Goal: Task Accomplishment & Management: Use online tool/utility

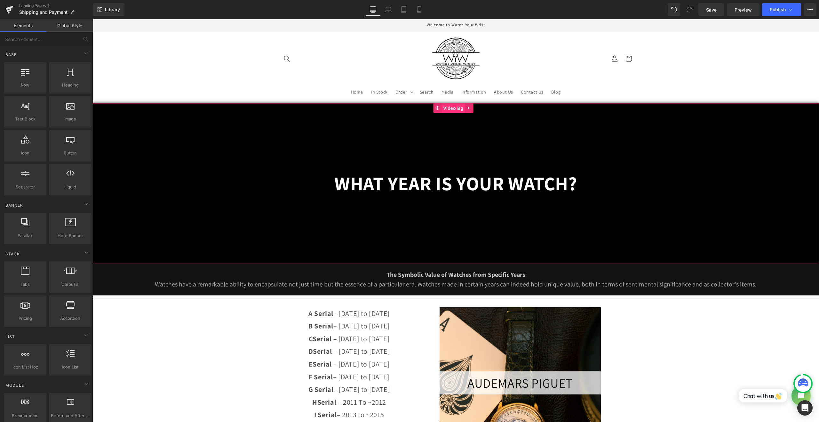
click at [446, 107] on span "Video Bg" at bounding box center [453, 108] width 23 height 10
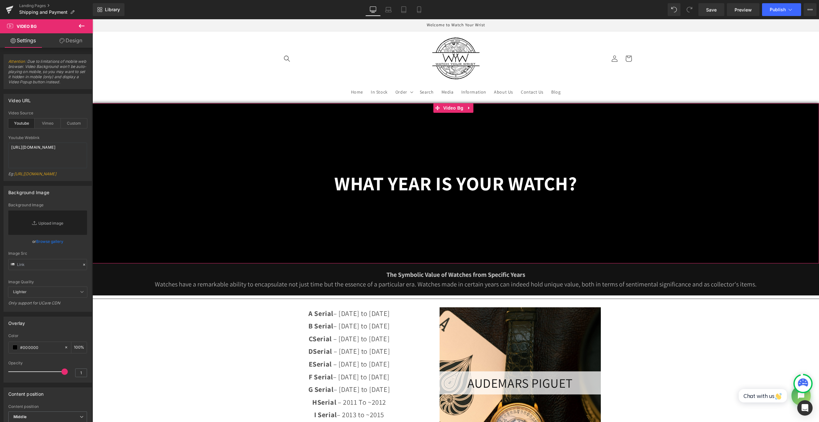
drag, startPoint x: 71, startPoint y: 47, endPoint x: 56, endPoint y: 69, distance: 27.2
click at [71, 47] on link "Design" at bounding box center [71, 40] width 46 height 14
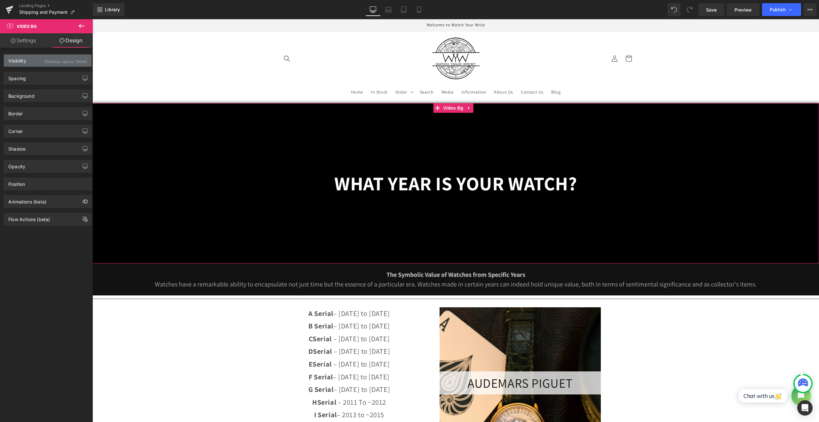
click at [54, 63] on div "(Desktop, Laptop, Tablet)" at bounding box center [65, 59] width 43 height 11
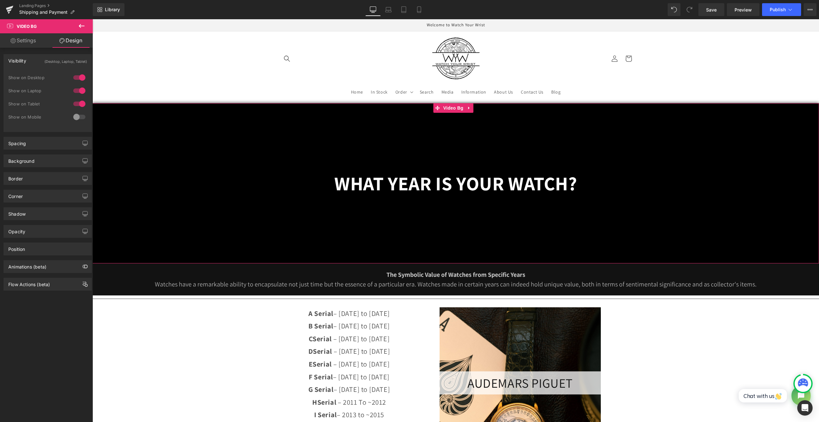
click at [78, 80] on div at bounding box center [79, 77] width 15 height 10
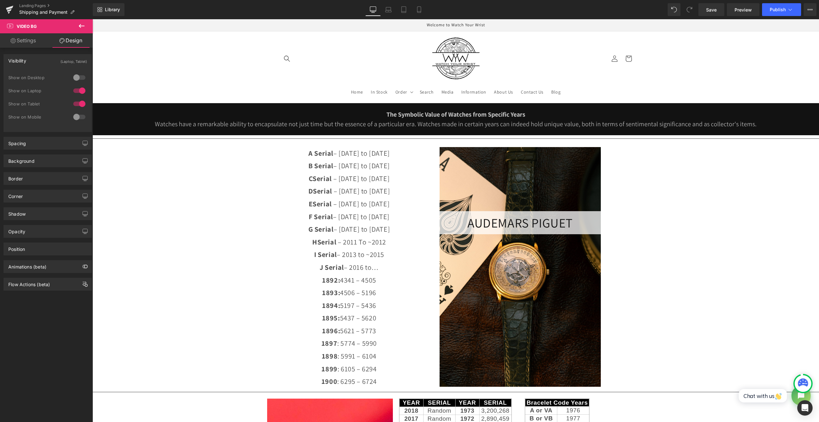
click at [78, 88] on div at bounding box center [79, 90] width 15 height 10
click at [76, 104] on div at bounding box center [79, 104] width 15 height 10
click at [76, 76] on div at bounding box center [79, 77] width 15 height 10
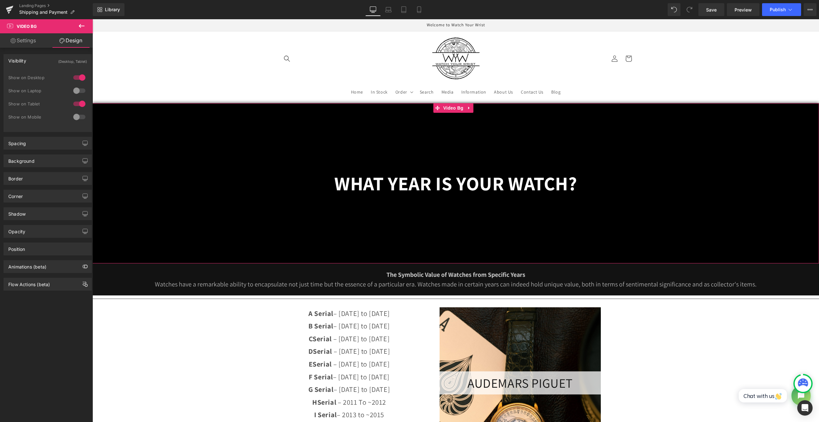
click at [467, 107] on icon at bounding box center [469, 107] width 4 height 5
click at [473, 108] on icon at bounding box center [473, 107] width 4 height 5
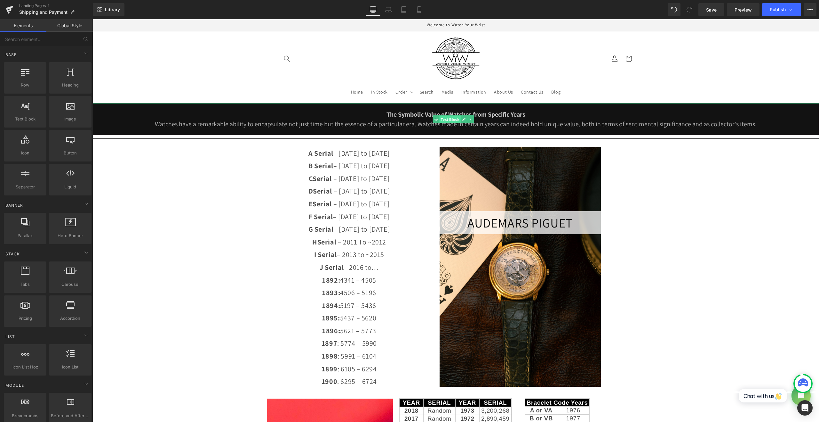
click at [449, 120] on span "Text Block" at bounding box center [449, 119] width 21 height 8
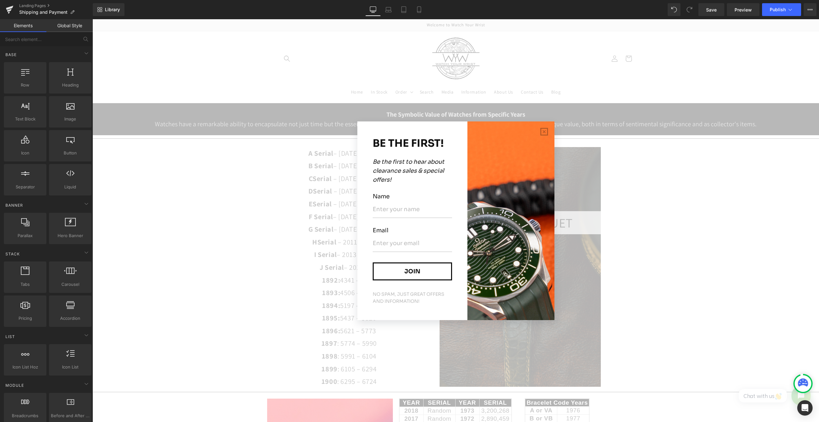
click at [490, 111] on div "BE THE FIRST! Be the first to hear about clearance sales & special offers! Name…" at bounding box center [456, 220] width 727 height 402
click at [539, 128] on button "button" at bounding box center [544, 131] width 20 height 20
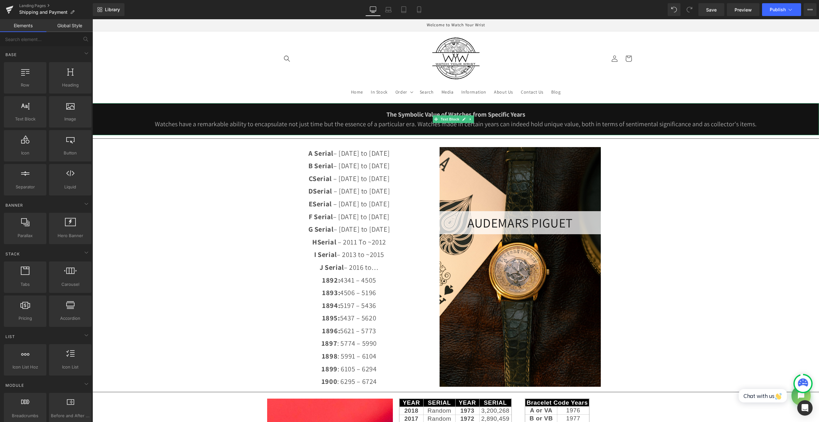
click at [476, 116] on strong "The Symbolic Value of Watches from Specific Years" at bounding box center [456, 114] width 139 height 8
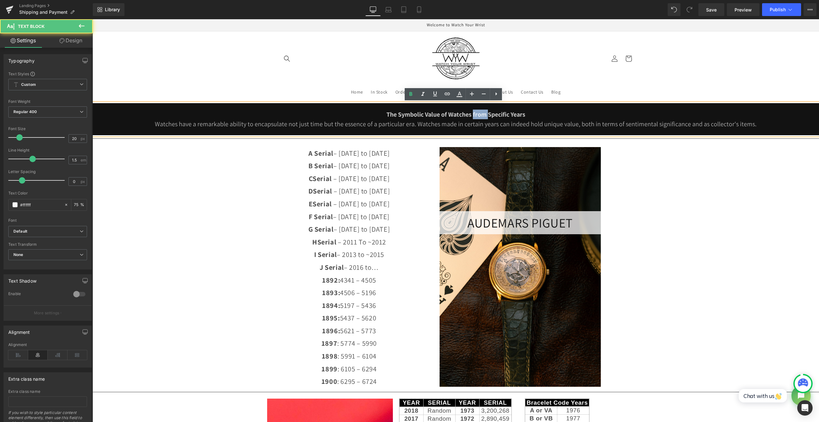
click at [476, 116] on strong "The Symbolic Value of Watches from Specific Years" at bounding box center [456, 114] width 139 height 8
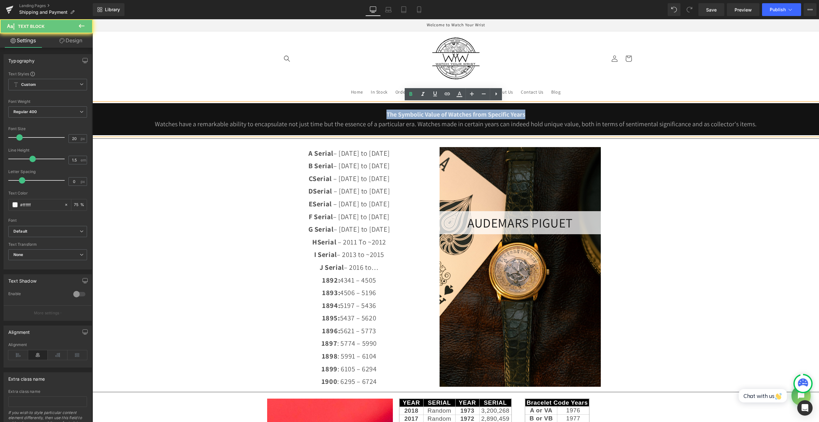
click at [476, 116] on strong "The Symbolic Value of Watches from Specific Years" at bounding box center [456, 114] width 139 height 8
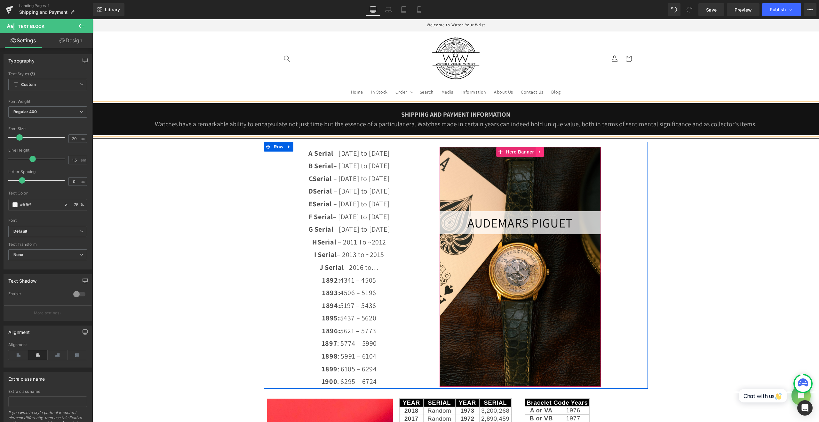
click at [538, 153] on icon at bounding box center [540, 151] width 4 height 5
click at [543, 152] on icon at bounding box center [544, 151] width 4 height 4
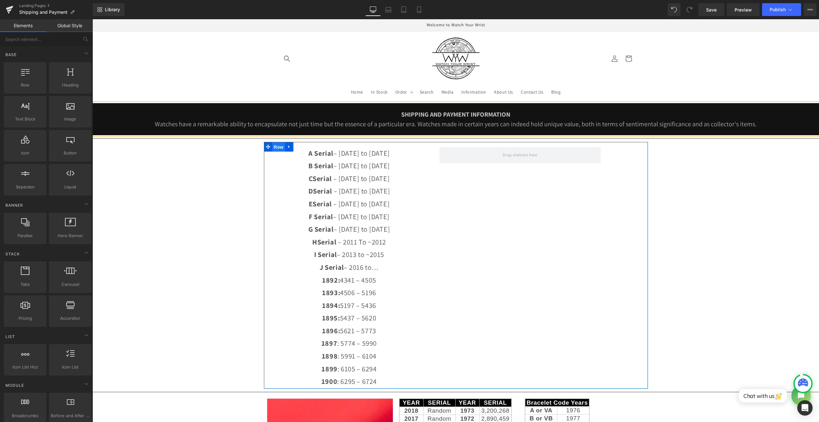
click at [275, 145] on span "Row" at bounding box center [278, 147] width 13 height 10
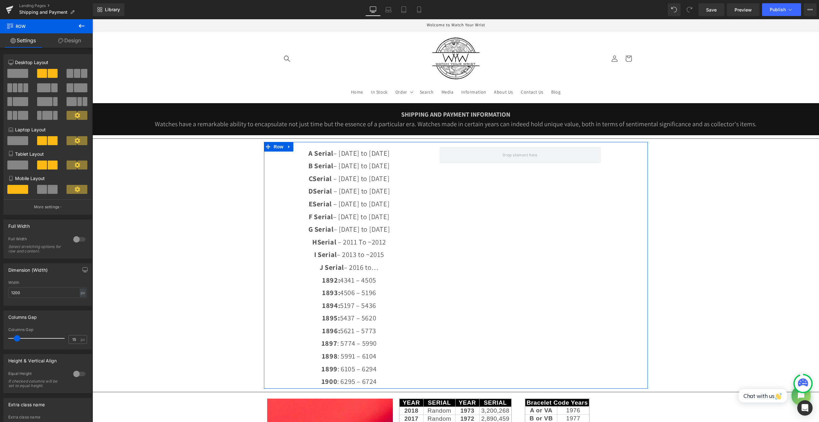
click at [16, 76] on span at bounding box center [17, 73] width 21 height 9
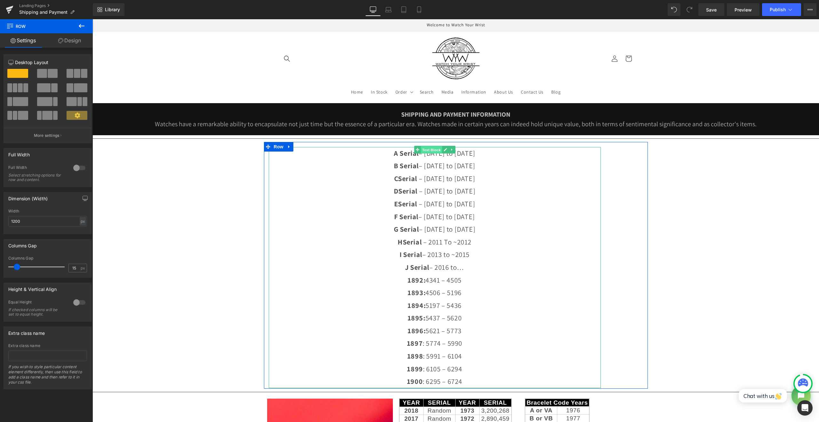
click at [436, 151] on span "Text Block" at bounding box center [431, 150] width 21 height 8
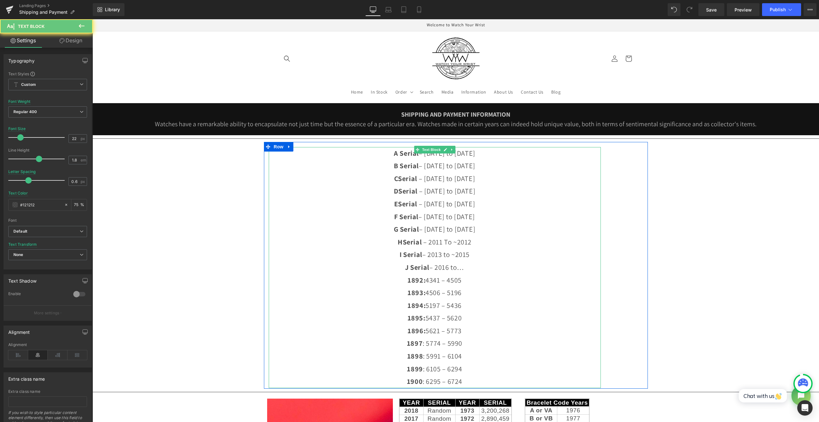
click at [394, 155] on strong "A Serial" at bounding box center [406, 153] width 25 height 9
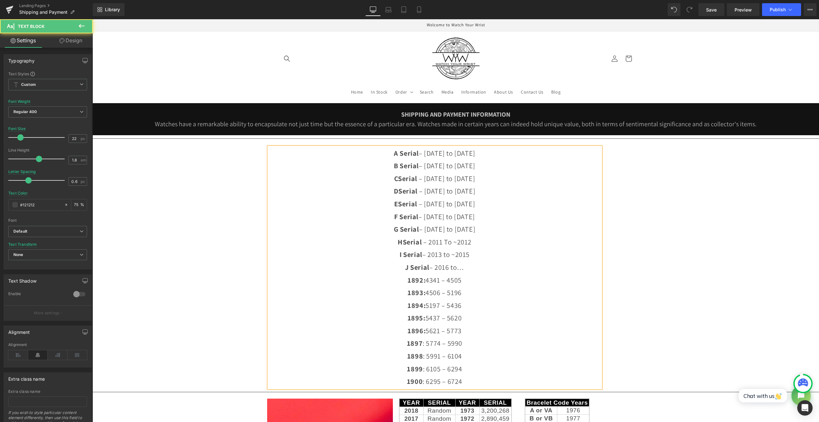
click at [394, 151] on strong "A Serial" at bounding box center [406, 153] width 25 height 9
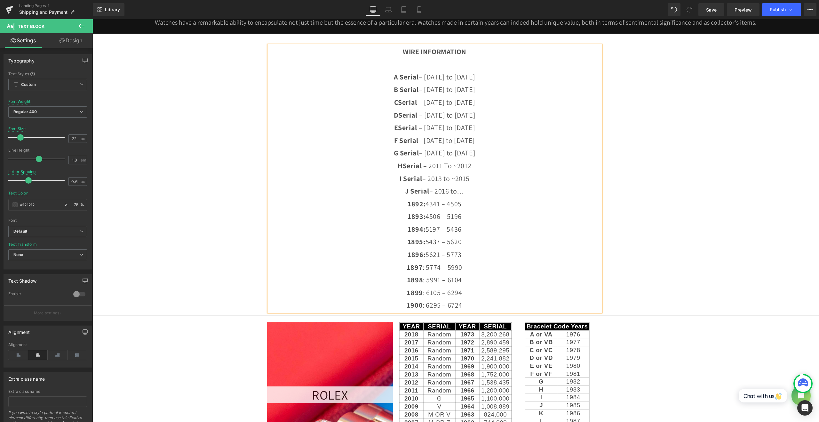
scroll to position [107, 0]
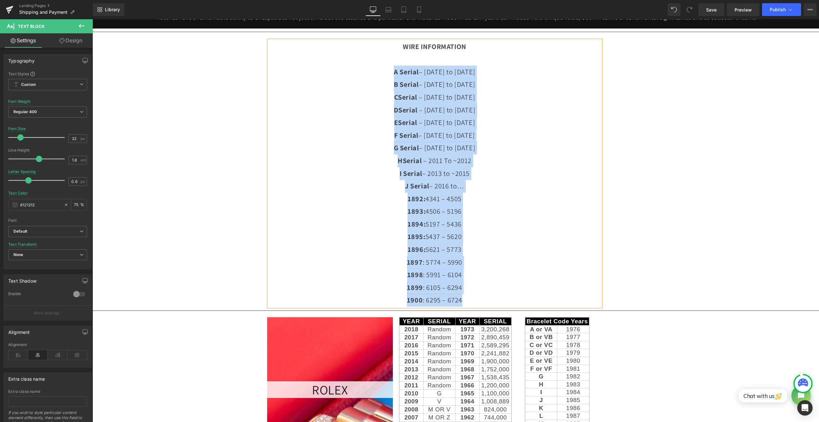
drag, startPoint x: 469, startPoint y: 299, endPoint x: 377, endPoint y: 73, distance: 244.5
click at [377, 73] on p "A Serial – [DATE] to [DATE] B Serial – [DATE] to [DATE] C Serial – [DATE] to [D…" at bounding box center [435, 186] width 332 height 241
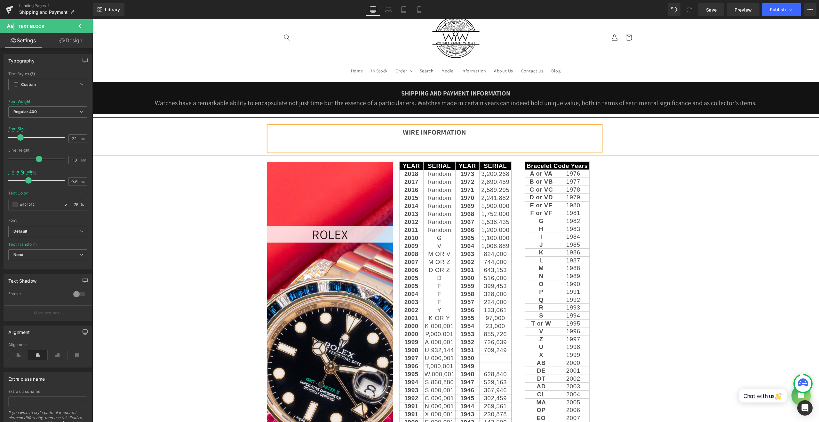
scroll to position [0, 0]
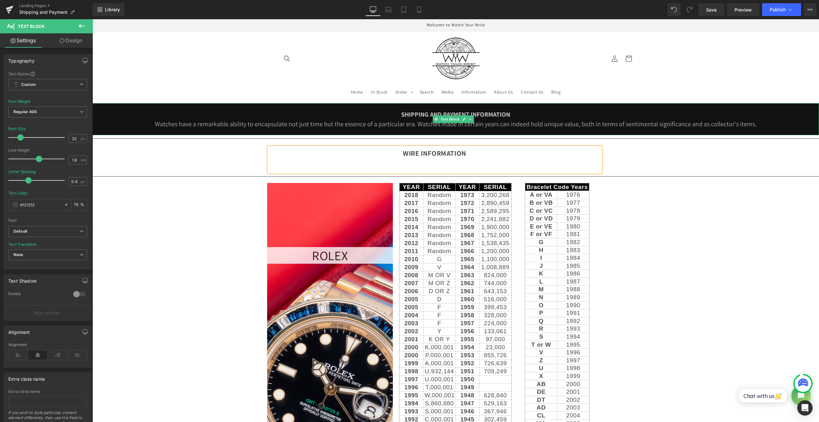
click at [449, 124] on span "Watches have a remarkable ability to encapsulate not just time but the essence …" at bounding box center [456, 124] width 602 height 8
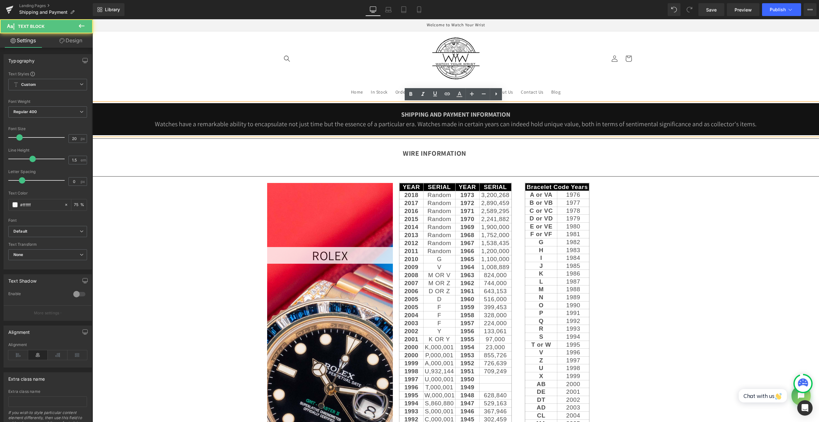
click at [449, 124] on span "Watches have a remarkable ability to encapsulate not just time but the essence …" at bounding box center [456, 124] width 602 height 8
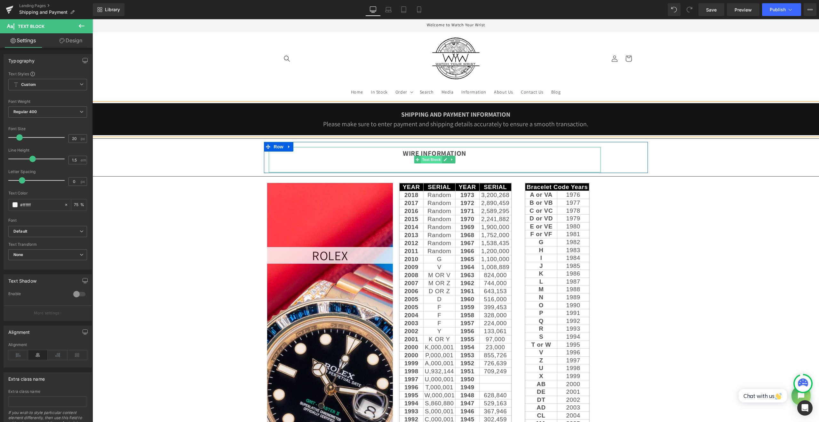
click at [433, 158] on span "Text Block" at bounding box center [431, 160] width 21 height 8
click at [478, 158] on p "WIRE INFORMATION" at bounding box center [435, 153] width 332 height 13
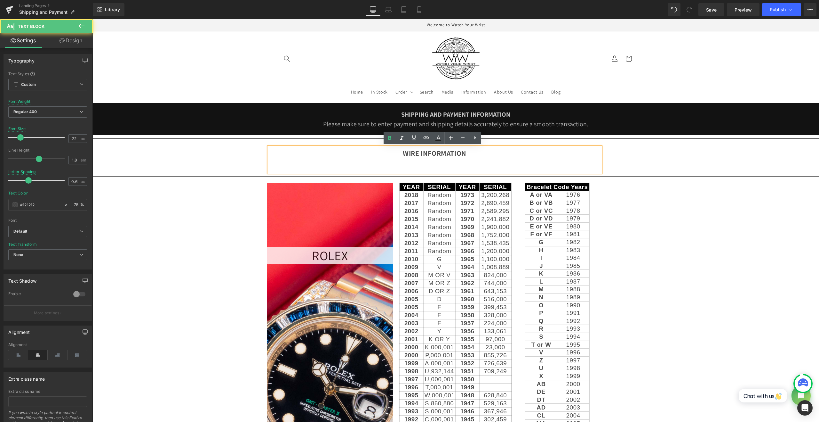
click at [460, 162] on p at bounding box center [435, 165] width 332 height 13
click at [451, 160] on p at bounding box center [435, 165] width 332 height 13
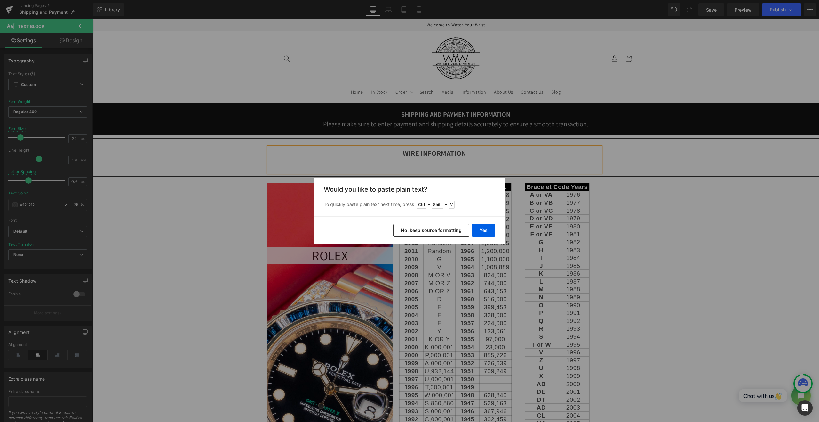
click at [455, 231] on button "No, keep source formatting" at bounding box center [431, 230] width 76 height 13
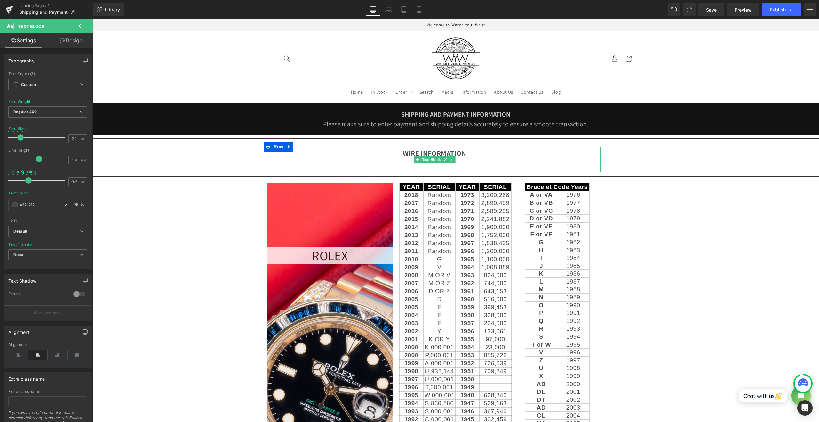
click at [445, 164] on p at bounding box center [435, 165] width 332 height 13
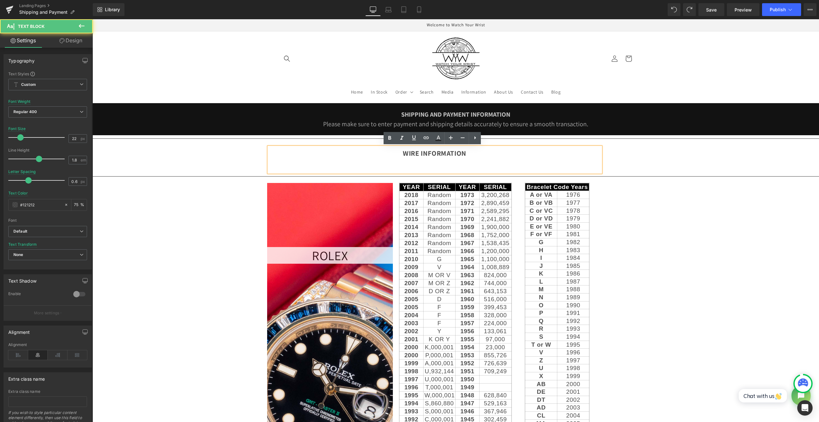
click at [407, 159] on p at bounding box center [435, 165] width 332 height 13
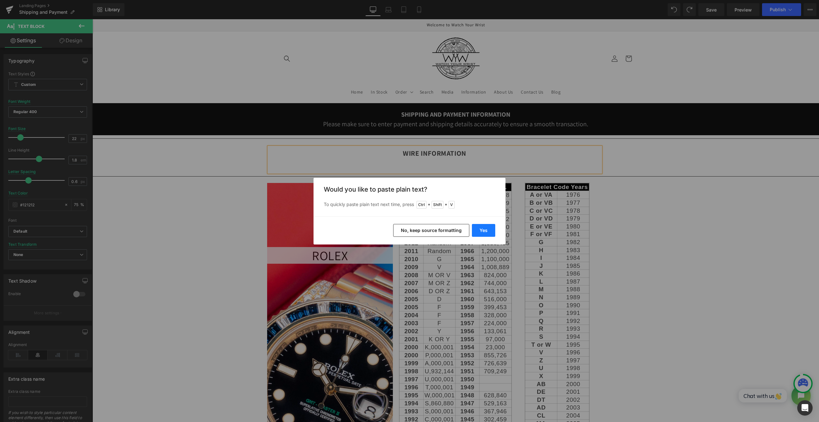
click at [481, 229] on button "Yes" at bounding box center [483, 230] width 23 height 13
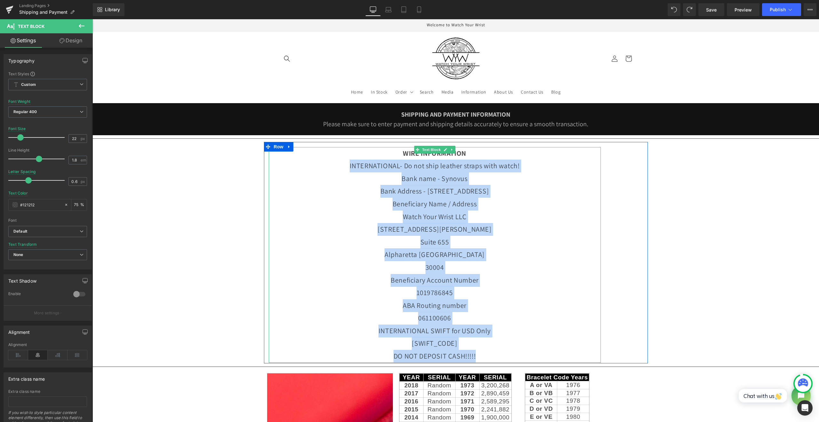
drag, startPoint x: 481, startPoint y: 356, endPoint x: 327, endPoint y: 169, distance: 242.4
click at [327, 169] on div "WIRE INFORMATION INTERNATIONAL- Do not ship leather straps with watch! Bank na…" at bounding box center [435, 254] width 332 height 215
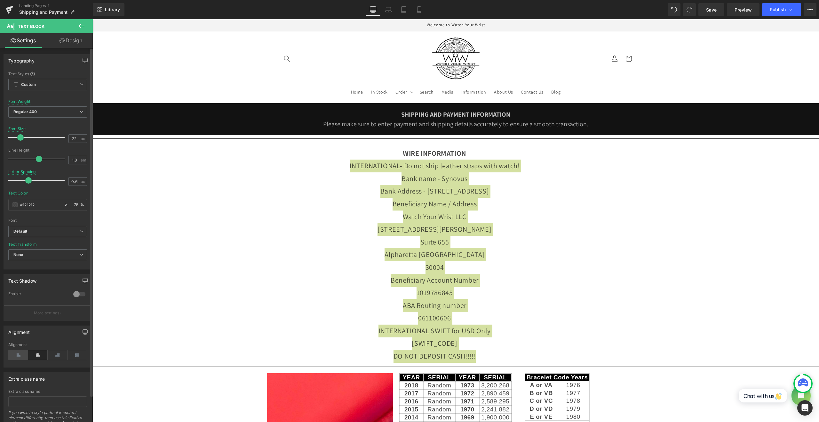
click at [15, 351] on icon at bounding box center [18, 355] width 20 height 10
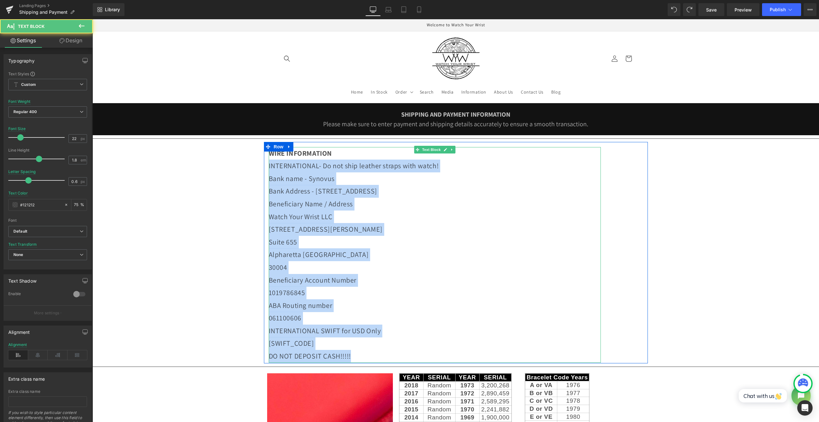
click at [377, 216] on p "Watch Your Wrist LLC" at bounding box center [435, 216] width 332 height 13
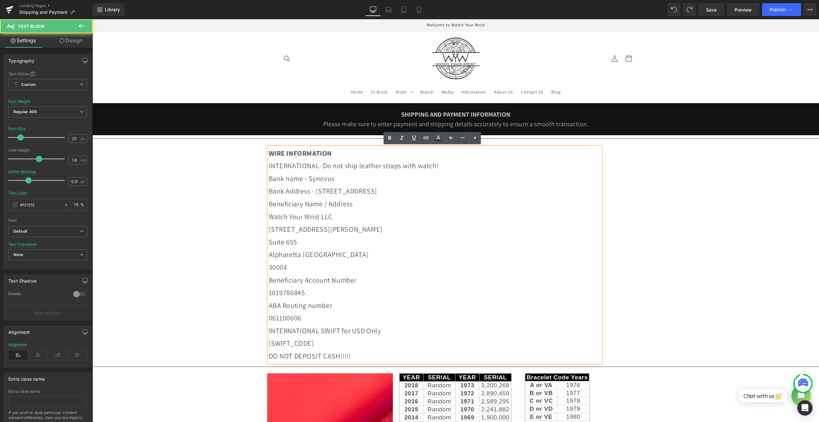
click at [355, 177] on p "Bank name - Synovus" at bounding box center [435, 178] width 332 height 13
click at [464, 165] on p "INTERNATIONAL- Do not ship leather straps with watch!" at bounding box center [435, 165] width 332 height 13
click at [411, 179] on p "Bank name - Synovus" at bounding box center [435, 178] width 332 height 13
drag, startPoint x: 304, startPoint y: 178, endPoint x: 268, endPoint y: 180, distance: 36.2
click at [269, 180] on p "Bank name - Synovus" at bounding box center [435, 178] width 332 height 13
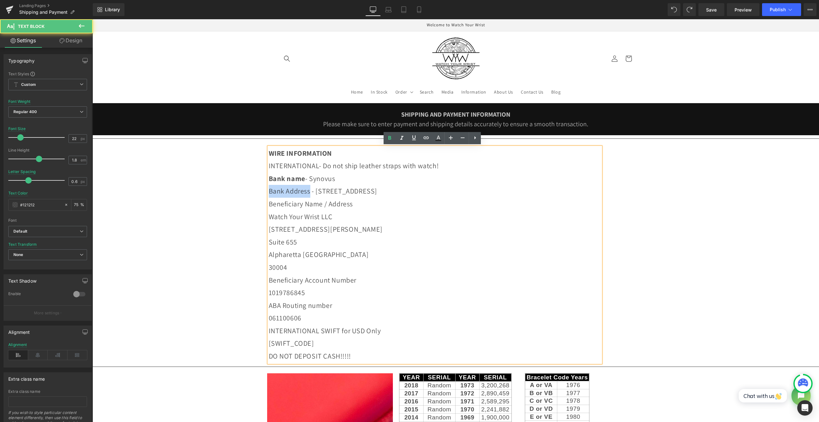
drag, startPoint x: 313, startPoint y: 192, endPoint x: 268, endPoint y: 192, distance: 45.1
click at [269, 192] on p "Bank Address - [STREET_ADDRESS]" at bounding box center [435, 191] width 332 height 13
drag, startPoint x: 365, startPoint y: 206, endPoint x: 268, endPoint y: 202, distance: 97.4
click at [269, 202] on p "Beneficiary Name / Address" at bounding box center [435, 203] width 332 height 13
click at [304, 269] on p "30004" at bounding box center [435, 267] width 332 height 13
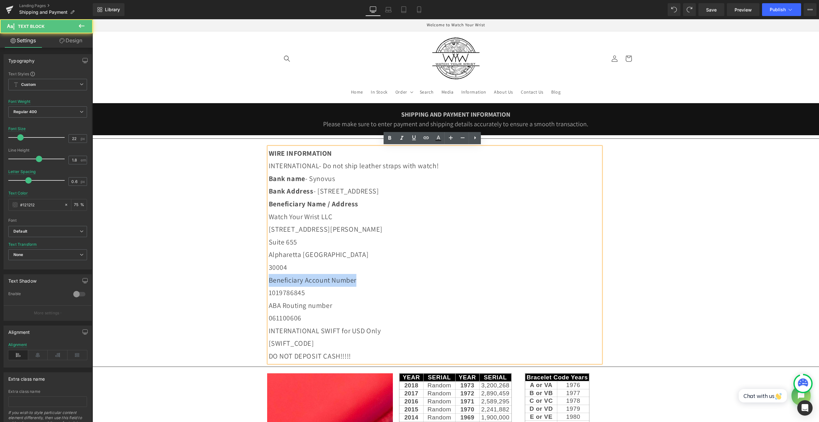
drag, startPoint x: 366, startPoint y: 280, endPoint x: 268, endPoint y: 278, distance: 98.0
click at [269, 278] on p "Beneficiary Account Number" at bounding box center [435, 280] width 332 height 13
drag, startPoint x: 346, startPoint y: 307, endPoint x: 264, endPoint y: 308, distance: 82.3
click at [264, 308] on div "WIRE INFORMATION INTERNATIONAL- Do not ship leather straps with watch! Bank na…" at bounding box center [435, 254] width 342 height 215
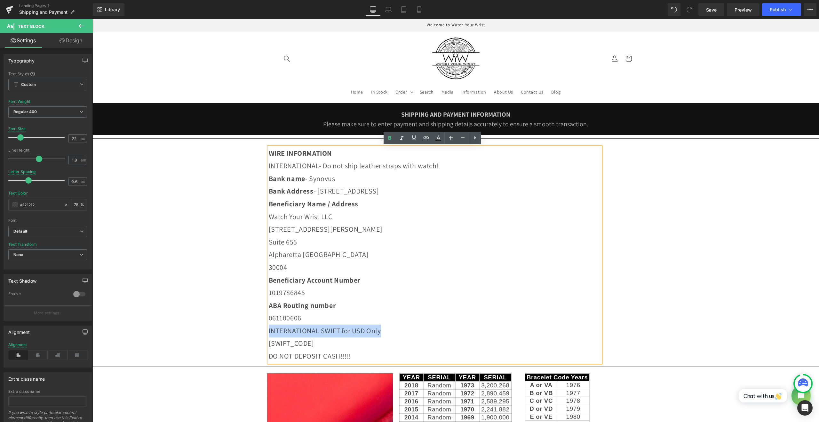
drag, startPoint x: 415, startPoint y: 329, endPoint x: 267, endPoint y: 334, distance: 148.0
click at [269, 334] on p "INTERNATIONAL SWIFT for USD Only" at bounding box center [435, 330] width 332 height 13
click at [326, 341] on p "[SWIFT_CODE]" at bounding box center [435, 343] width 332 height 13
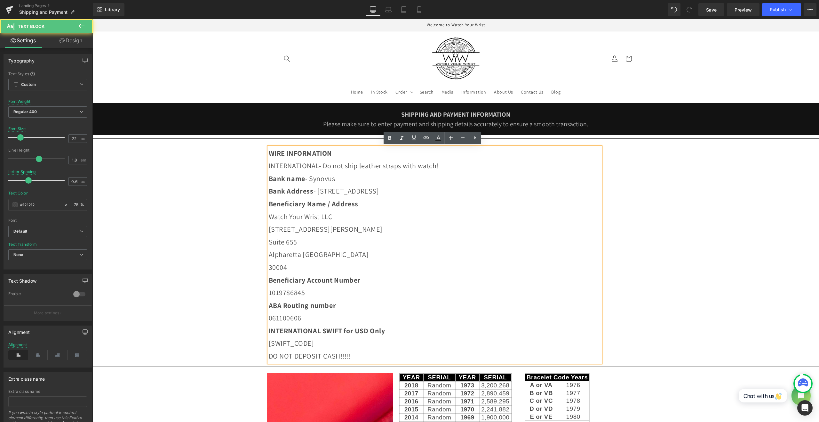
click at [368, 354] on p "DO NOT DEPOSIT CASH!!!!!" at bounding box center [435, 356] width 332 height 13
drag, startPoint x: 373, startPoint y: 354, endPoint x: 267, endPoint y: 355, distance: 105.9
click at [269, 355] on p "DO NOT DEPOSIT CASH!!!!!" at bounding box center [435, 356] width 332 height 13
click at [347, 270] on p "30004" at bounding box center [435, 267] width 332 height 13
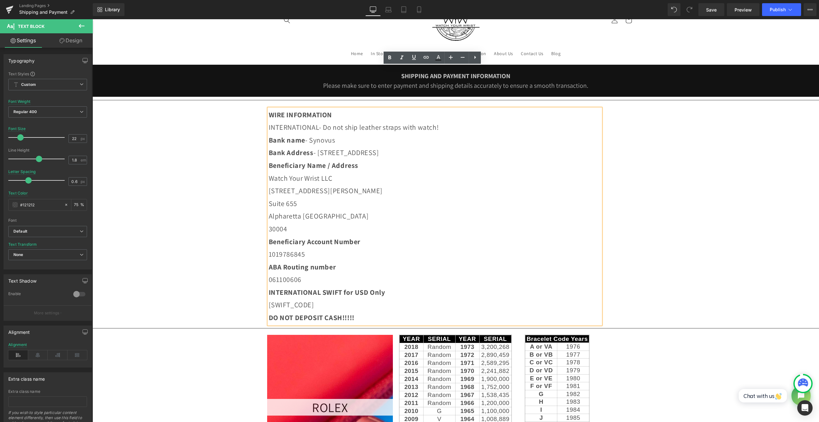
scroll to position [107, 0]
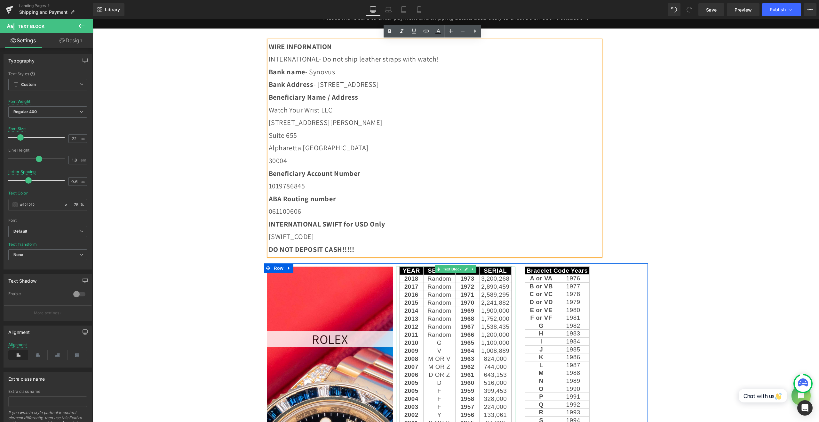
click at [430, 293] on td "Random" at bounding box center [439, 294] width 32 height 8
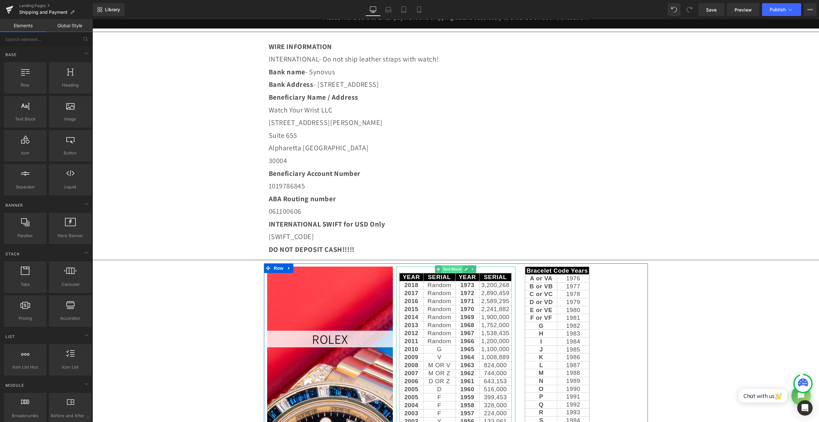
click at [455, 271] on span "Text Block" at bounding box center [452, 269] width 21 height 8
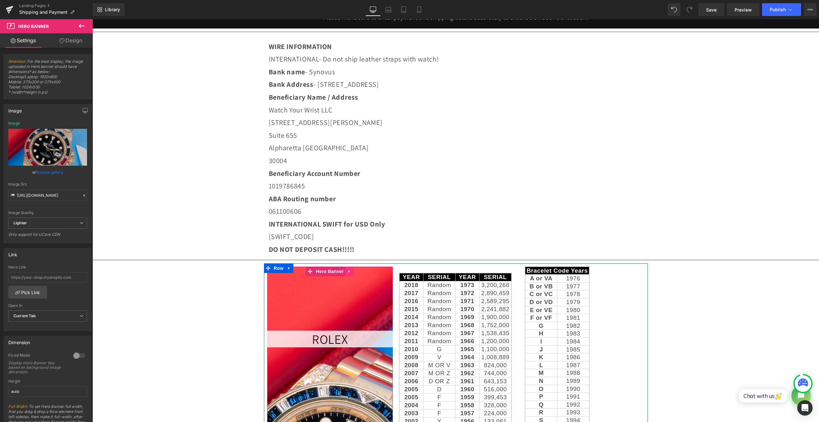
click at [348, 270] on icon at bounding box center [350, 271] width 4 height 5
click at [352, 271] on icon at bounding box center [354, 271] width 4 height 4
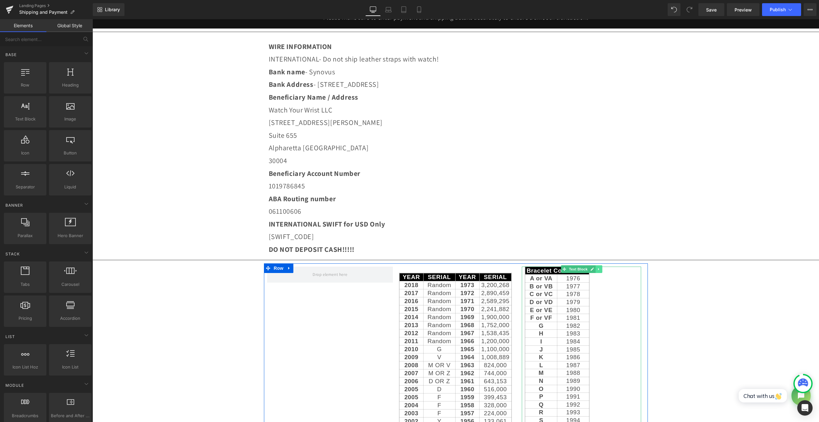
click at [597, 267] on icon at bounding box center [599, 269] width 4 height 4
click at [599, 270] on link at bounding box center [602, 269] width 7 height 8
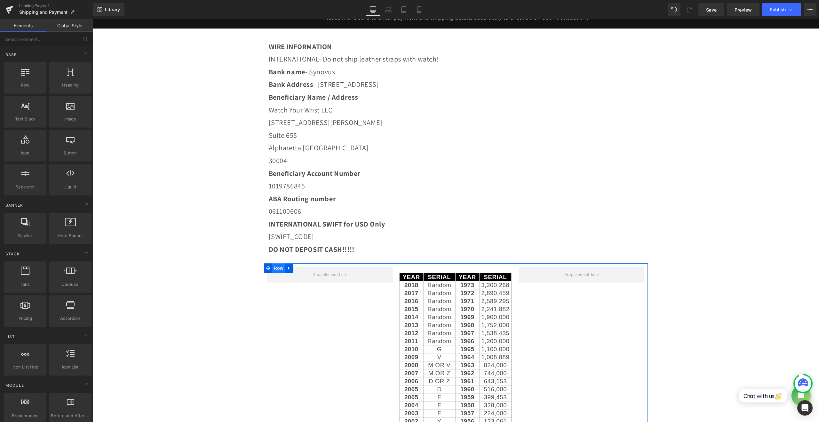
click at [272, 268] on span "Row" at bounding box center [278, 268] width 13 height 10
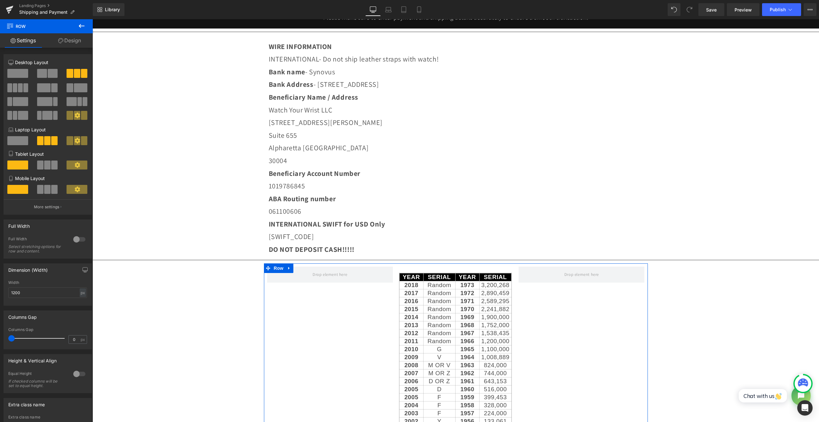
click at [20, 75] on span at bounding box center [17, 73] width 21 height 9
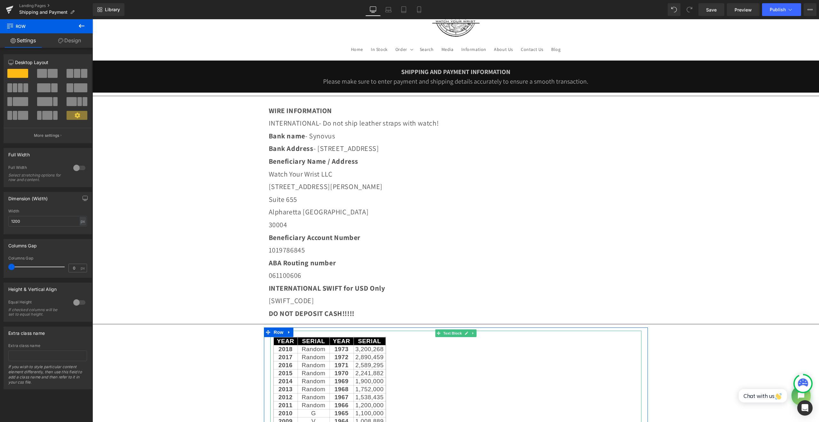
scroll to position [0, 0]
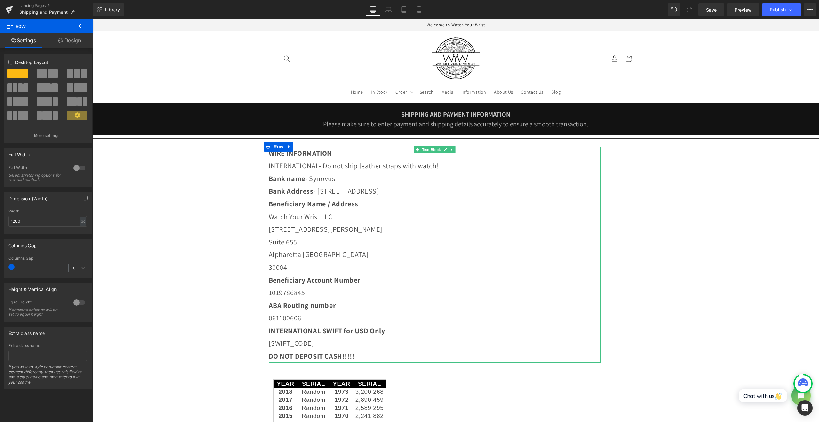
click at [457, 164] on p "INTERNATIONAL- Do not ship leather straps with watch!" at bounding box center [435, 165] width 332 height 13
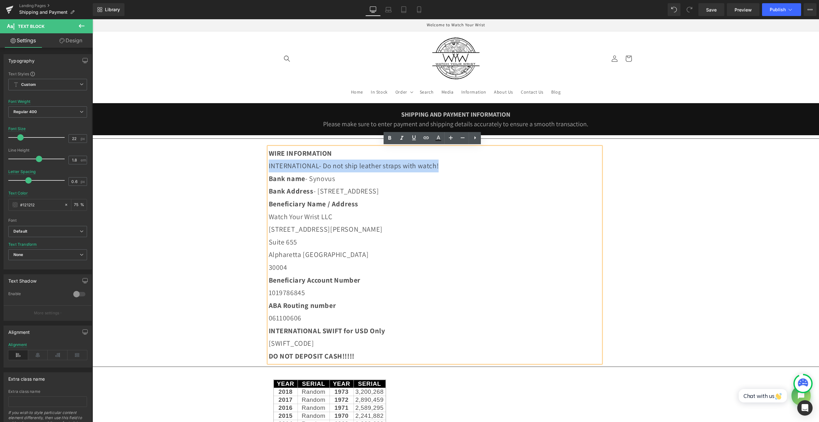
drag, startPoint x: 460, startPoint y: 165, endPoint x: 255, endPoint y: 160, distance: 204.9
click at [440, 141] on icon at bounding box center [439, 138] width 8 height 8
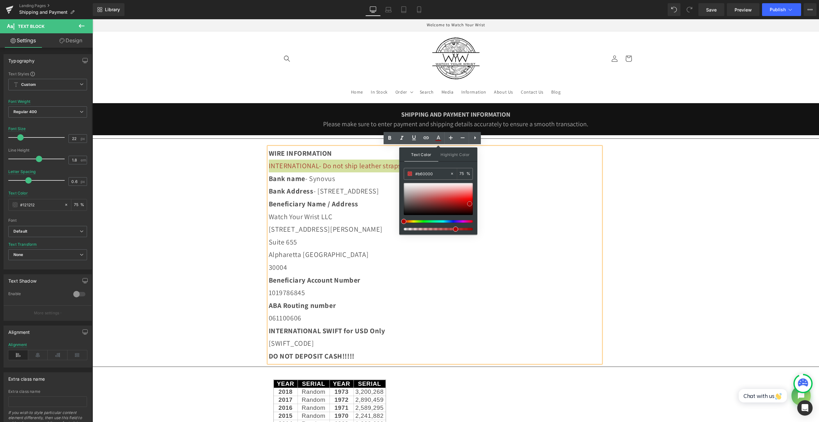
type input "#c60000"
drag, startPoint x: 569, startPoint y: 222, endPoint x: 479, endPoint y: 202, distance: 92.1
type input "100"
drag, startPoint x: 568, startPoint y: 249, endPoint x: 493, endPoint y: 229, distance: 77.1
click at [391, 140] on icon at bounding box center [390, 138] width 8 height 8
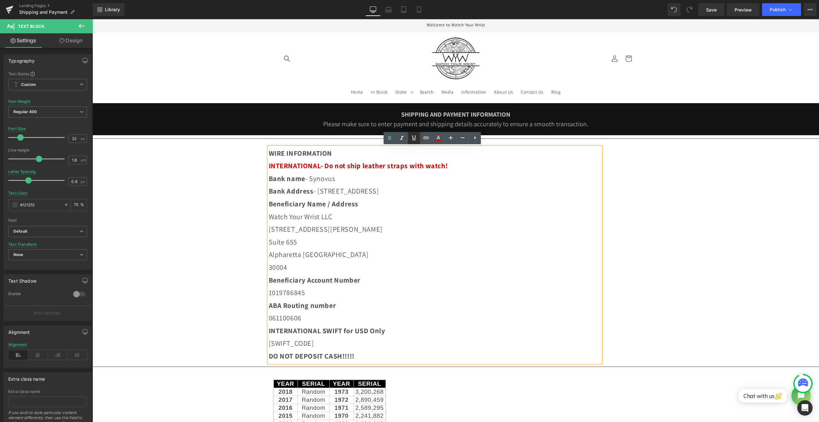
click at [415, 140] on icon at bounding box center [414, 137] width 4 height 5
click at [398, 165] on span "INTERNATIONAL- Do not ship leather straps with watch!" at bounding box center [358, 165] width 179 height 9
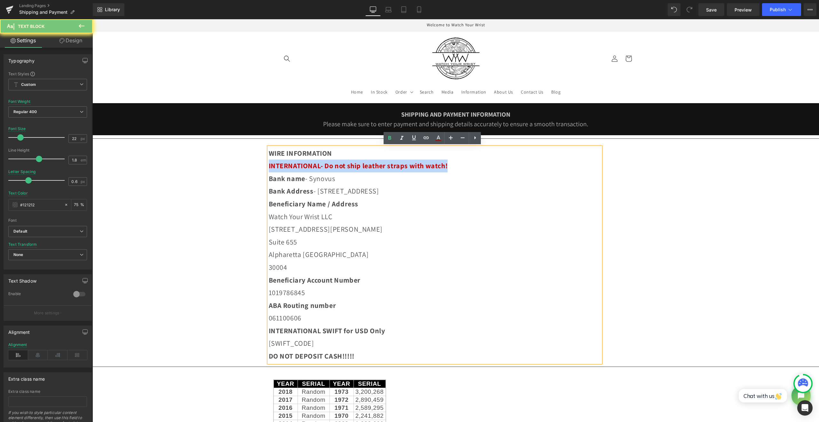
click at [398, 165] on span "INTERNATIONAL- Do not ship leather straps with watch!" at bounding box center [358, 165] width 179 height 9
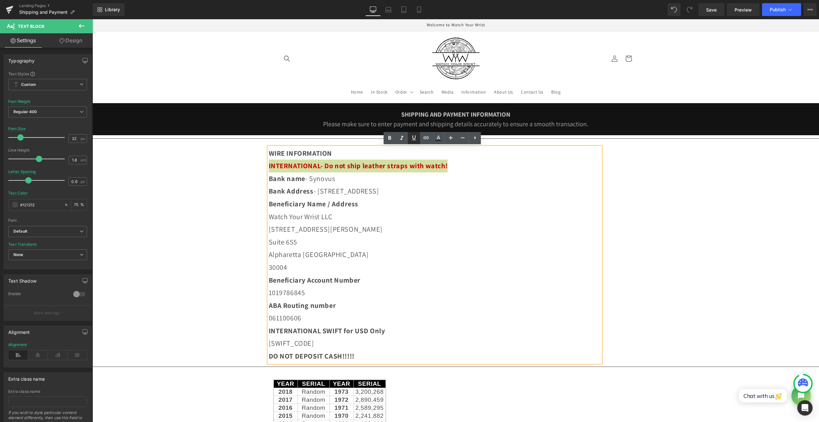
click at [414, 141] on link at bounding box center [414, 138] width 12 height 12
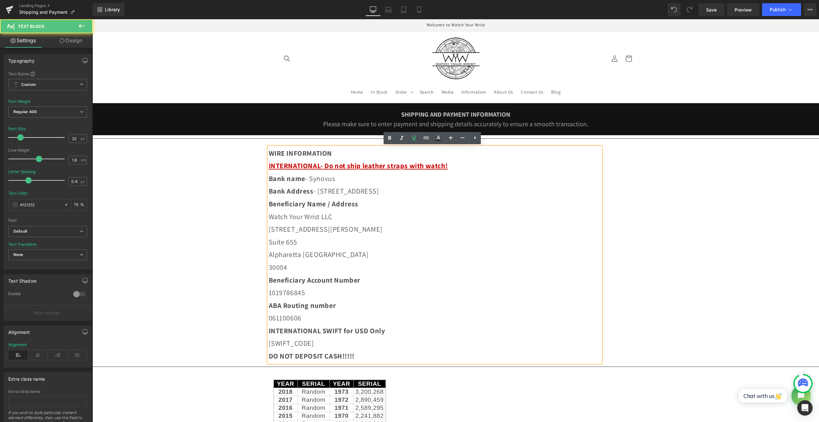
click at [394, 180] on p "Bank name - Synovus" at bounding box center [435, 178] width 332 height 13
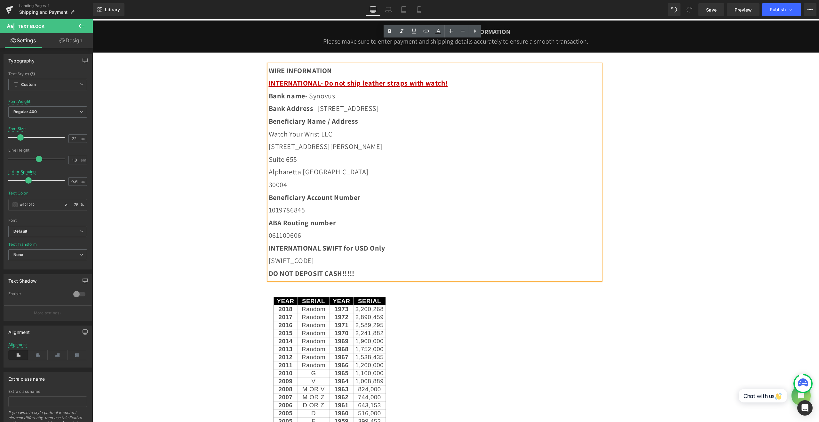
scroll to position [107, 0]
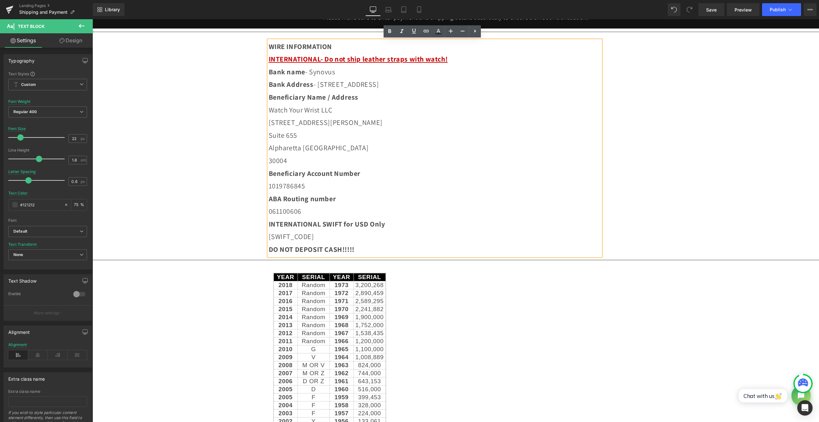
click at [350, 341] on td "1966" at bounding box center [342, 341] width 24 height 8
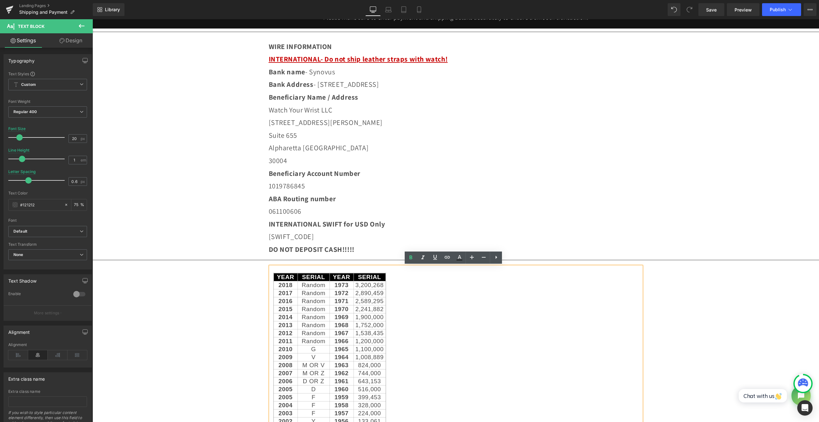
click at [345, 289] on td "1972" at bounding box center [342, 293] width 24 height 8
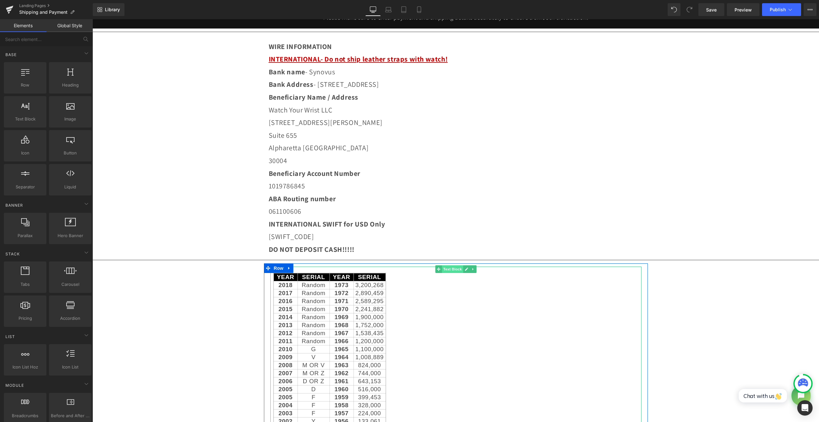
click at [451, 270] on span "Text Block" at bounding box center [452, 269] width 21 height 8
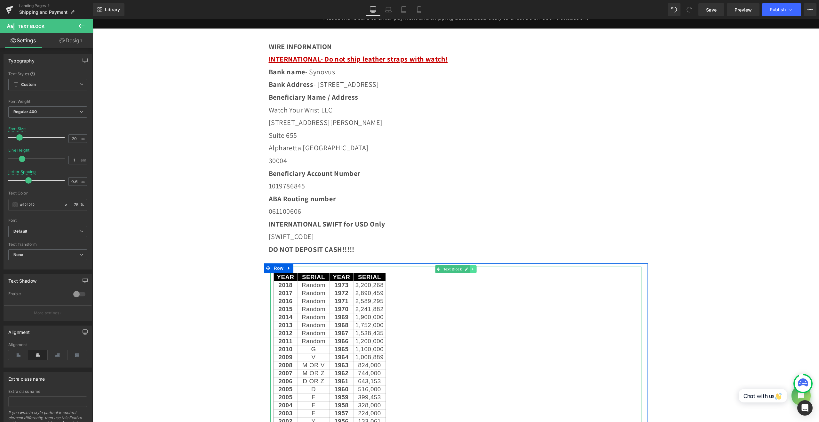
click at [472, 270] on link at bounding box center [473, 269] width 7 height 8
click at [475, 270] on icon at bounding box center [477, 269] width 4 height 4
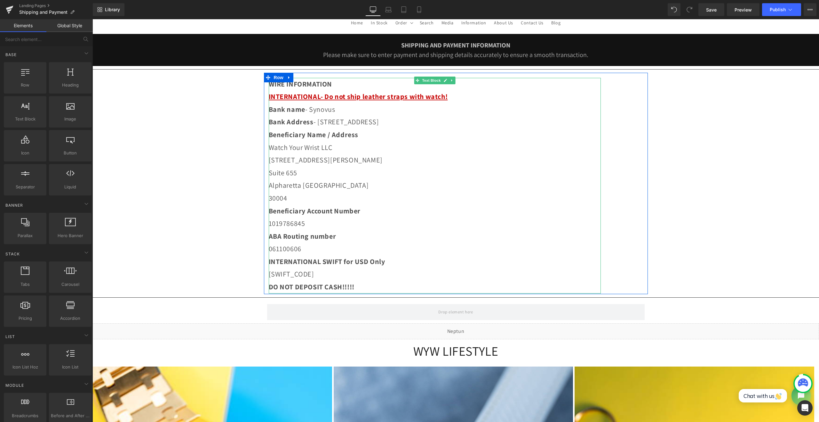
scroll to position [53, 0]
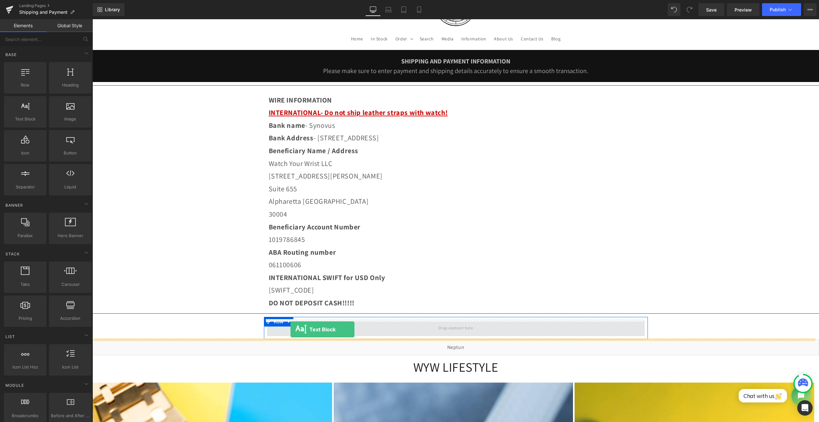
drag, startPoint x: 119, startPoint y: 125, endPoint x: 291, endPoint y: 329, distance: 266.0
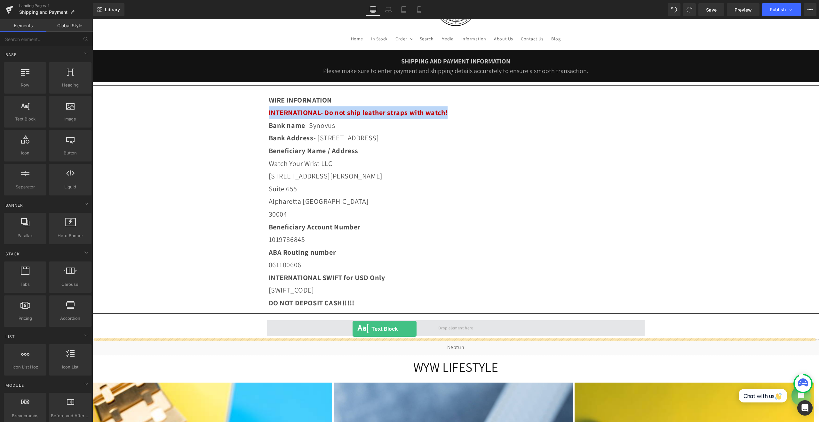
drag, startPoint x: 122, startPoint y: 136, endPoint x: 353, endPoint y: 328, distance: 300.2
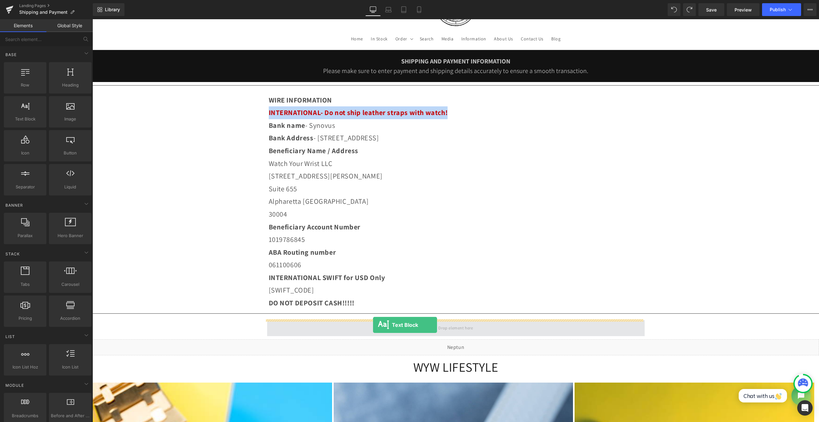
drag, startPoint x: 119, startPoint y: 138, endPoint x: 373, endPoint y: 325, distance: 314.9
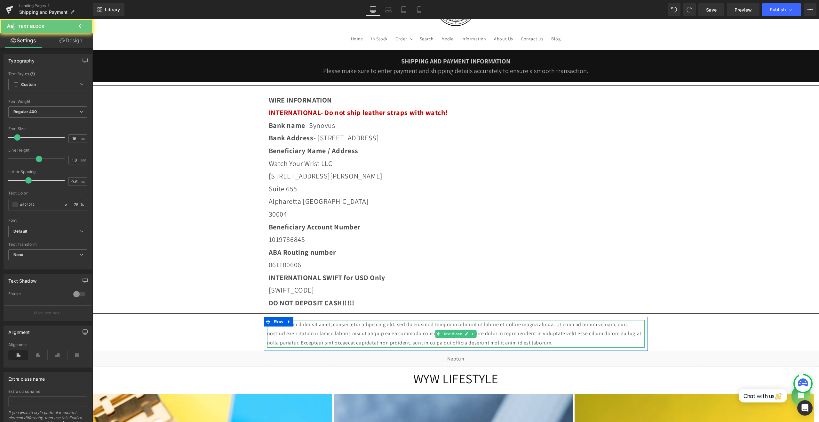
click at [310, 333] on p "Lorem ipsum dolor sit amet, consectetur adipiscing elit, sed do eiusmod tempor …" at bounding box center [456, 334] width 378 height 28
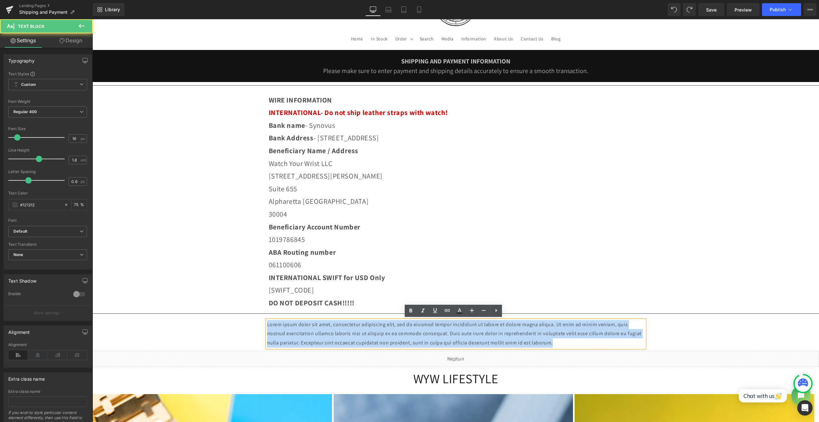
click at [311, 333] on p "Lorem ipsum dolor sit amet, consectetur adipiscing elit, sed do eiusmod tempor …" at bounding box center [456, 334] width 378 height 28
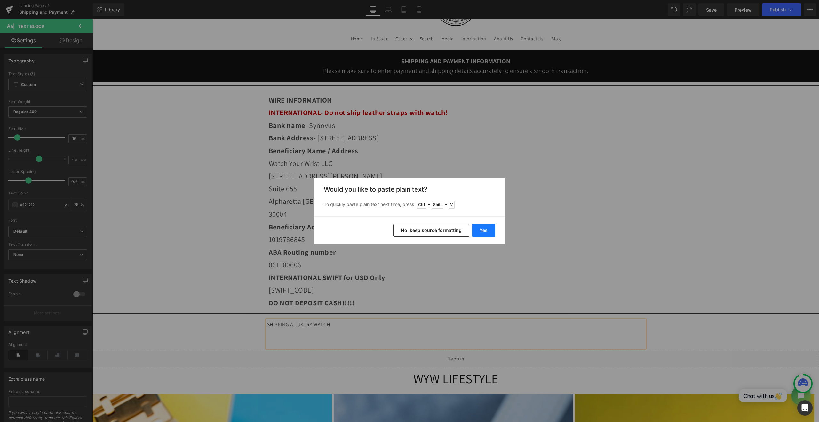
click at [486, 236] on button "Yes" at bounding box center [483, 230] width 23 height 13
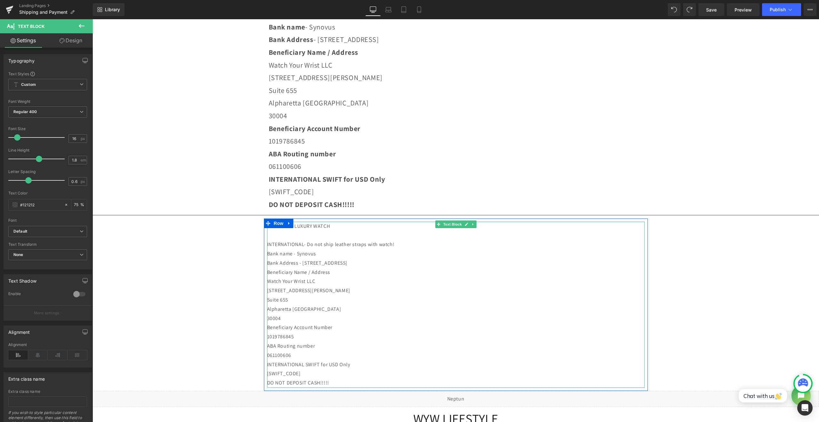
scroll to position [160, 0]
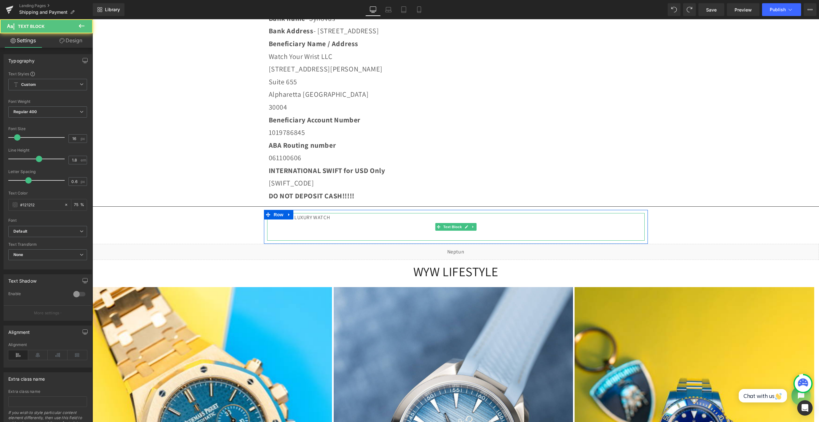
click at [318, 228] on p at bounding box center [456, 226] width 378 height 9
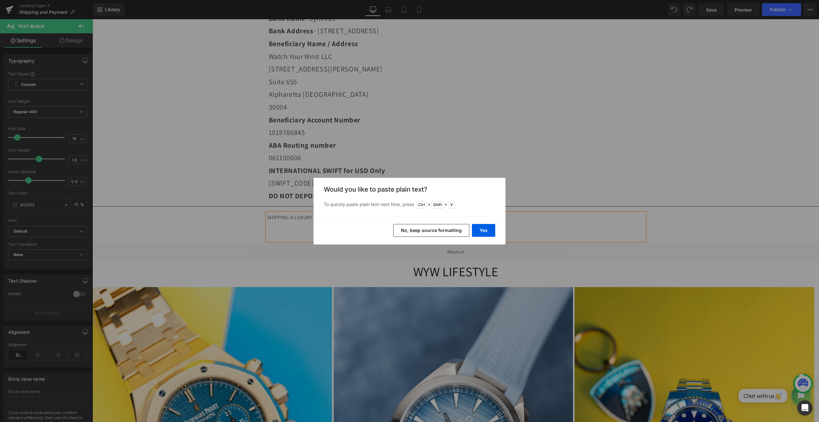
drag, startPoint x: 502, startPoint y: 229, endPoint x: 488, endPoint y: 236, distance: 14.7
click at [501, 229] on div "Yes No, keep source formatting" at bounding box center [410, 230] width 192 height 28
click at [488, 236] on button "Yes" at bounding box center [483, 230] width 23 height 13
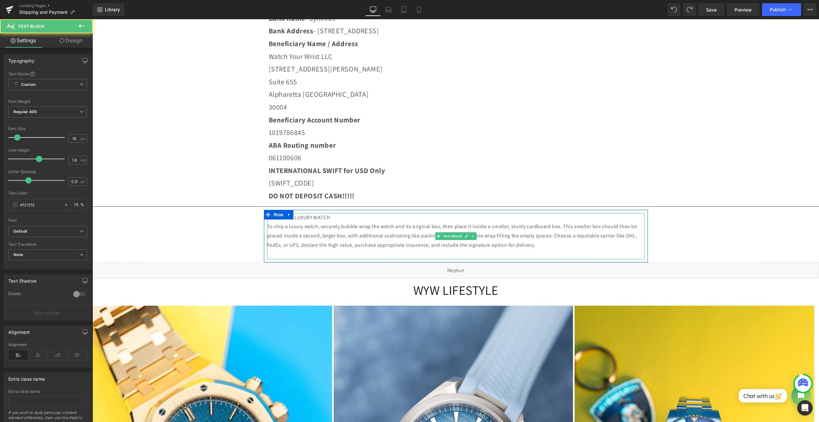
click at [362, 219] on p "SHIPPING A LUXURY WATCH" at bounding box center [456, 217] width 378 height 9
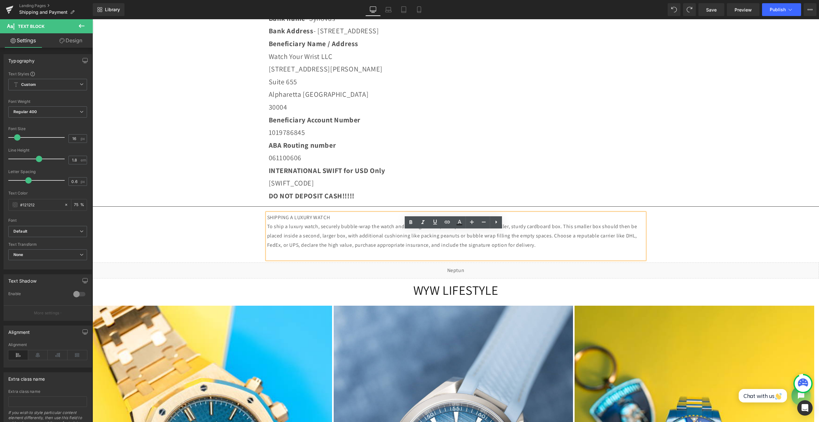
scroll to position [107, 0]
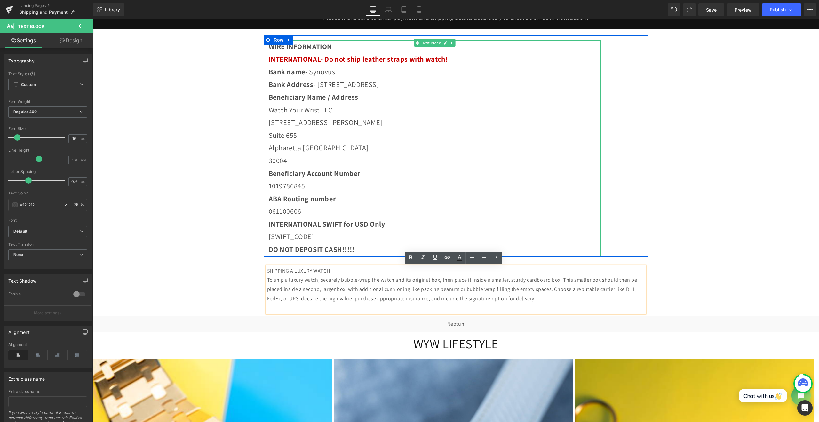
click at [311, 46] on strong "WIRE INFORMATION" at bounding box center [301, 46] width 64 height 9
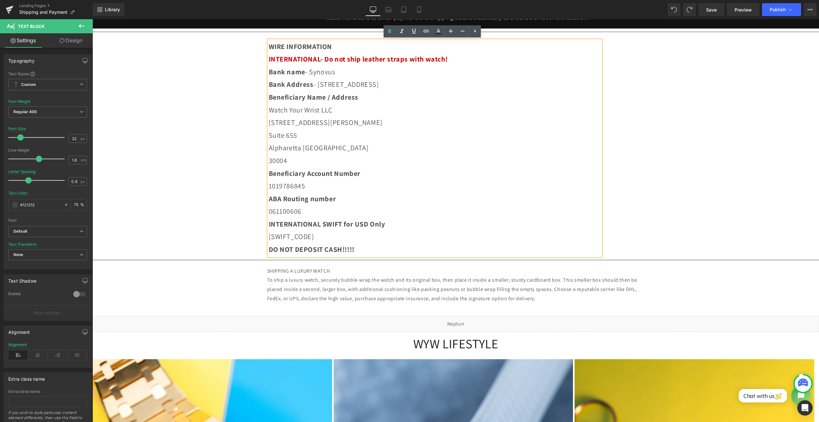
click at [311, 46] on strong "WIRE INFORMATION" at bounding box center [301, 46] width 64 height 9
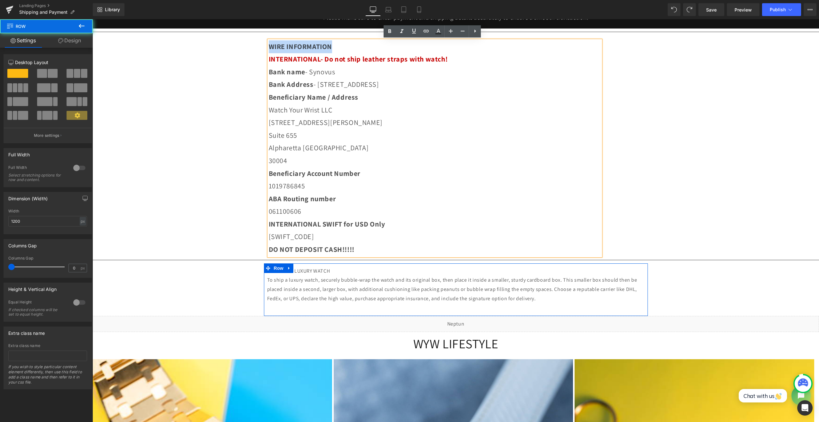
click at [351, 265] on div "SHIPPING A LUXURY WATCH To ship a luxury watch, securely bubble-wrap the watch …" at bounding box center [456, 289] width 384 height 52
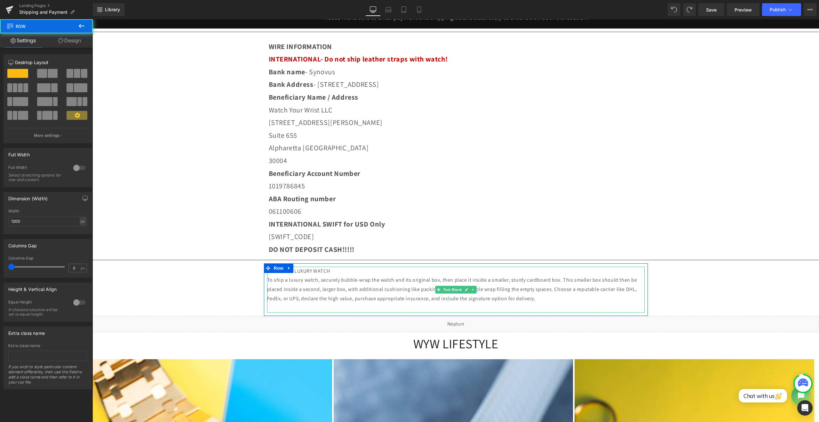
click at [349, 269] on p "SHIPPING A LUXURY WATCH" at bounding box center [456, 270] width 378 height 9
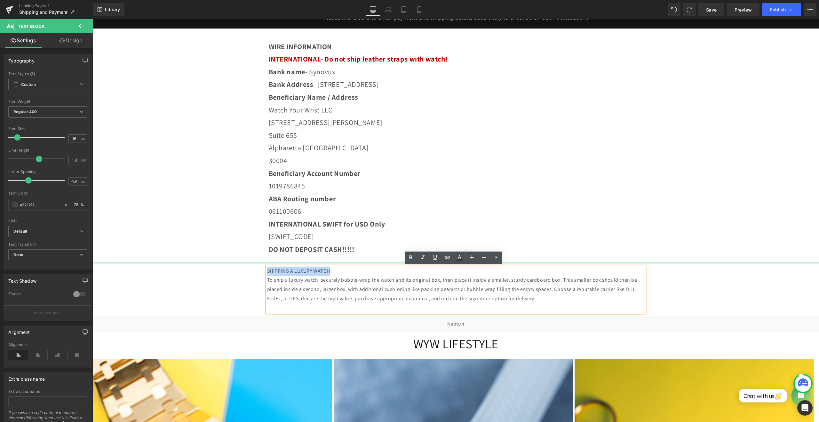
drag, startPoint x: 349, startPoint y: 269, endPoint x: 234, endPoint y: 261, distance: 115.2
click at [234, 261] on div "SHIPPING AND PAYMENT INFORMATION Please make sure to enter payment and shipping…" at bounding box center [456, 416] width 727 height 841
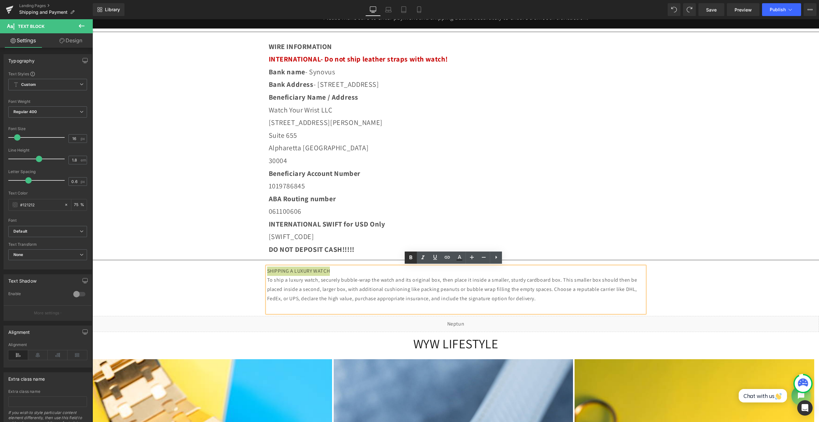
click at [408, 254] on icon at bounding box center [411, 258] width 8 height 8
click at [481, 258] on icon at bounding box center [484, 257] width 8 height 8
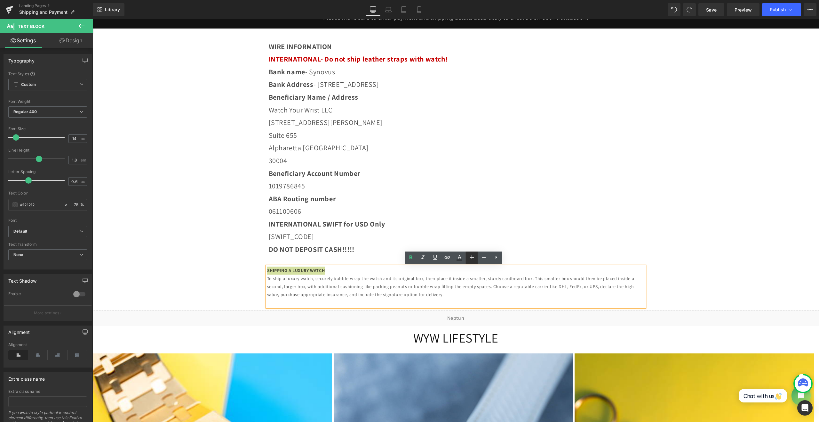
click at [476, 258] on link at bounding box center [472, 257] width 12 height 12
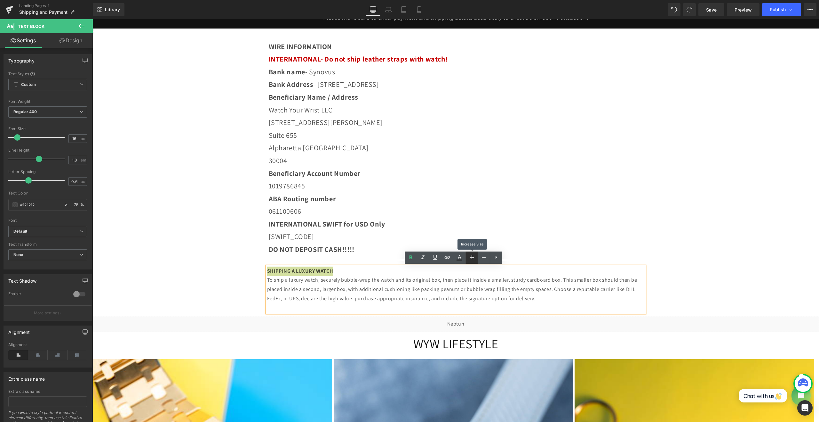
click at [476, 258] on link at bounding box center [472, 257] width 12 height 12
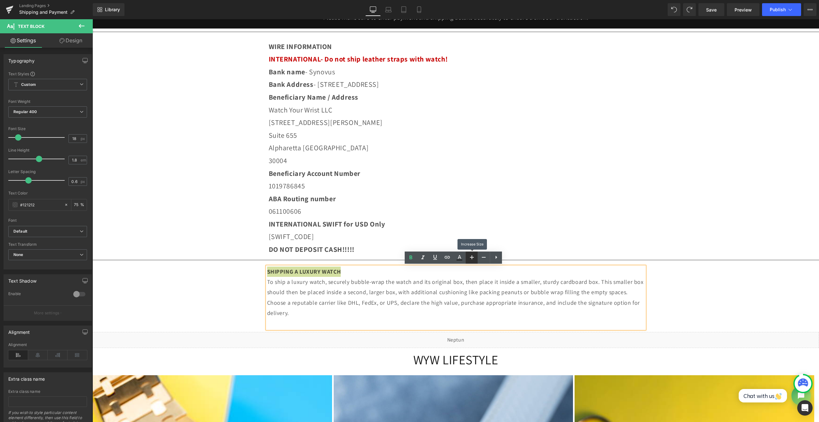
click at [476, 258] on link at bounding box center [472, 257] width 12 height 12
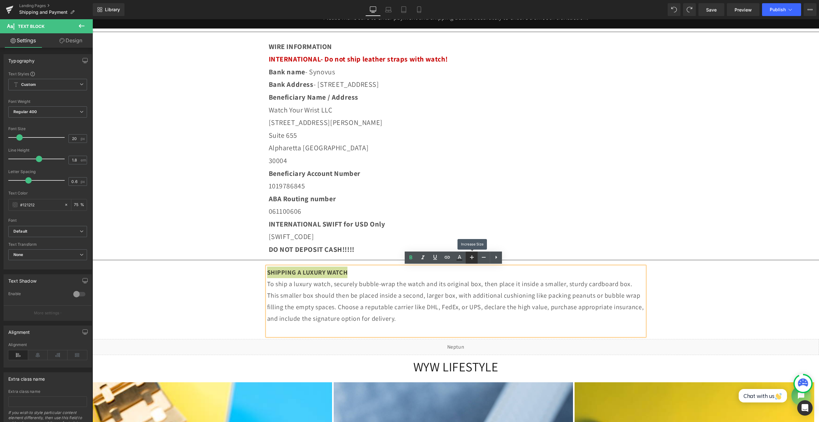
click at [470, 261] on link at bounding box center [472, 257] width 12 height 12
type input "22"
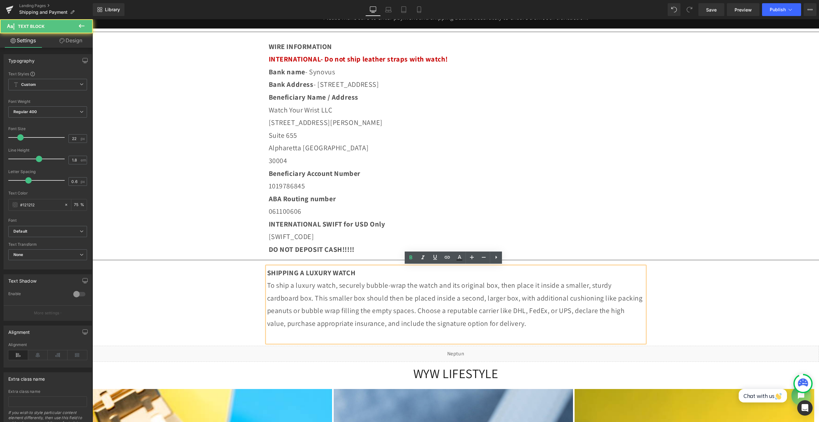
click at [472, 318] on p "To ship a luxury watch, securely bubble-wrap the watch and its original box, th…" at bounding box center [456, 304] width 378 height 51
click at [344, 288] on p "To ship a luxury watch, securely bubble-wrap the watch and its original box, th…" at bounding box center [456, 304] width 378 height 51
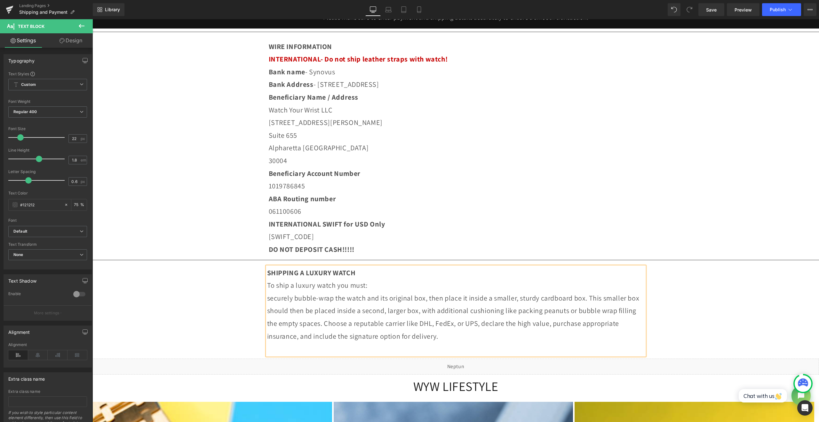
click at [439, 302] on p "securely bubble-wrap the watch and its original box, then place it inside a sma…" at bounding box center [456, 317] width 378 height 51
drag, startPoint x: 454, startPoint y: 297, endPoint x: 434, endPoint y: 298, distance: 19.9
click at [434, 298] on p "securely bubble-wrap the watch and its original box, then place it inside a sma…" at bounding box center [456, 317] width 378 height 51
click at [332, 313] on p "place it inside a smaller, sturdy cardboard box. This smaller box should then b…" at bounding box center [456, 323] width 378 height 38
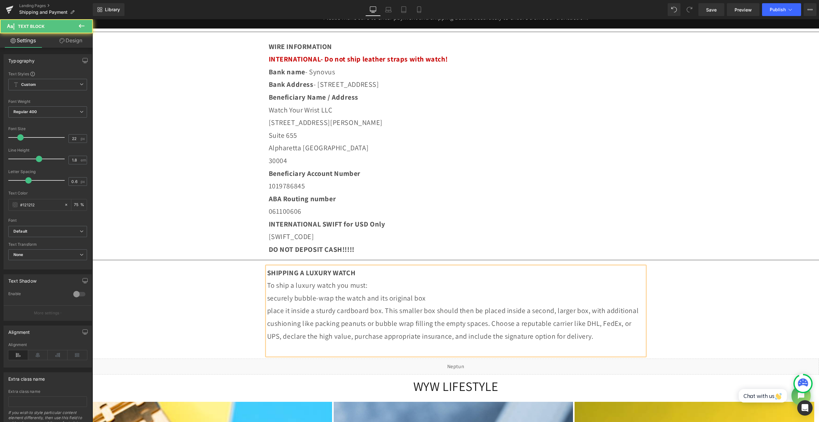
click at [411, 309] on p "place it inside a sturdy cardboard box. This smaller box should then be placed …" at bounding box center [456, 323] width 378 height 38
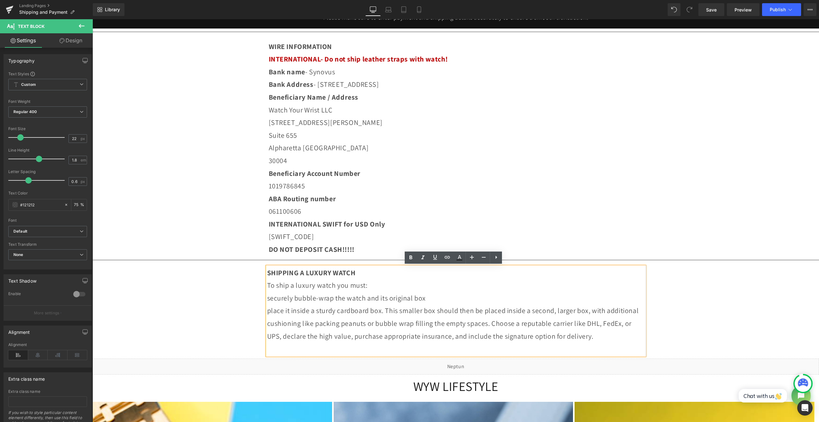
click at [394, 310] on p "place it inside a sturdy cardboard box. This smaller box should then be placed …" at bounding box center [456, 323] width 378 height 38
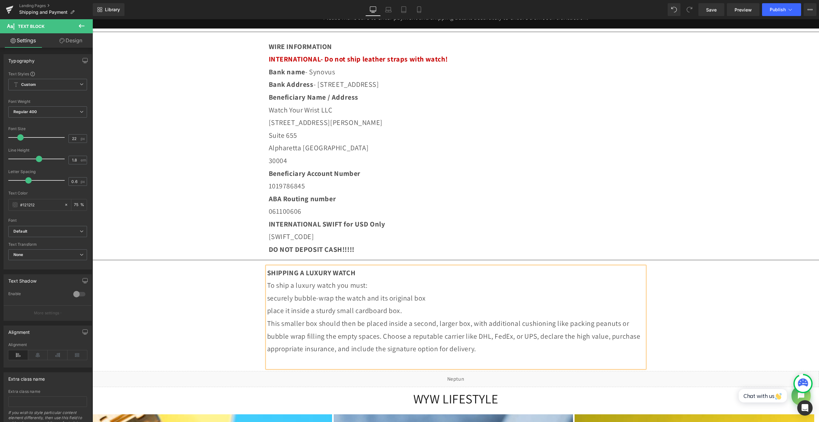
click at [492, 324] on p "This smaller box should then be placed inside a second, larger box, with additi…" at bounding box center [456, 336] width 378 height 38
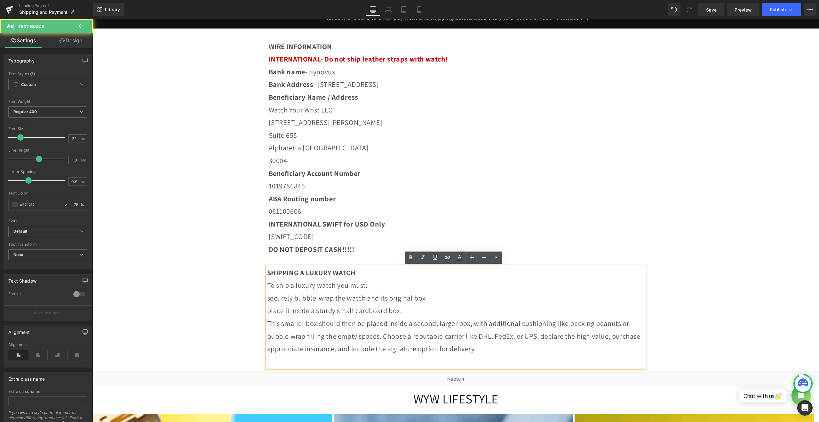
drag, startPoint x: 429, startPoint y: 333, endPoint x: 434, endPoint y: 332, distance: 5.2
click at [433, 333] on p "This smaller box should then be placed inside a second, larger box, with additi…" at bounding box center [456, 336] width 378 height 38
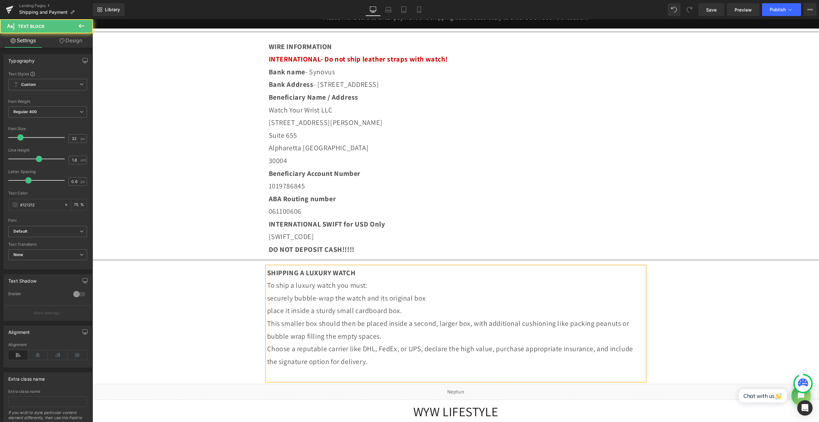
click at [415, 359] on p "Choose a reputable carrier like DHL, FedEx, or UPS, declare the high value, pur…" at bounding box center [456, 354] width 378 height 25
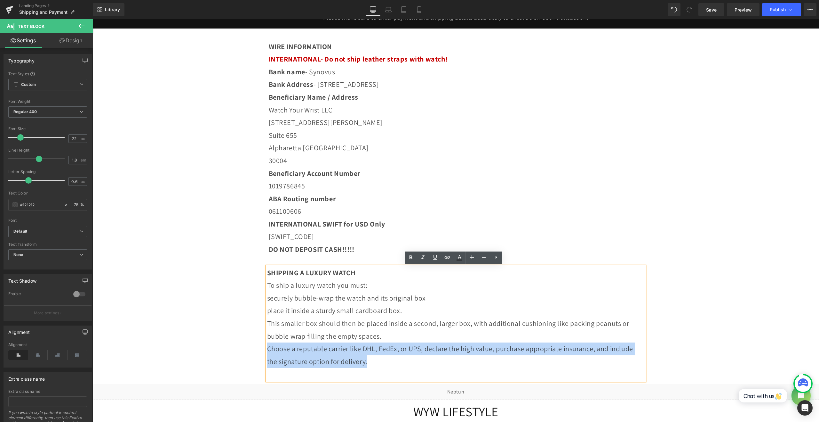
drag, startPoint x: 415, startPoint y: 360, endPoint x: 266, endPoint y: 344, distance: 150.0
click at [267, 344] on p "Choose a reputable carrier like DHL, FedEx, or UPS, declare the high value, pur…" at bounding box center [456, 354] width 378 height 25
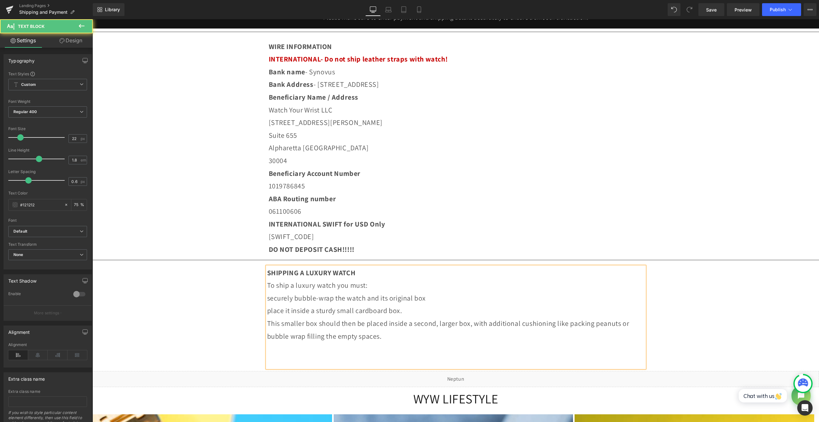
drag, startPoint x: 436, startPoint y: 334, endPoint x: 266, endPoint y: 297, distance: 174.3
click at [267, 297] on div "SHIPPING A LUXURY WATCH To ship a luxury watch you must: securely bubble-wrap t…" at bounding box center [456, 316] width 378 height 101
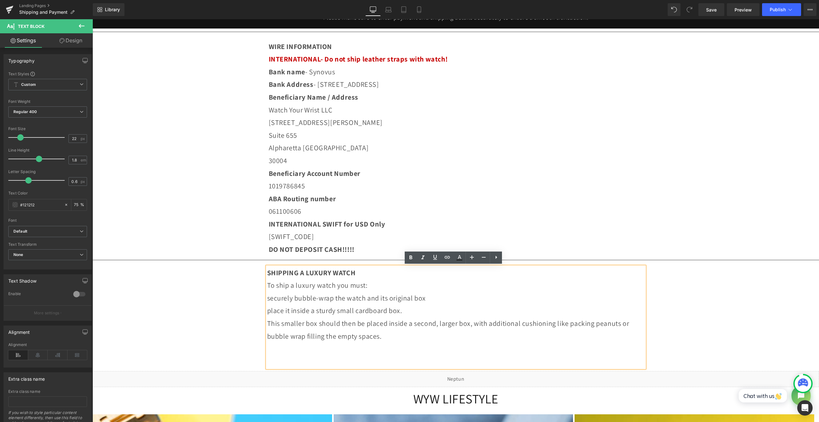
click at [495, 259] on icon at bounding box center [497, 257] width 8 height 8
click at [494, 258] on icon at bounding box center [496, 257] width 8 height 8
click at [361, 280] on li "To ship a luxury watch you must:" at bounding box center [456, 285] width 378 height 13
click at [277, 269] on span "SHIPPING A LUXURY WATCH" at bounding box center [321, 272] width 89 height 9
click at [373, 270] on p "SHIPPING A LUXURY WATCH" at bounding box center [456, 272] width 378 height 13
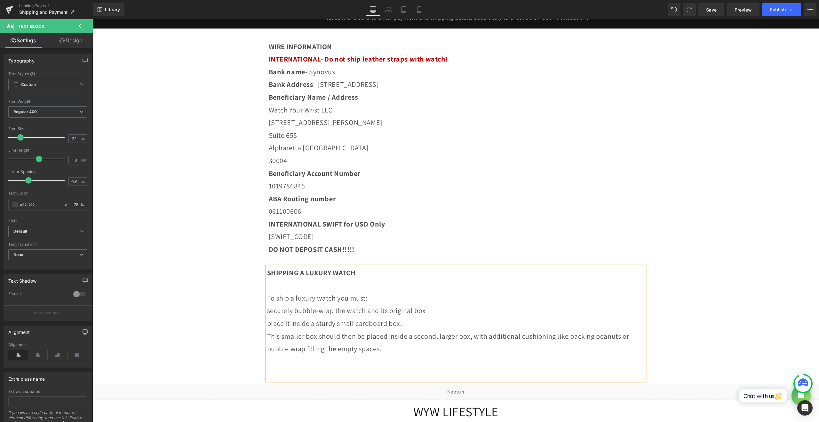
click at [386, 301] on p "To ship a luxury watch you must:" at bounding box center [456, 298] width 378 height 13
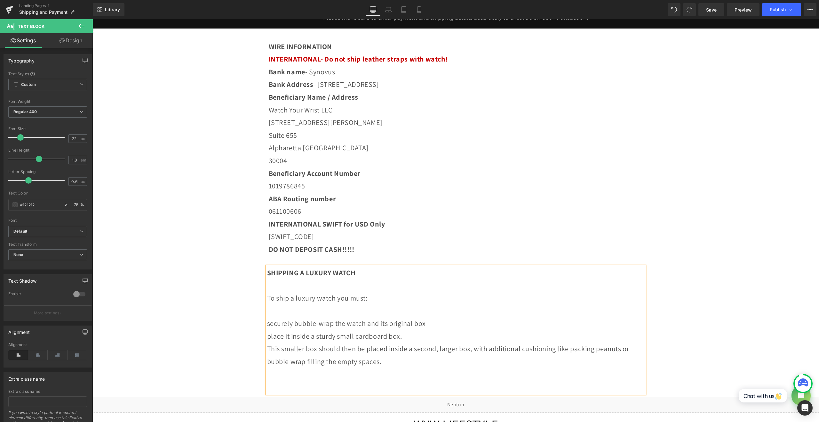
drag, startPoint x: 446, startPoint y: 361, endPoint x: 264, endPoint y: 320, distance: 186.9
click at [267, 320] on div "SHIPPING A LUXURY WATCH To ship a luxury watch you must: securely bubble-wrap t…" at bounding box center [456, 329] width 378 height 127
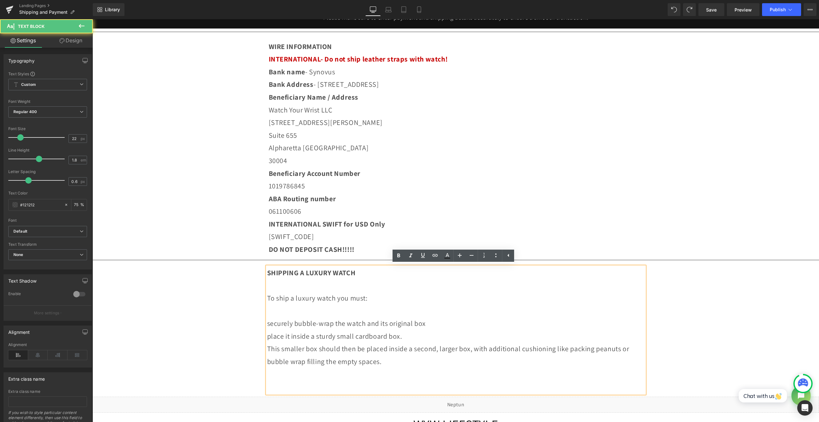
click at [267, 325] on p "securely bubble-wrap the watch and its original box" at bounding box center [456, 323] width 378 height 13
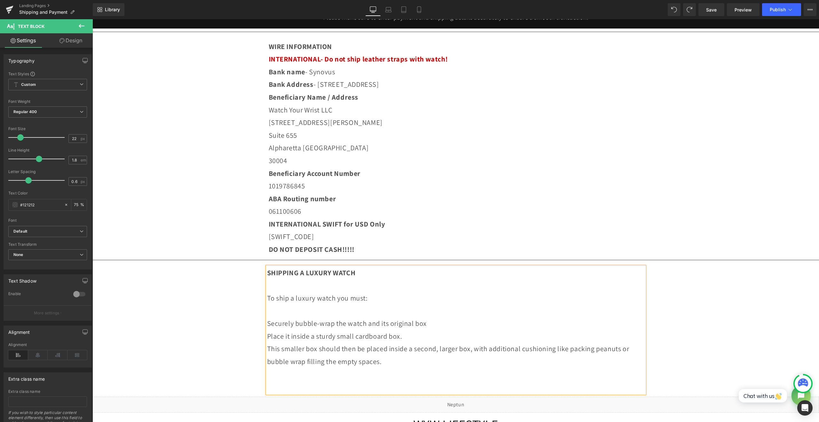
click at [434, 339] on p "Place it inside a sturdy small cardboard box." at bounding box center [456, 336] width 378 height 13
click at [427, 359] on p "This smaller box should then be placed inside a second, larger box, with additi…" at bounding box center [456, 354] width 378 height 25
drag, startPoint x: 435, startPoint y: 362, endPoint x: 263, endPoint y: 319, distance: 177.1
click at [264, 319] on div "SHIPPING A LUXURY WATCH To ship a luxury watch you must: Securely bubble-wrap t…" at bounding box center [456, 329] width 384 height 133
click at [495, 255] on icon at bounding box center [496, 255] width 8 height 8
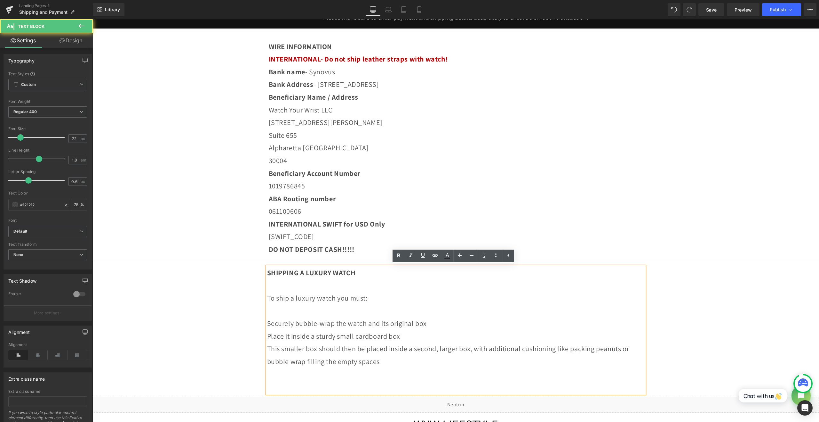
click at [330, 310] on p at bounding box center [456, 310] width 378 height 13
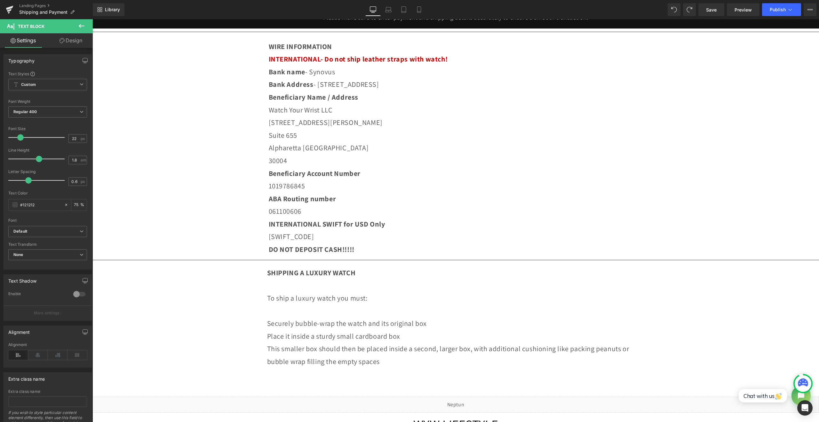
click at [77, 26] on button at bounding box center [81, 26] width 22 height 14
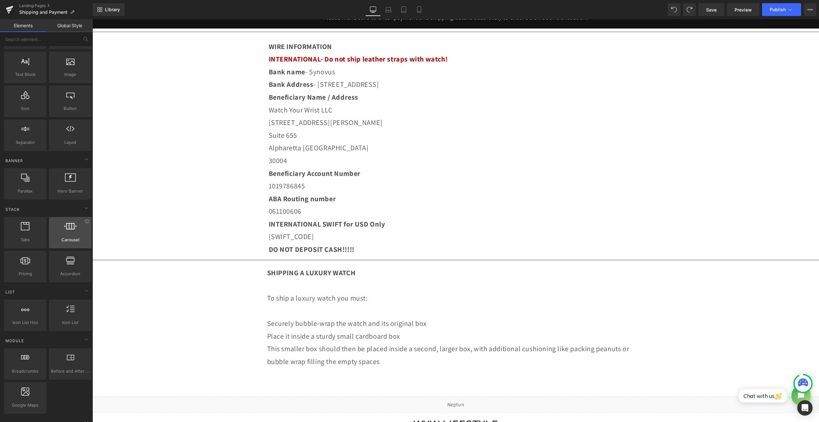
scroll to position [53, 0]
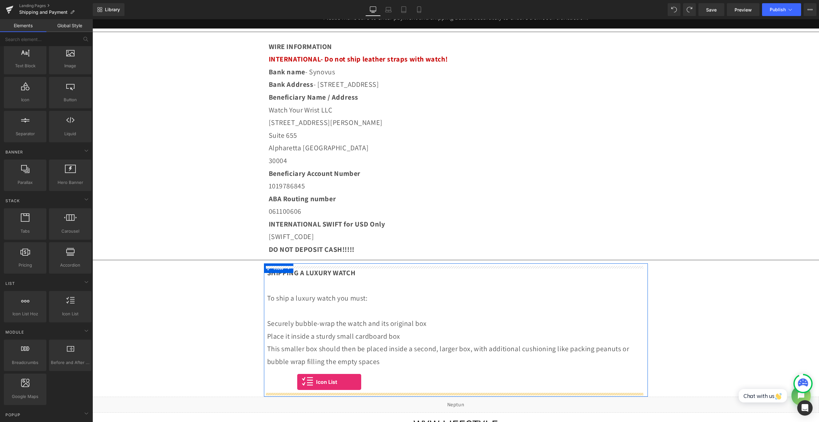
drag, startPoint x: 162, startPoint y: 327, endPoint x: 297, endPoint y: 382, distance: 145.7
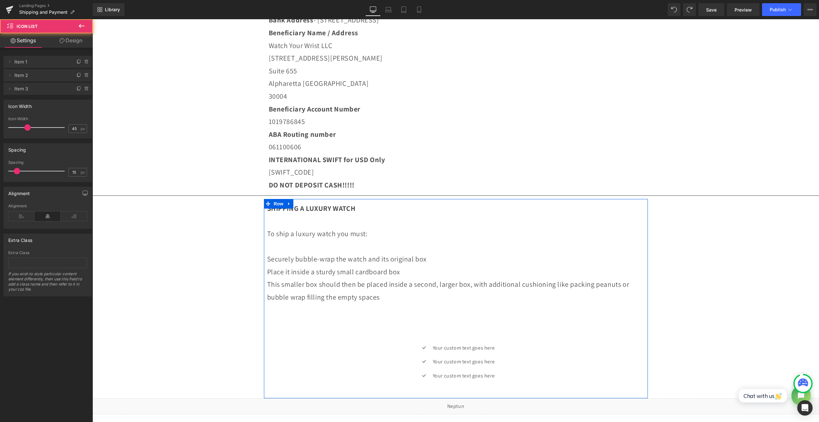
scroll to position [213, 0]
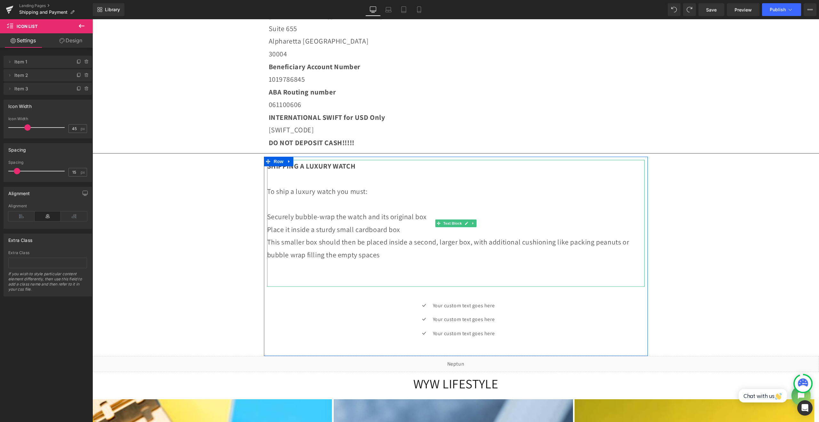
click at [341, 229] on p "Place it inside a sturdy small cardboard box" at bounding box center [456, 229] width 378 height 13
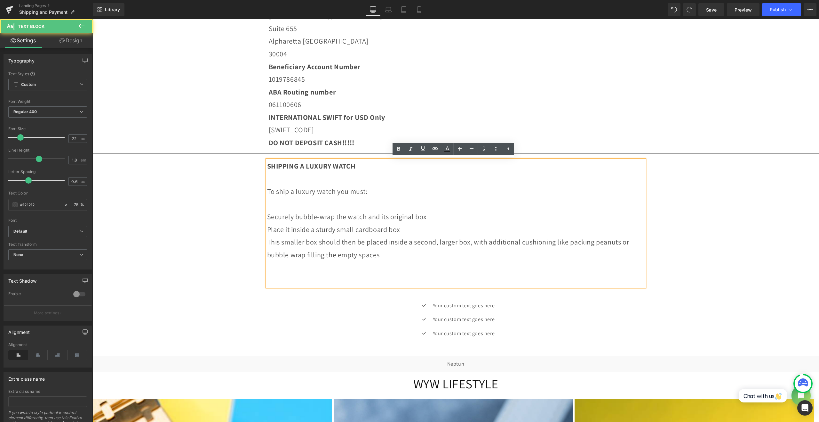
click at [421, 219] on p "Securely bubble-wrap the watch and its original box" at bounding box center [456, 216] width 378 height 13
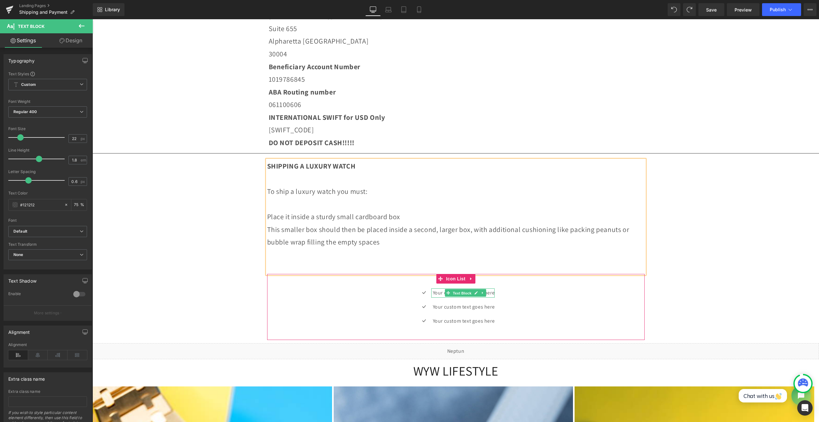
click at [461, 295] on span "Text Block" at bounding box center [462, 293] width 21 height 8
click at [475, 294] on icon at bounding box center [477, 293] width 4 height 4
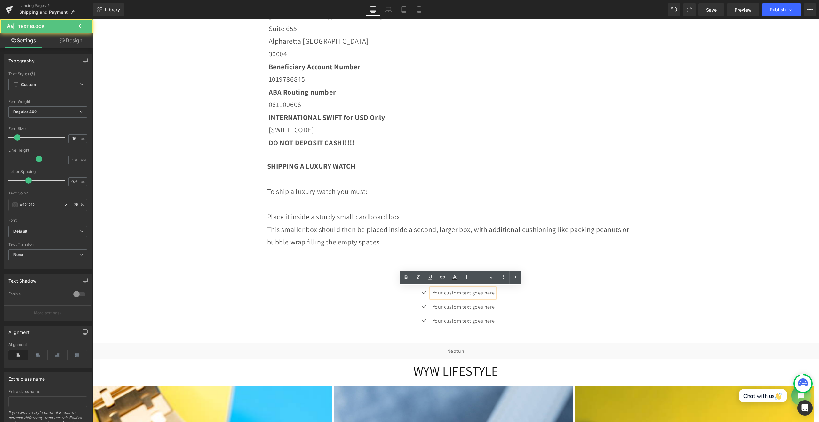
click at [460, 293] on p "Your custom text goes here" at bounding box center [464, 292] width 62 height 9
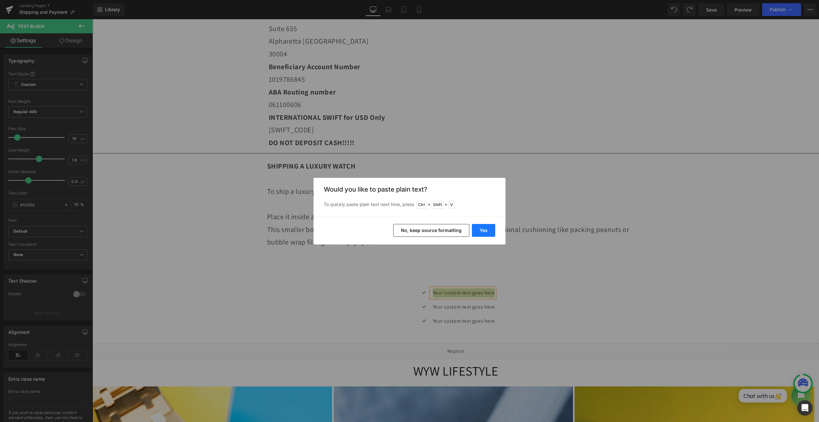
drag, startPoint x: 389, startPoint y: 212, endPoint x: 481, endPoint y: 231, distance: 94.2
click at [481, 231] on button "Yes" at bounding box center [483, 230] width 23 height 13
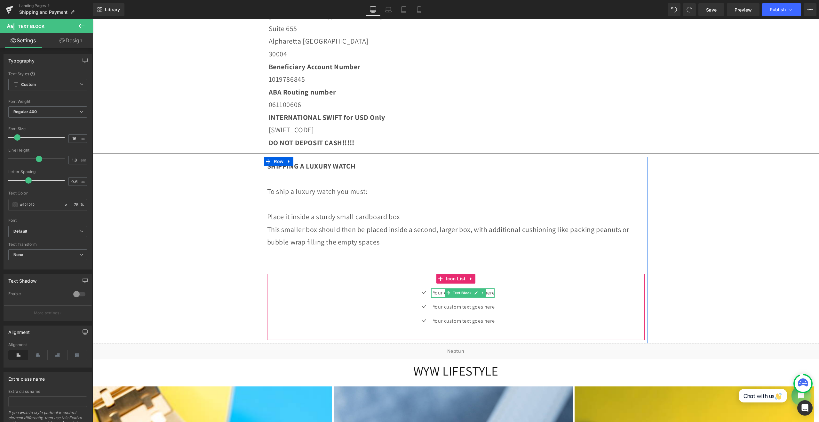
click at [433, 292] on p "Your custom text goes here" at bounding box center [464, 292] width 62 height 9
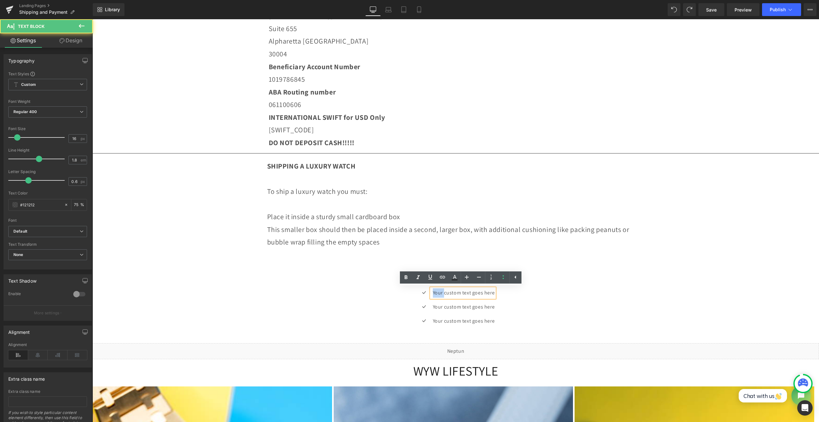
click at [433, 292] on p "Your custom text goes here" at bounding box center [464, 292] width 62 height 9
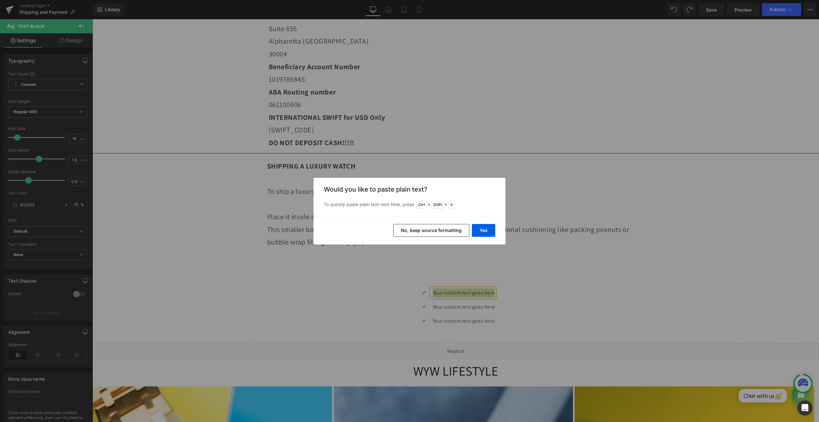
click at [446, 230] on button "No, keep source formatting" at bounding box center [431, 230] width 76 height 13
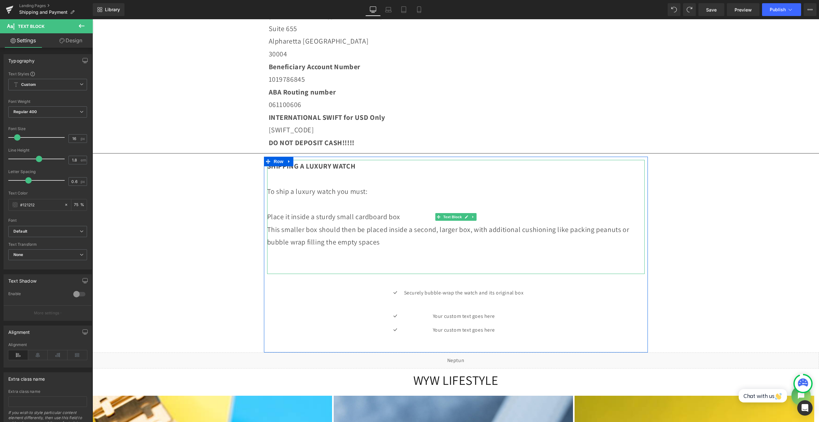
click at [349, 217] on p "Place it inside a sturdy small cardboard box" at bounding box center [456, 216] width 378 height 13
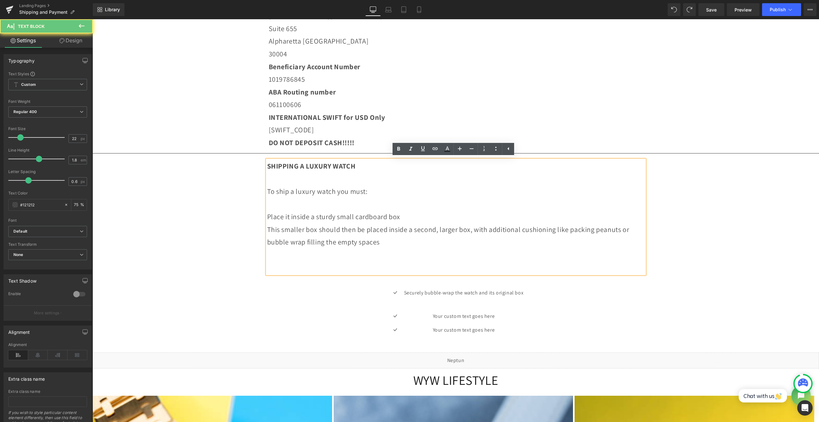
click at [349, 217] on p "Place it inside a sturdy small cardboard box" at bounding box center [456, 216] width 378 height 13
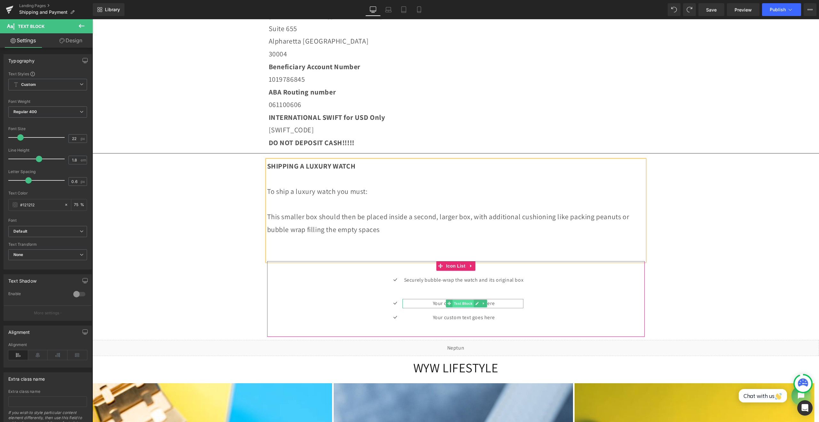
click at [459, 303] on span "Text Block" at bounding box center [463, 303] width 21 height 8
click at [476, 302] on icon at bounding box center [477, 303] width 3 height 3
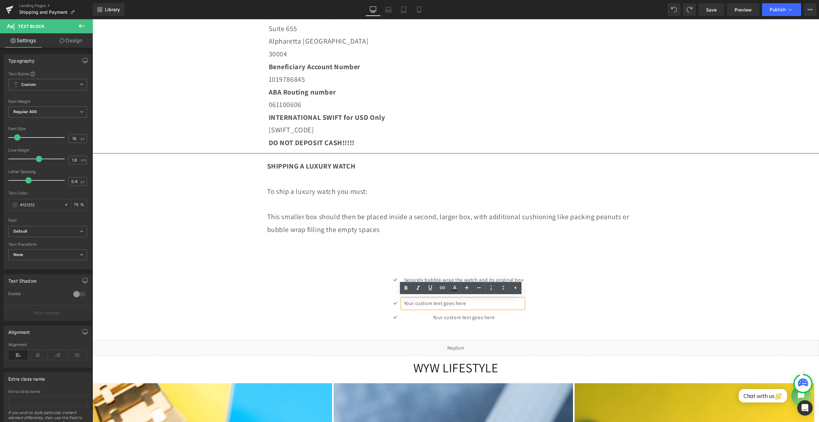
click at [457, 302] on p "Your custom text goes here" at bounding box center [464, 303] width 120 height 9
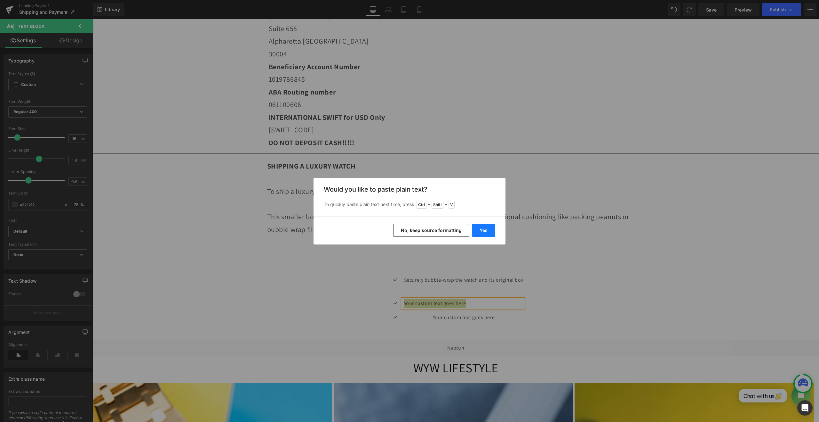
click at [480, 230] on button "Yes" at bounding box center [483, 230] width 23 height 13
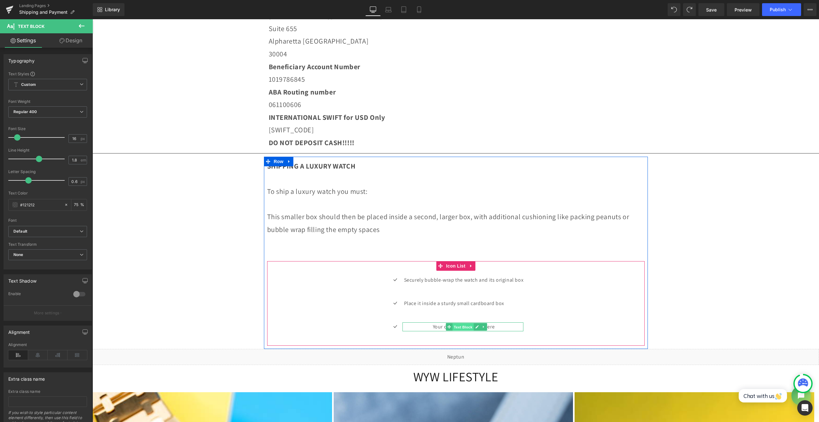
click at [462, 327] on span "Text Block" at bounding box center [463, 327] width 21 height 8
click at [476, 326] on icon at bounding box center [477, 326] width 3 height 3
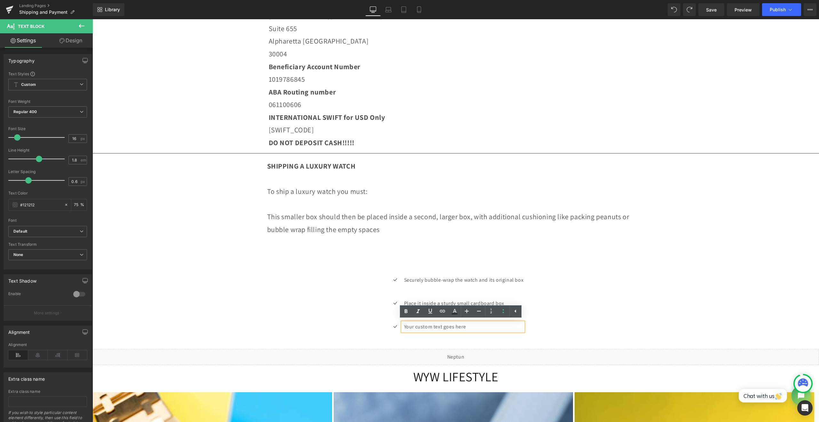
click at [465, 327] on p "Your custom text goes here" at bounding box center [464, 326] width 120 height 9
click at [466, 327] on p "Your custom text goes here" at bounding box center [464, 326] width 120 height 9
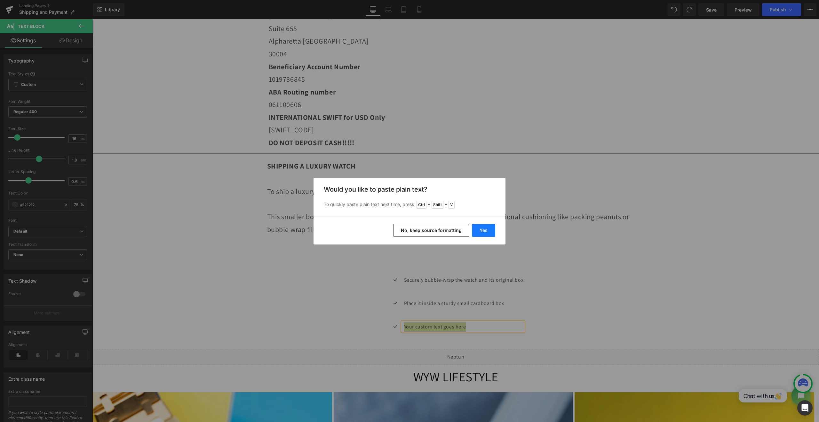
click at [477, 234] on button "Yes" at bounding box center [483, 230] width 23 height 13
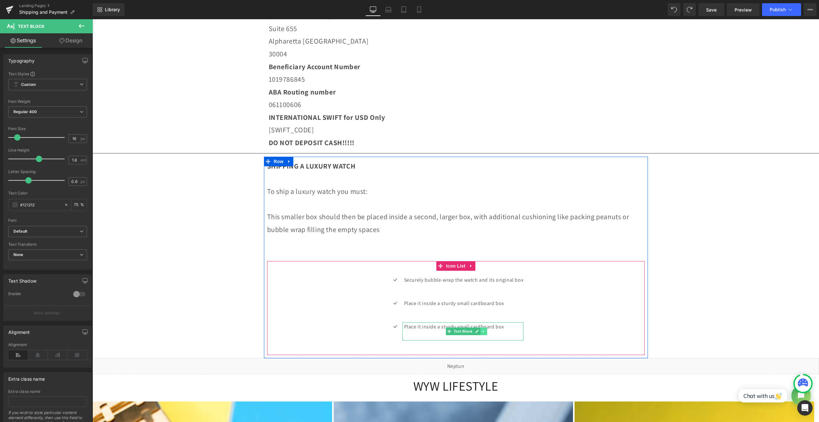
click at [481, 328] on link at bounding box center [484, 331] width 7 height 8
click at [477, 332] on link at bounding box center [480, 331] width 7 height 8
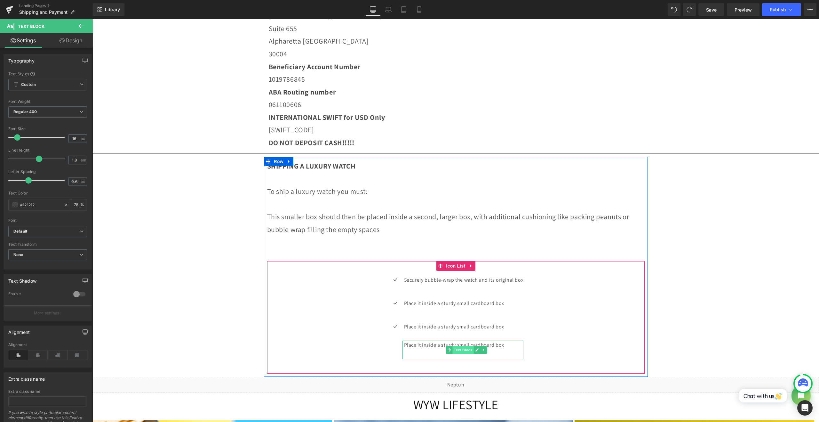
click at [462, 350] on span "Text Block" at bounding box center [463, 350] width 21 height 8
click at [426, 349] on p "Place it inside a sturdy small cardboard box" at bounding box center [464, 344] width 120 height 9
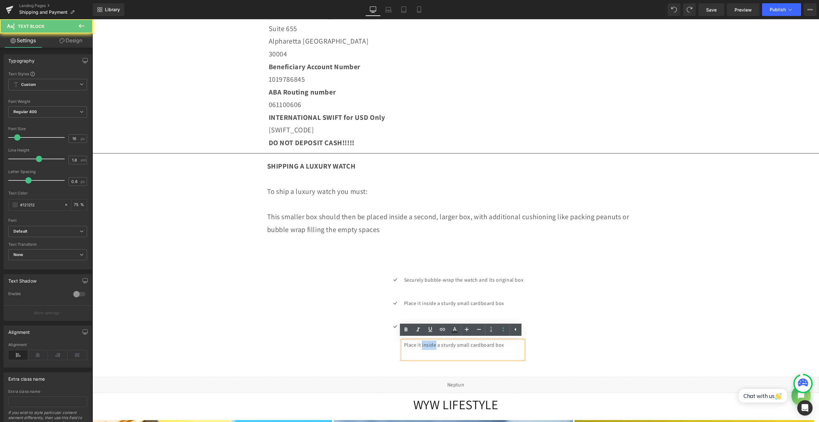
click at [426, 349] on p "Place it inside a sturdy small cardboard box" at bounding box center [464, 344] width 120 height 9
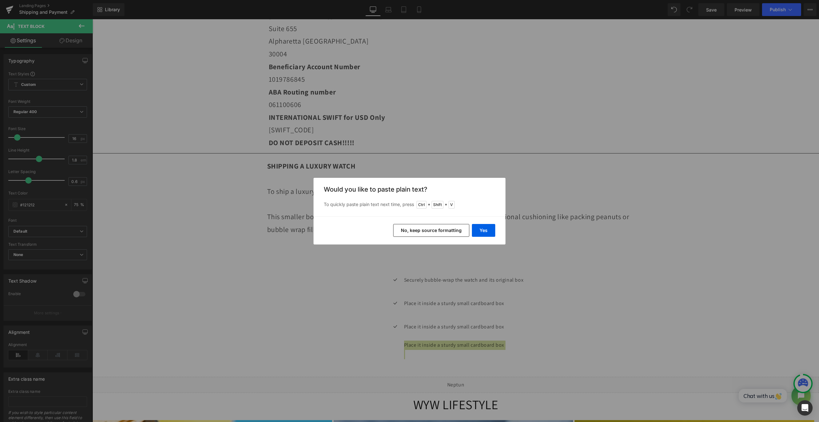
click at [482, 237] on div "Yes No, keep source formatting" at bounding box center [410, 230] width 192 height 28
click at [481, 232] on button "Yes" at bounding box center [483, 230] width 23 height 13
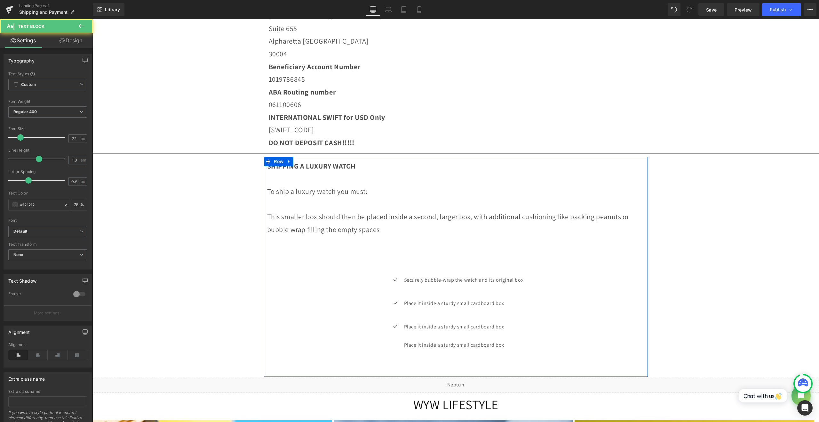
drag, startPoint x: 433, startPoint y: 231, endPoint x: 263, endPoint y: 214, distance: 170.5
click at [264, 214] on div "SHIPPING A LUXURY WATCH To ship a luxury watch you must: This smaller box shoul…" at bounding box center [456, 267] width 384 height 220
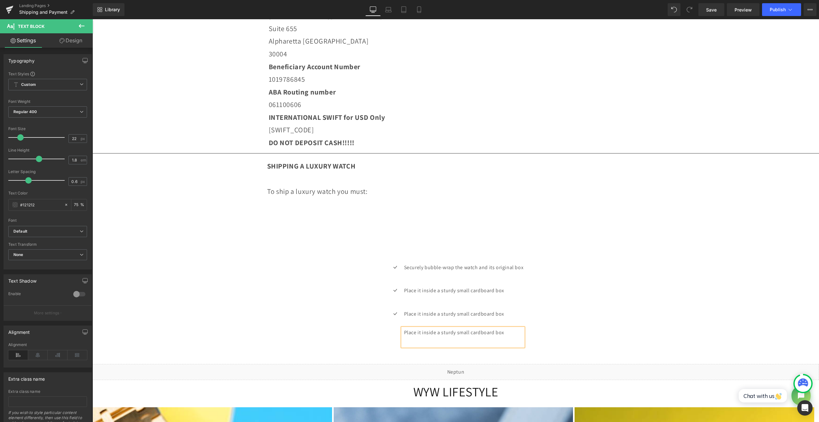
click at [453, 334] on p "Place it inside a sturdy small cardboard box" at bounding box center [464, 332] width 120 height 9
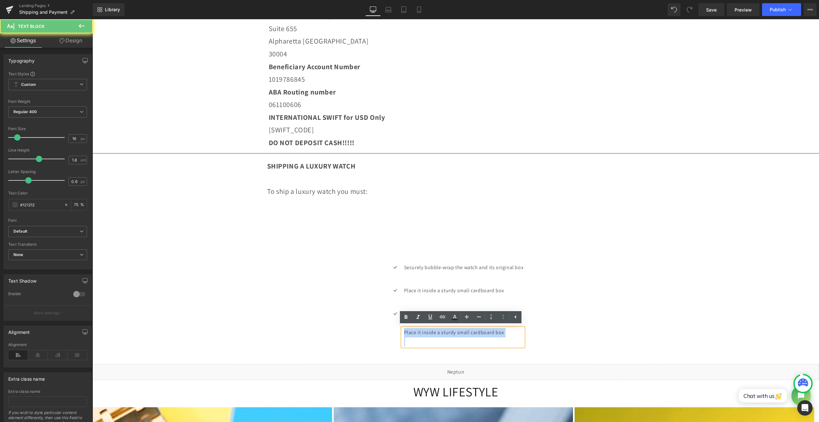
click at [453, 334] on p "Place it inside a sturdy small cardboard box" at bounding box center [464, 332] width 120 height 9
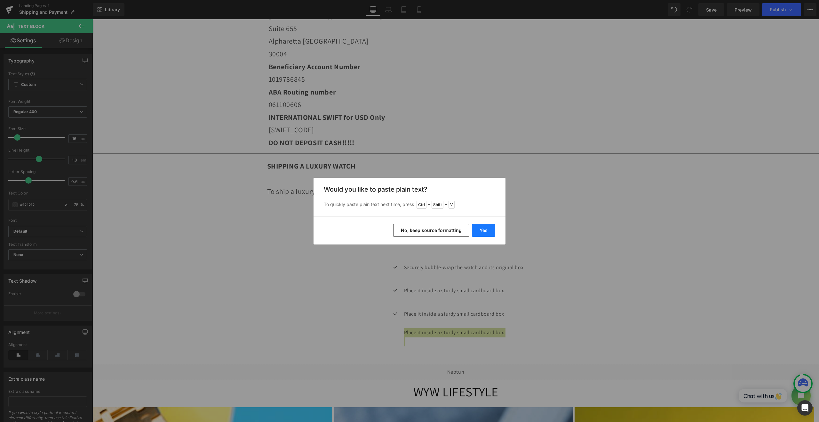
click at [480, 235] on button "Yes" at bounding box center [483, 230] width 23 height 13
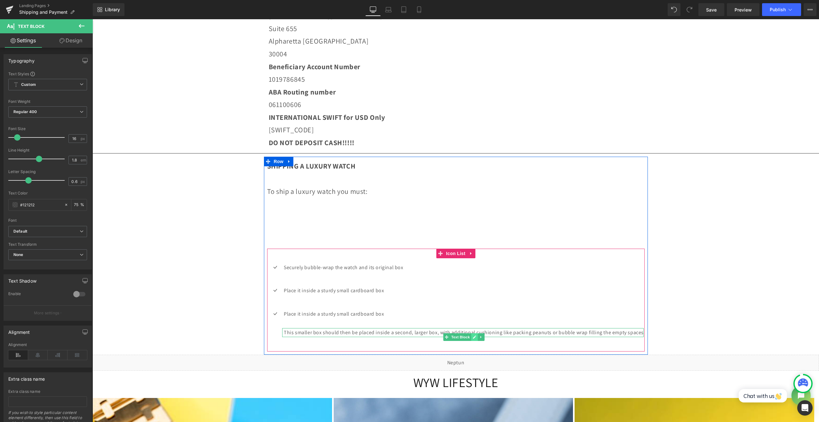
click at [473, 338] on icon at bounding box center [475, 337] width 4 height 4
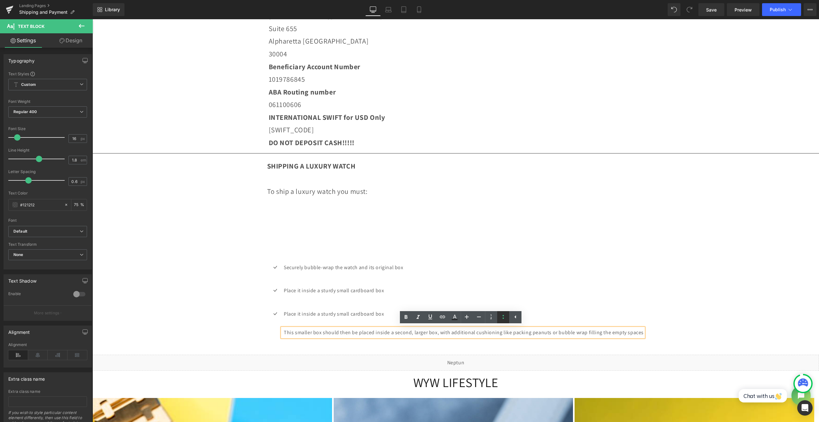
click at [499, 318] on link at bounding box center [503, 317] width 12 height 12
click at [299, 317] on p "Place it inside a sturdy small cardboard box" at bounding box center [464, 313] width 360 height 9
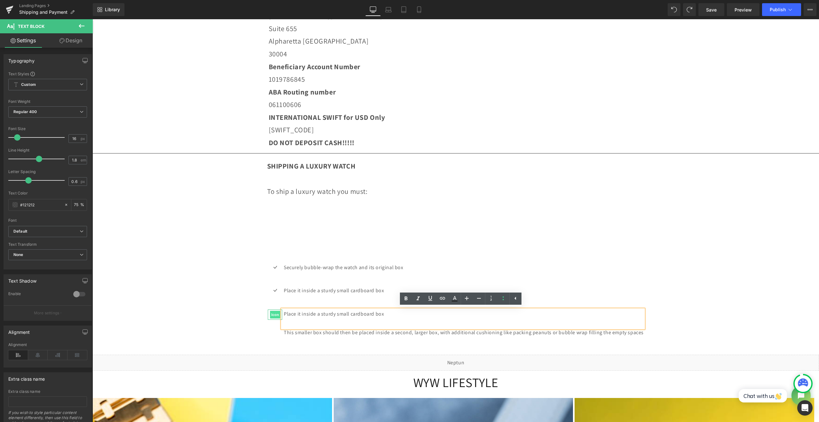
click at [274, 316] on span "Icon" at bounding box center [275, 314] width 10 height 8
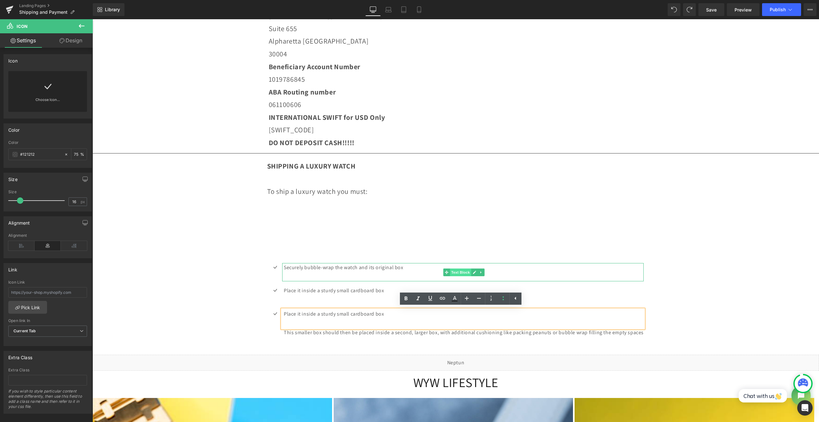
click at [456, 268] on span "Text Block" at bounding box center [460, 272] width 21 height 8
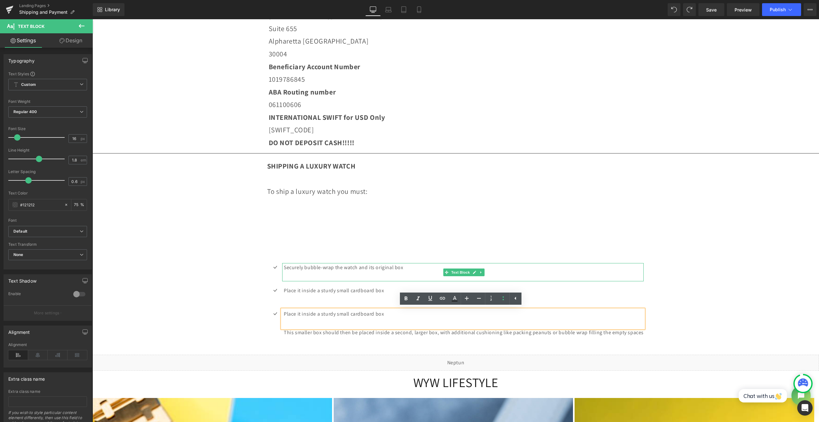
click at [417, 270] on p "Securely bubble-wrap the watch and its original box" at bounding box center [464, 267] width 360 height 9
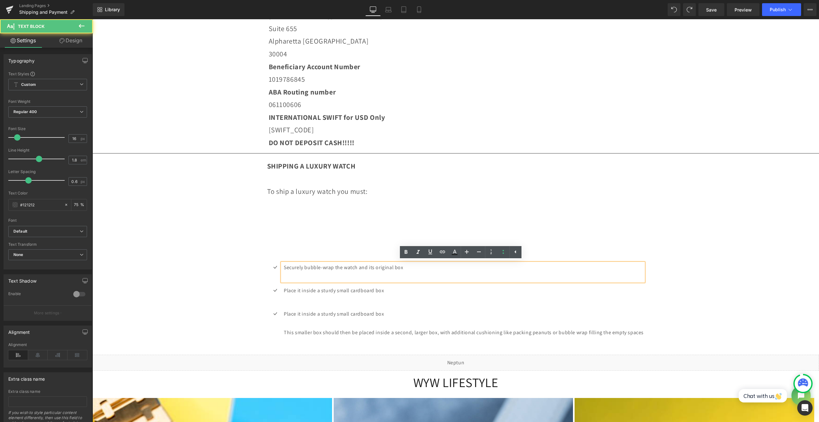
click at [354, 235] on p at bounding box center [456, 229] width 378 height 13
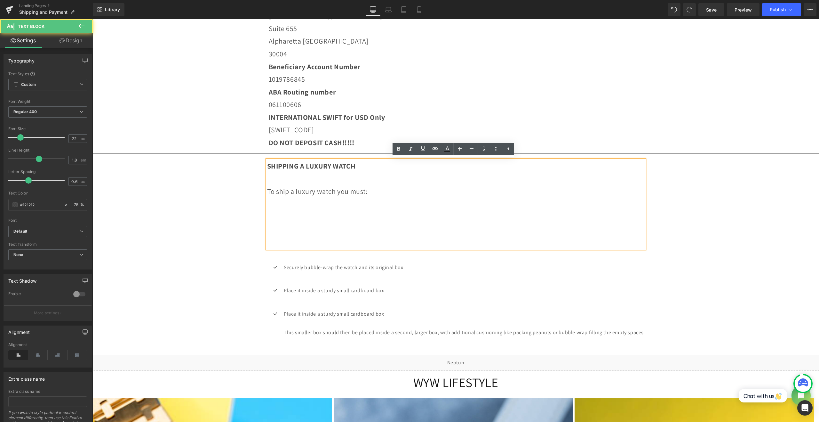
click at [337, 210] on p at bounding box center [456, 216] width 378 height 13
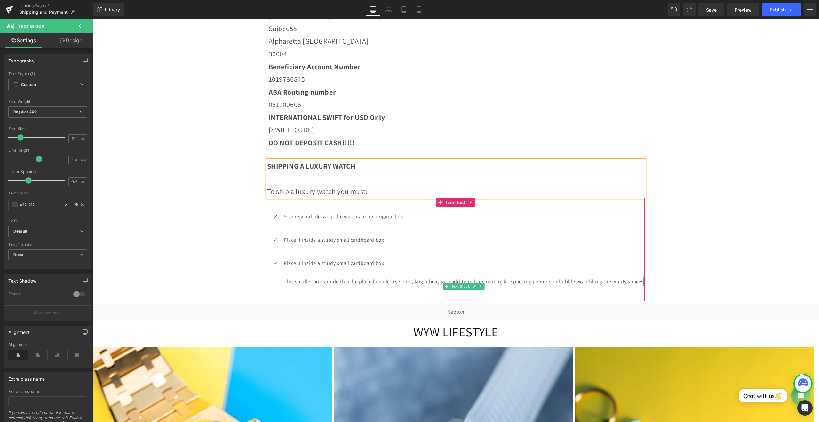
click at [308, 286] on p "This smaller box should then be placed inside a second, larger box, with additi…" at bounding box center [464, 281] width 360 height 9
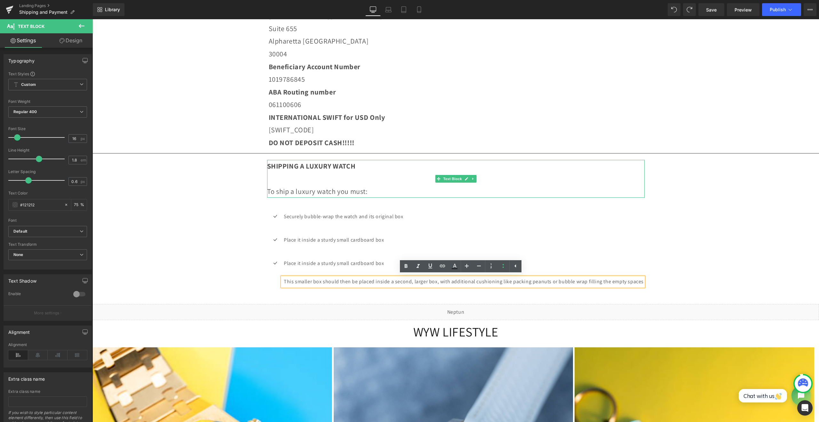
click at [323, 172] on p "SHIPPING A LUXURY WATCH" at bounding box center [456, 166] width 378 height 13
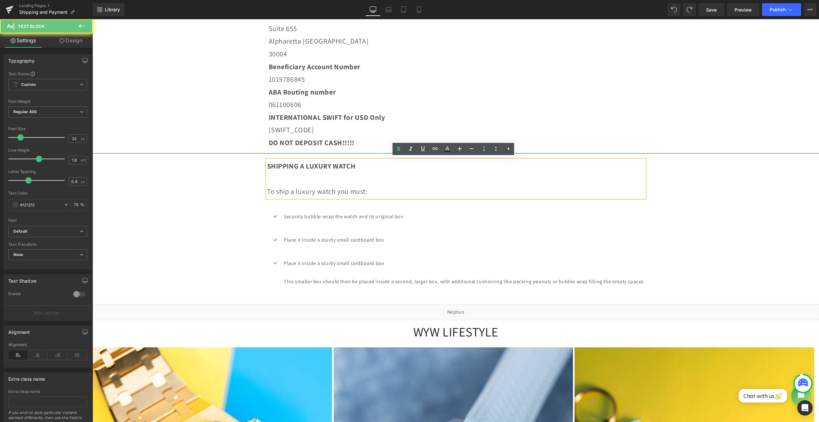
click at [316, 177] on p at bounding box center [456, 178] width 378 height 13
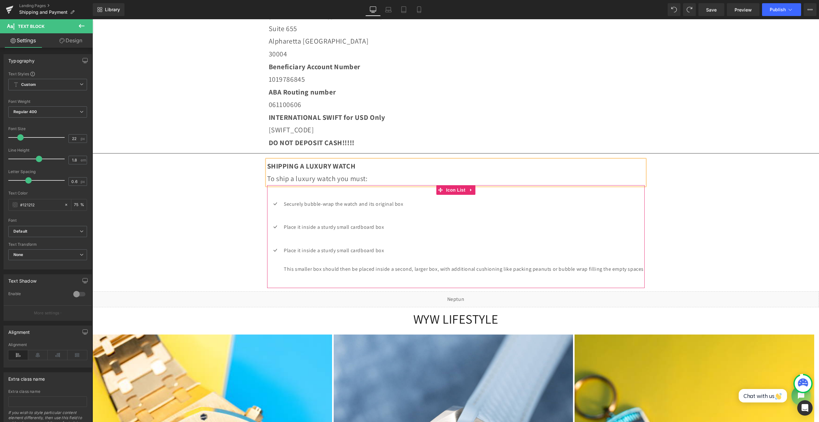
click at [396, 192] on div "Icon Securely bubble-wrap the watch and its original box Text Block Icon Place …" at bounding box center [456, 236] width 378 height 103
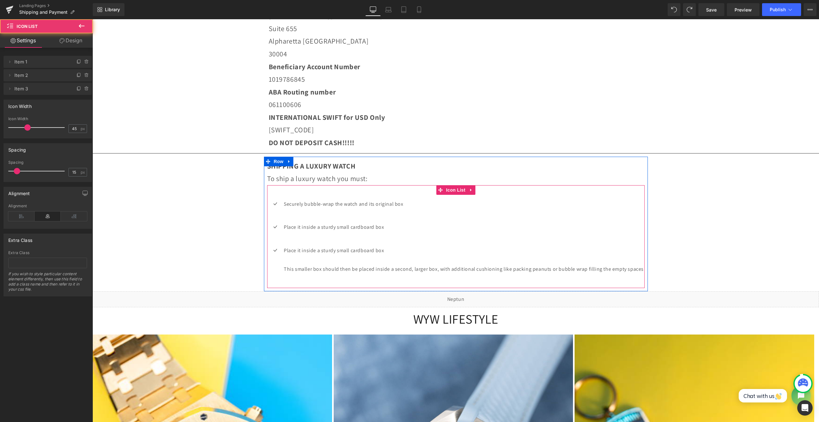
click at [379, 193] on div "Icon Securely bubble-wrap the watch and its original box Text Block Icon Place …" at bounding box center [456, 236] width 378 height 103
click at [459, 189] on span "Icon List" at bounding box center [456, 190] width 22 height 10
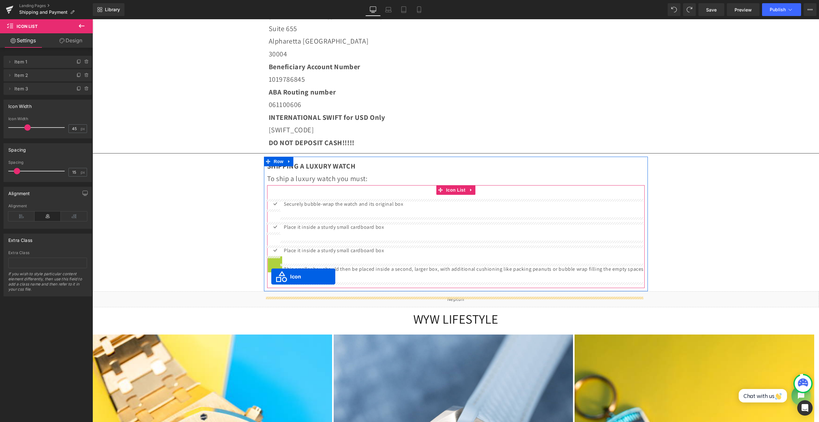
drag, startPoint x: 272, startPoint y: 262, endPoint x: 271, endPoint y: 276, distance: 14.4
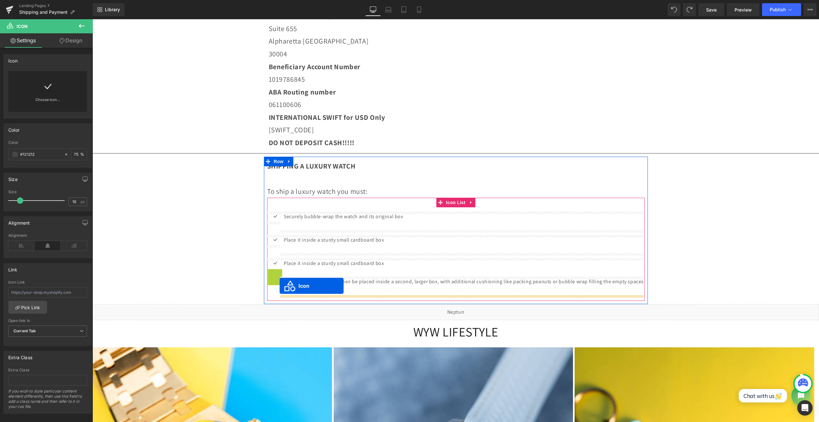
drag, startPoint x: 275, startPoint y: 274, endPoint x: 280, endPoint y: 286, distance: 12.8
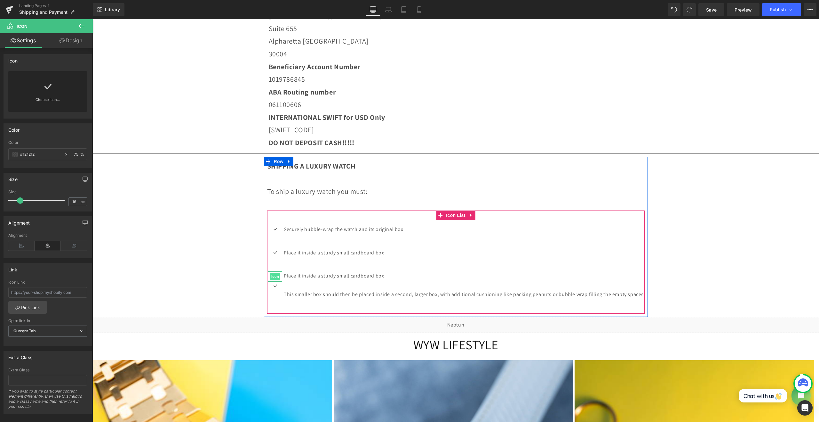
click at [276, 274] on span "Icon" at bounding box center [275, 276] width 10 height 8
click at [478, 301] on link at bounding box center [481, 299] width 7 height 8
click at [483, 299] on icon at bounding box center [485, 299] width 4 height 4
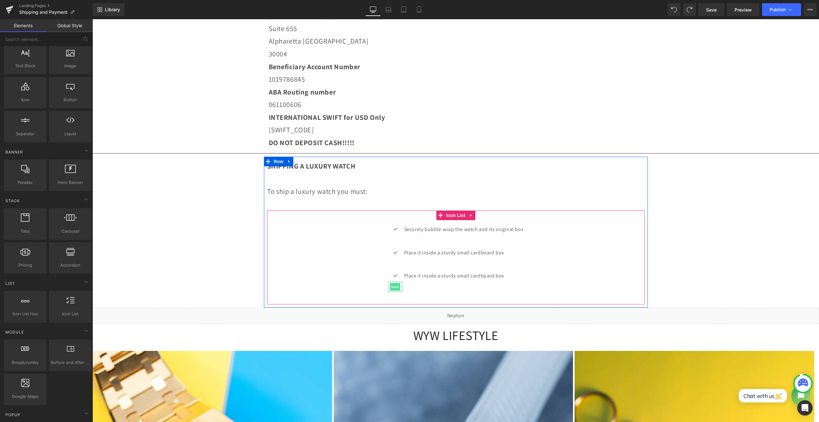
click at [392, 285] on span "Icon" at bounding box center [395, 287] width 10 height 8
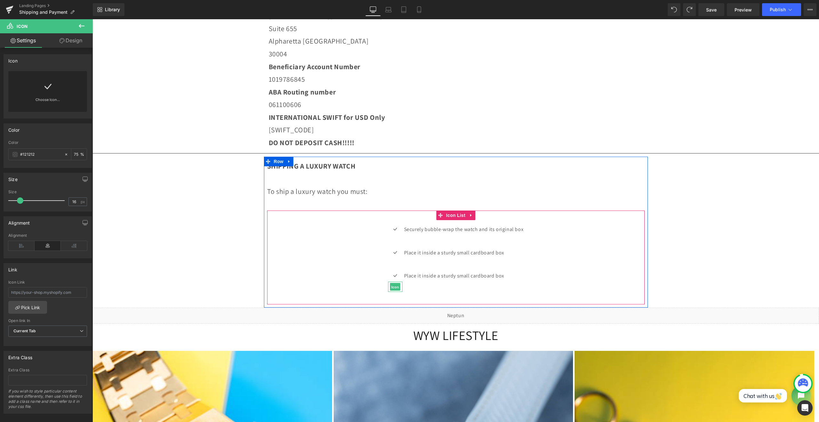
click at [390, 286] on span "Icon" at bounding box center [395, 287] width 10 height 8
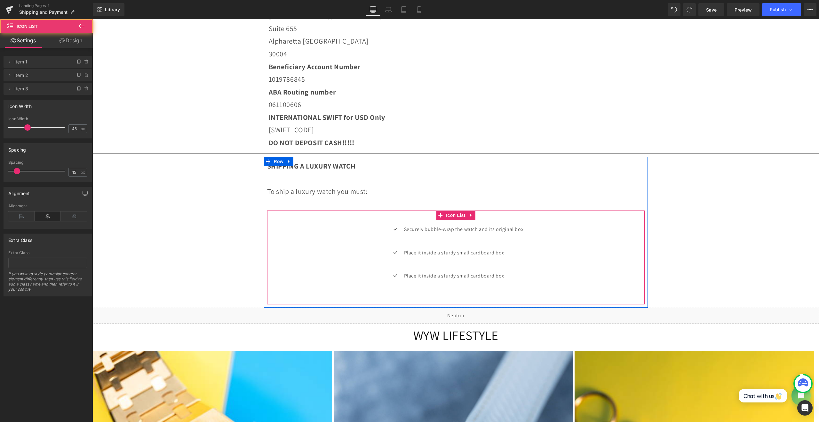
drag, startPoint x: 385, startPoint y: 269, endPoint x: 489, endPoint y: 281, distance: 104.7
click at [485, 286] on ul "Icon Securely bubble-wrap the watch and its original box Text Block Icon Place …" at bounding box center [456, 260] width 136 height 70
click at [390, 277] on span "Icon" at bounding box center [395, 276] width 10 height 8
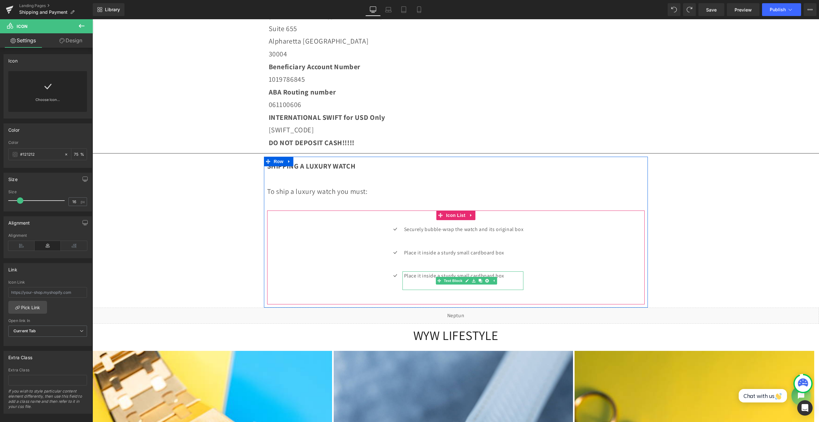
click at [506, 276] on p "Place it inside a sturdy small cardboard box" at bounding box center [464, 275] width 120 height 9
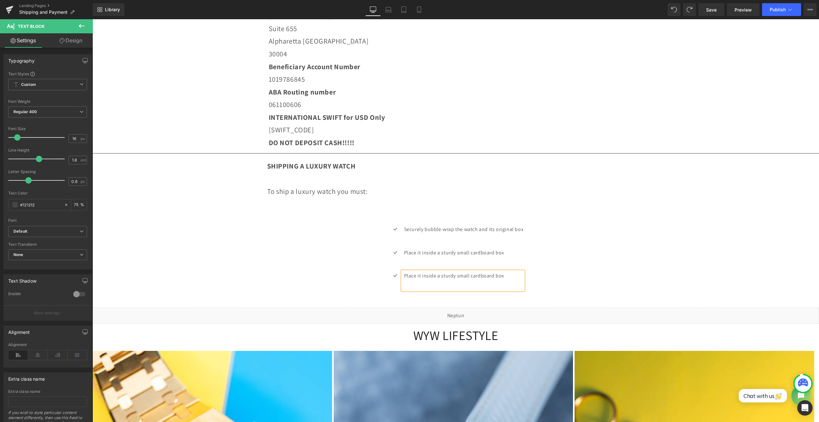
click at [578, 259] on div "Icon Securely bubble-wrap the watch and its original box Text Block Icon Place …" at bounding box center [456, 260] width 378 height 70
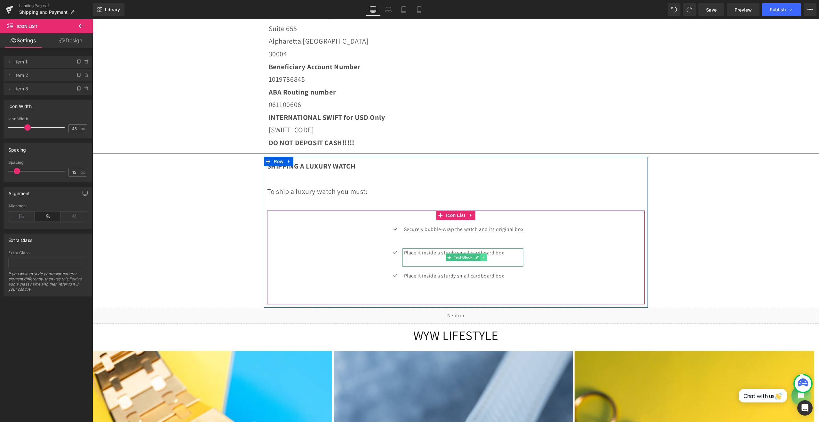
click at [481, 259] on link at bounding box center [484, 257] width 7 height 8
click at [486, 258] on icon at bounding box center [488, 257] width 4 height 4
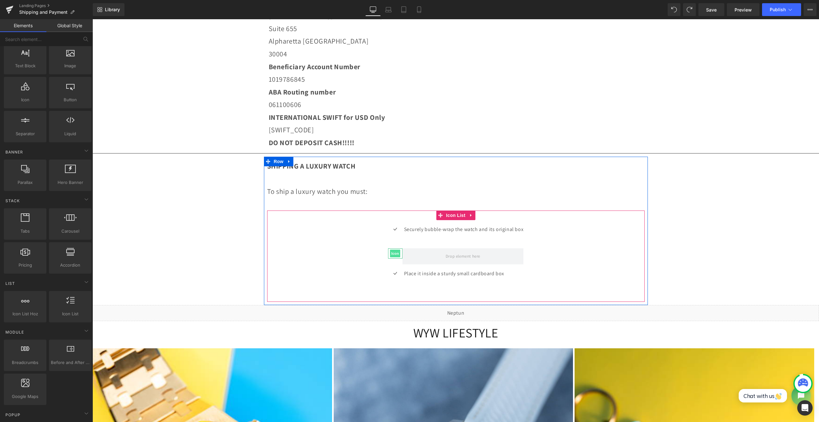
click at [390, 253] on span "Icon" at bounding box center [395, 253] width 10 height 8
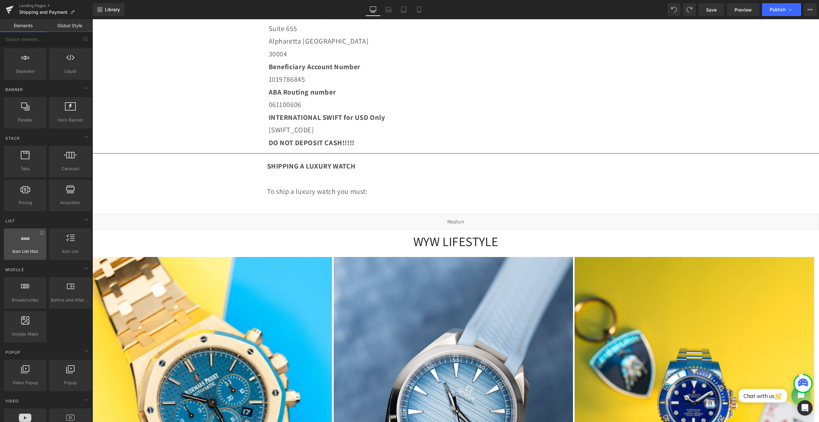
scroll to position [107, 0]
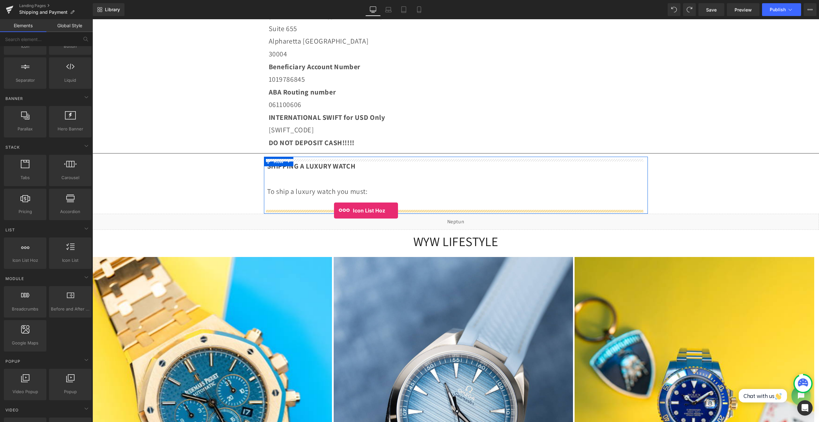
drag, startPoint x: 110, startPoint y: 276, endPoint x: 334, endPoint y: 210, distance: 233.9
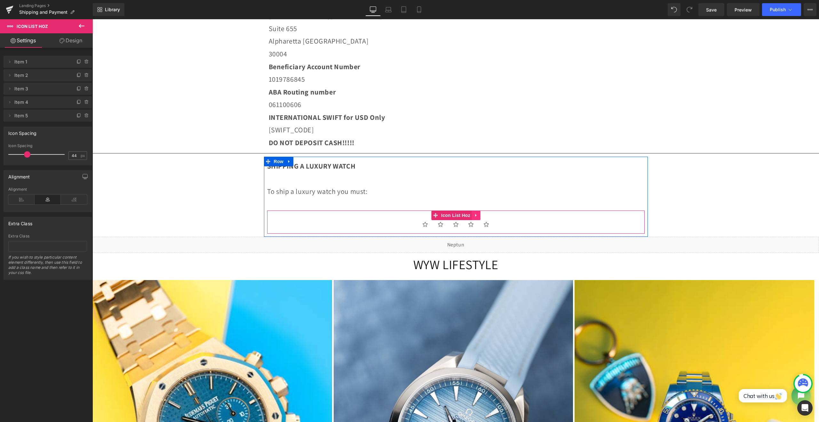
click at [475, 216] on icon at bounding box center [475, 215] width 1 height 3
click at [480, 216] on link at bounding box center [480, 215] width 8 height 10
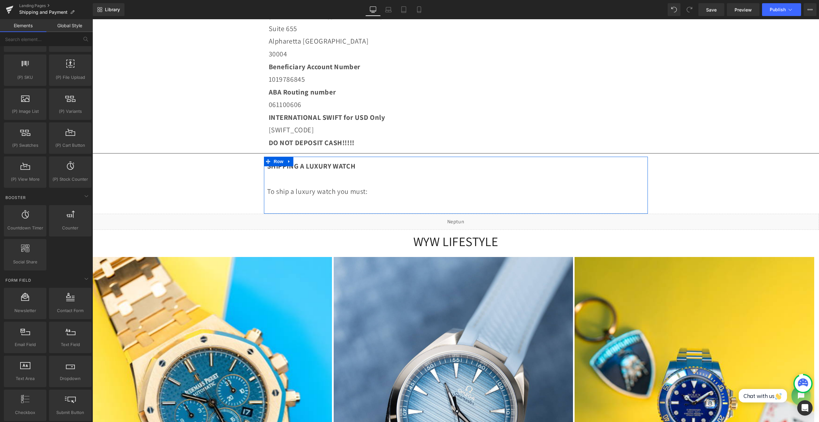
scroll to position [747, 0]
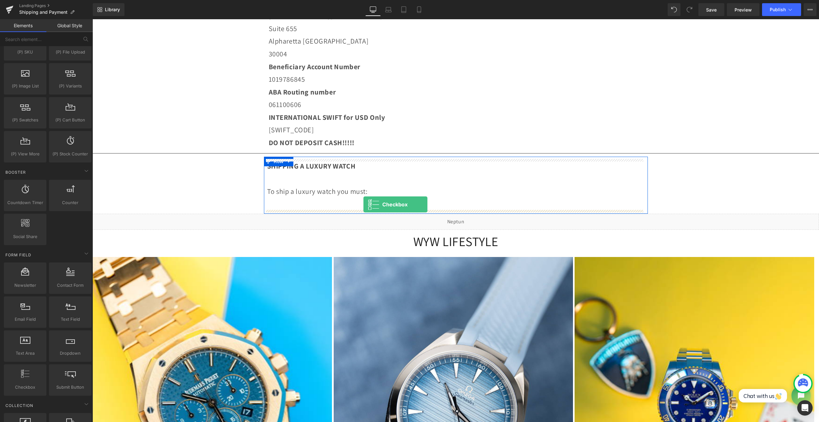
drag, startPoint x: 120, startPoint y: 384, endPoint x: 364, endPoint y: 204, distance: 302.7
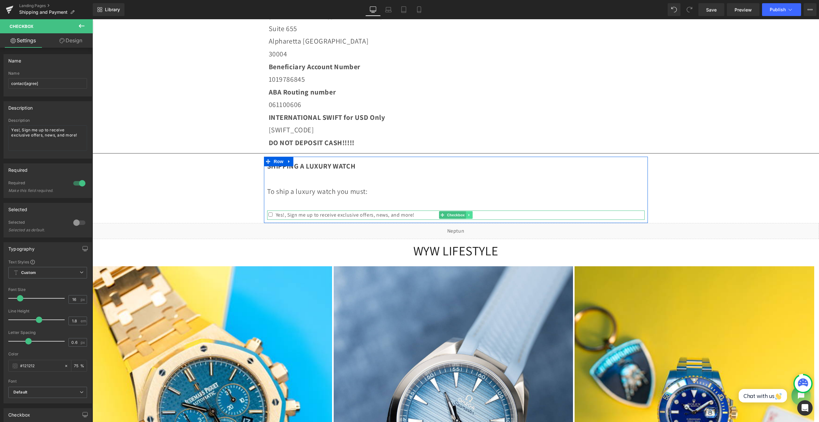
click at [469, 214] on icon at bounding box center [469, 215] width 1 height 2
click at [471, 216] on icon at bounding box center [473, 215] width 4 height 4
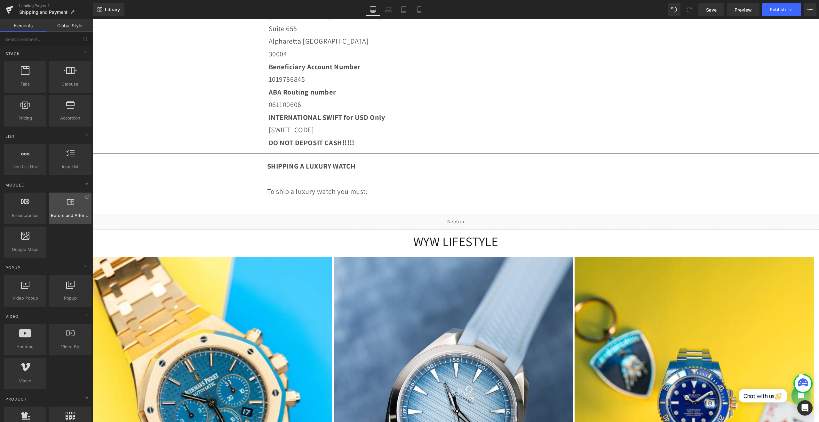
scroll to position [160, 0]
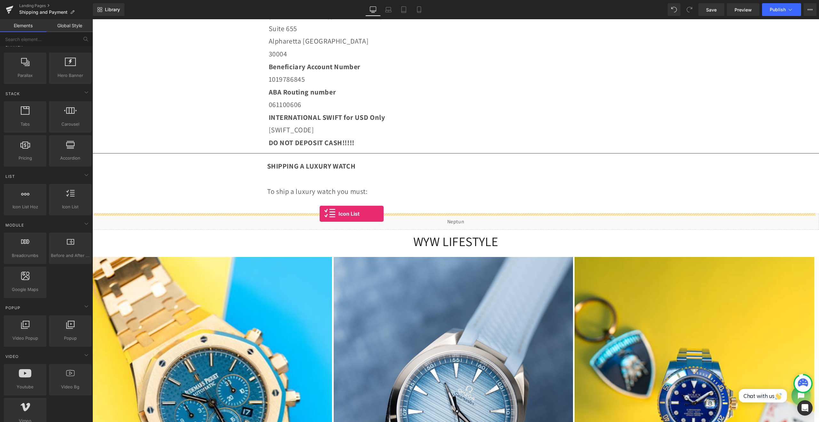
drag, startPoint x: 157, startPoint y: 215, endPoint x: 320, endPoint y: 214, distance: 162.9
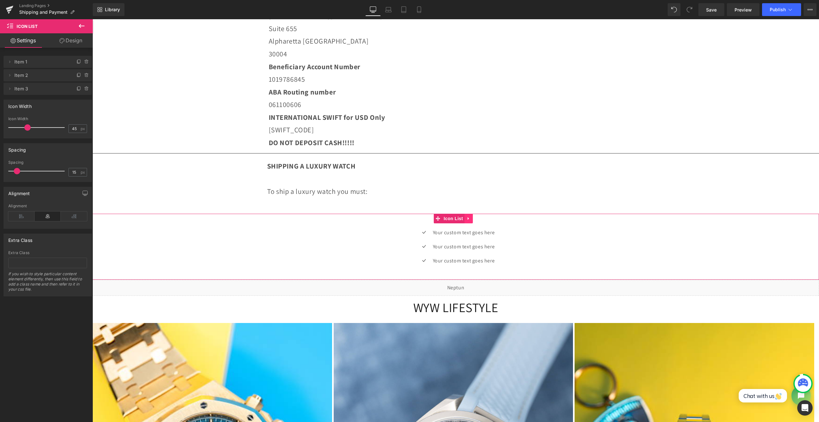
click at [467, 214] on link at bounding box center [469, 218] width 8 height 10
click at [472, 219] on icon at bounding box center [473, 218] width 4 height 4
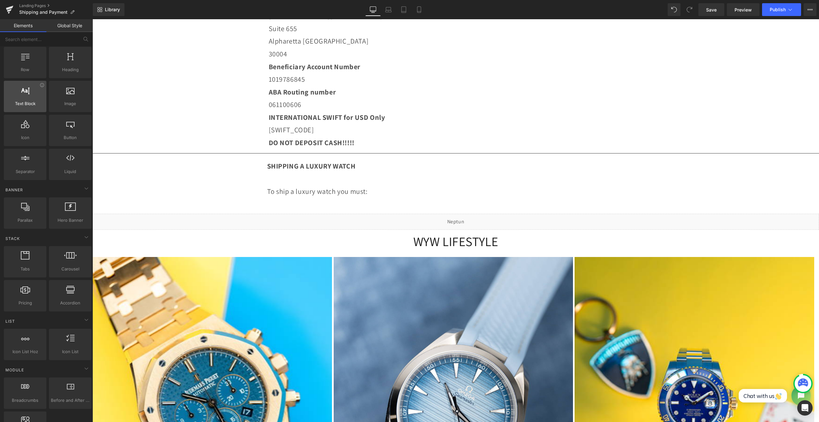
scroll to position [0, 0]
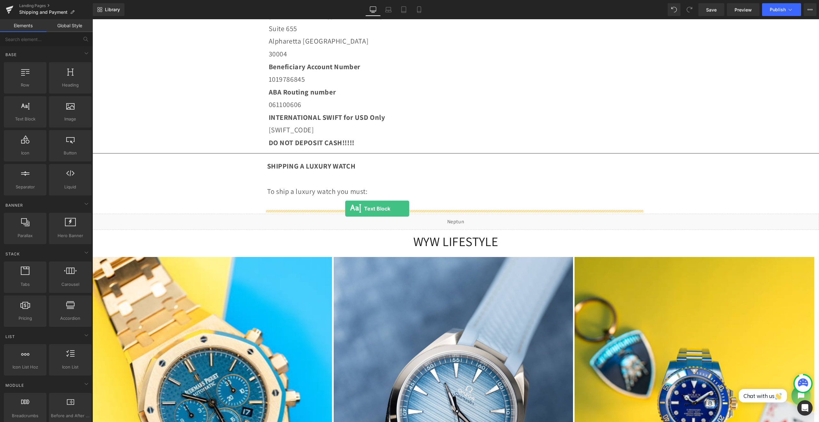
drag, startPoint x: 121, startPoint y: 130, endPoint x: 345, endPoint y: 208, distance: 237.6
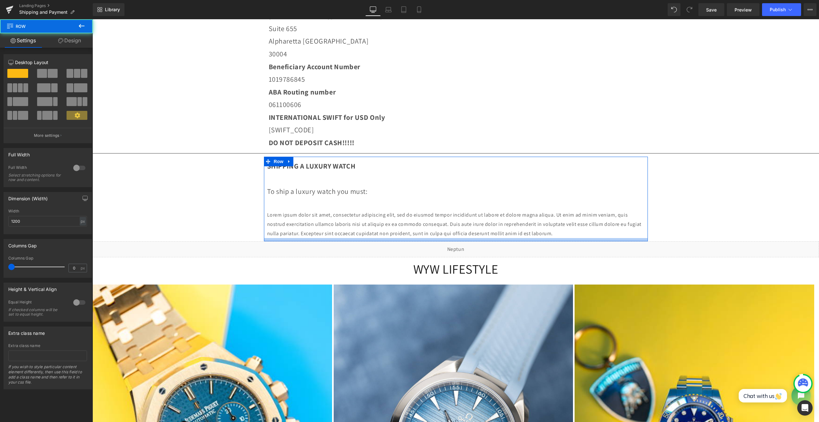
click at [617, 240] on div at bounding box center [456, 239] width 384 height 3
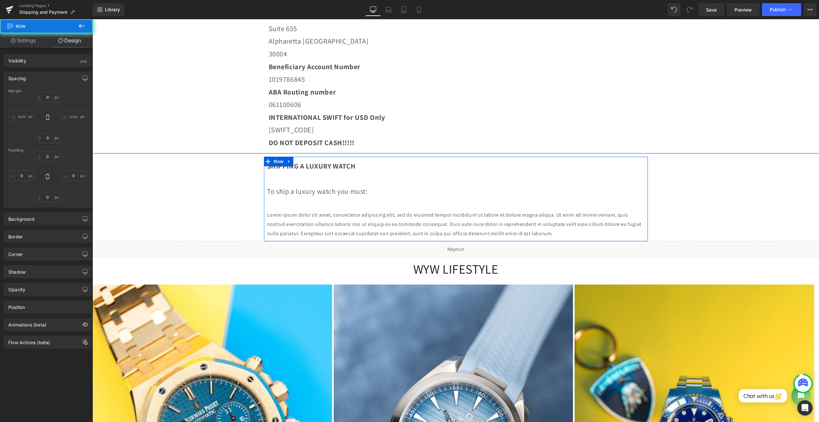
type input "0"
type input "10"
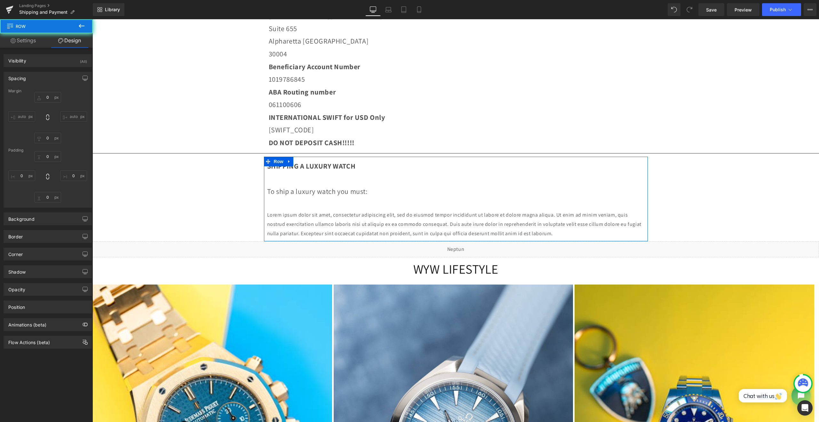
type input "10"
click at [612, 234] on p "Lorem ipsum dolor sit amet, consectetur adipiscing elit, sed do eiusmod tempor …" at bounding box center [456, 224] width 378 height 28
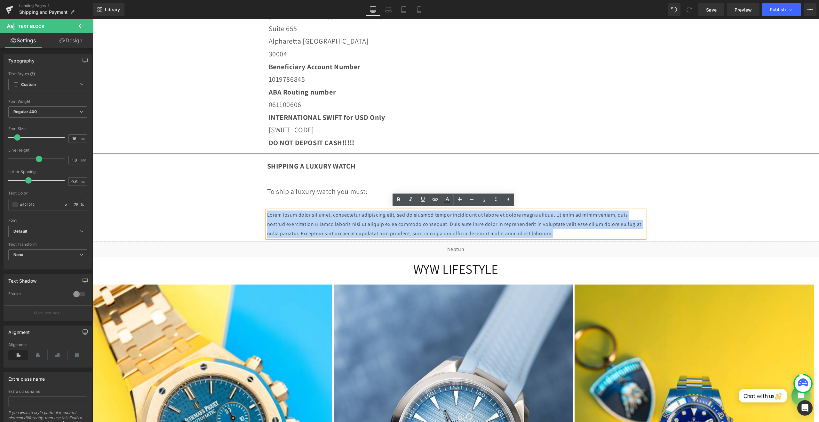
drag, startPoint x: 610, startPoint y: 232, endPoint x: 215, endPoint y: 200, distance: 395.7
click at [215, 200] on div "SHIPPING AND PAYMENT INFORMATION Please make sure to enter payment and shipping…" at bounding box center [456, 326] width 727 height 873
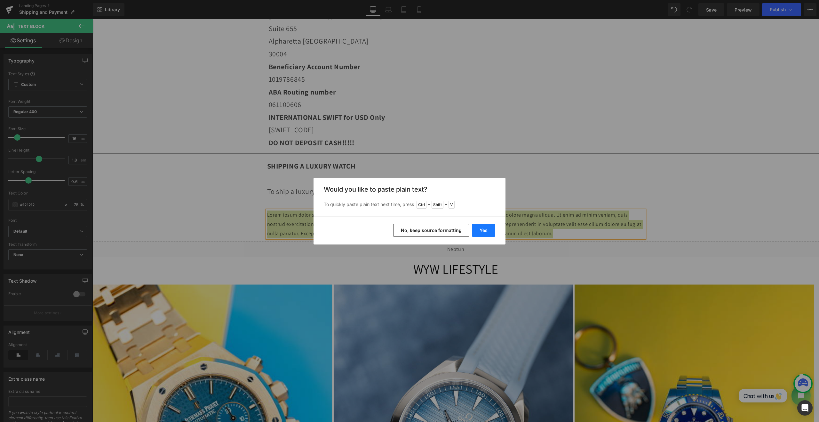
drag, startPoint x: 488, startPoint y: 230, endPoint x: 395, endPoint y: 211, distance: 94.8
click at [488, 230] on button "Yes" at bounding box center [483, 230] width 23 height 13
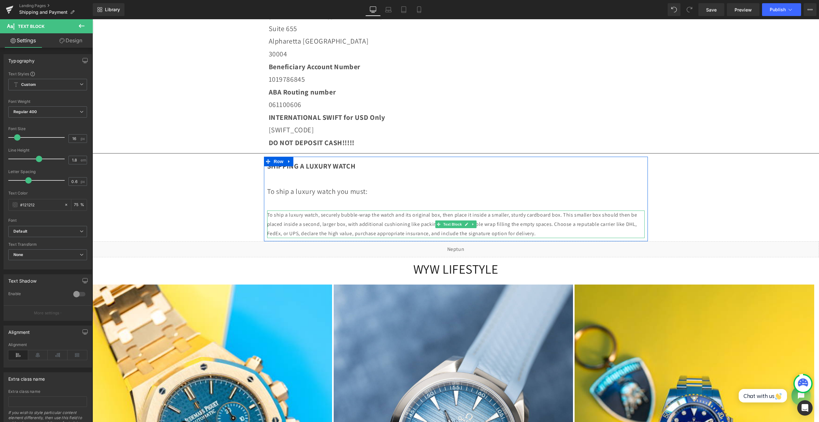
click at [581, 213] on p "To ship a luxury watch, securely bubble-wrap the watch and its original box, th…" at bounding box center [456, 224] width 378 height 28
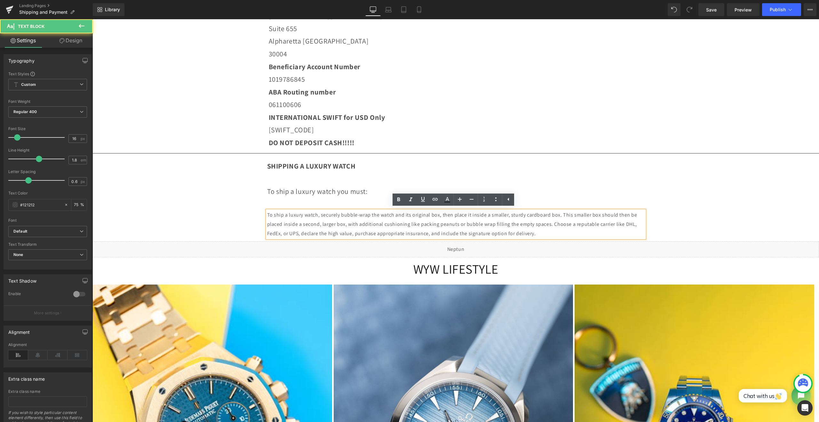
click at [452, 215] on p "To ship a luxury watch, securely bubble-wrap the watch and its original box, th…" at bounding box center [456, 224] width 378 height 28
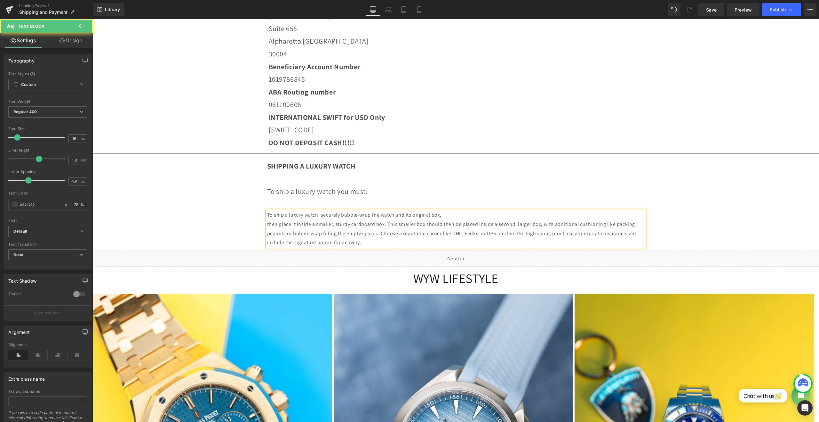
click at [393, 225] on p "then place it inside a smaller, sturdy cardboard box. This smaller box should t…" at bounding box center [456, 234] width 378 height 28
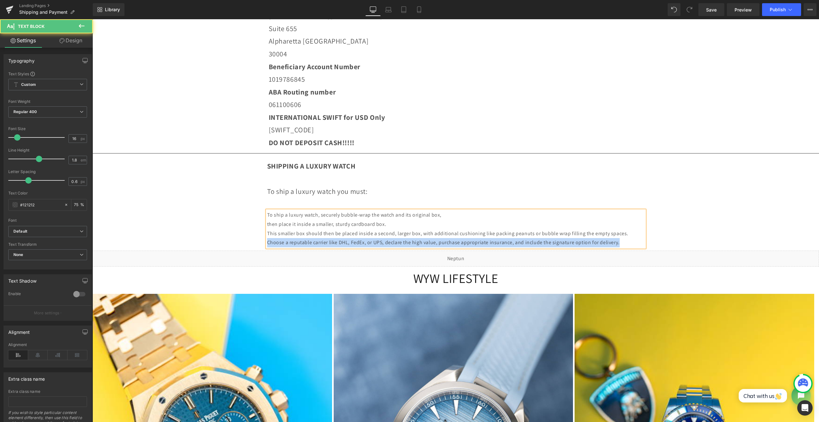
drag, startPoint x: 291, startPoint y: 249, endPoint x: 283, endPoint y: 244, distance: 8.9
click at [283, 244] on p "This smaller box should then be placed inside a second, larger box, with additi…" at bounding box center [456, 238] width 378 height 19
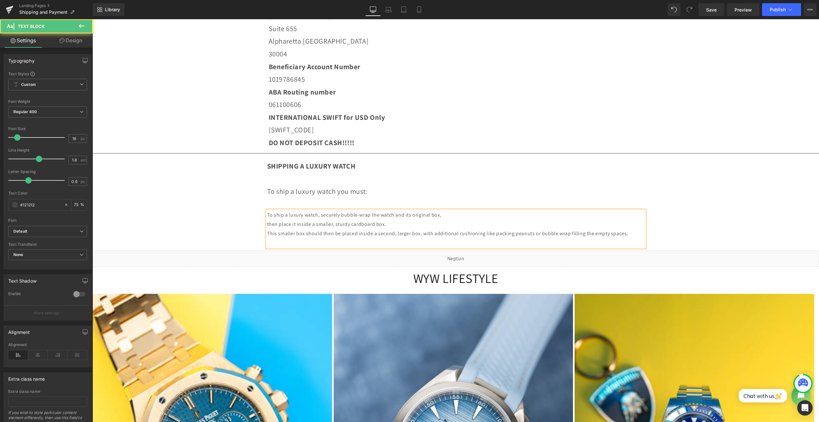
click at [325, 238] on p "This smaller box should then be placed inside a second, larger box, with additi…" at bounding box center [456, 233] width 378 height 9
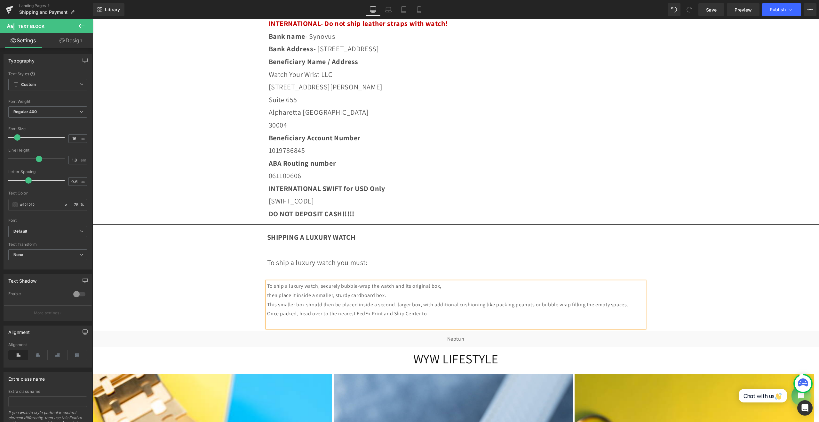
scroll to position [53, 0]
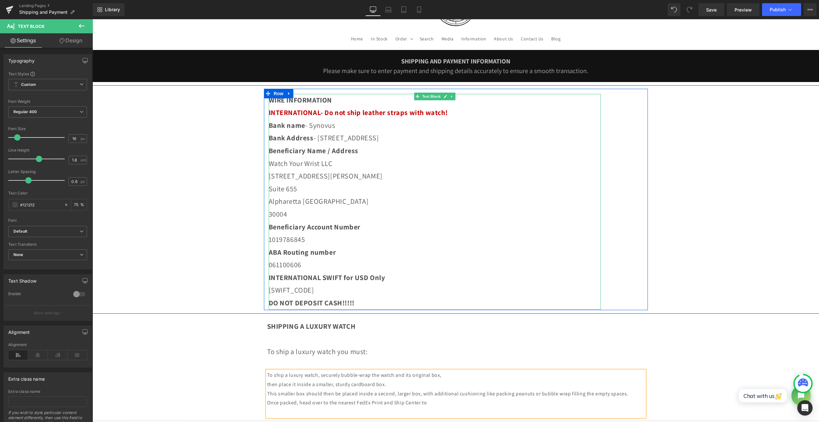
click at [443, 114] on span "INTERNATIONAL- Do not ship leather straps with watch!" at bounding box center [358, 112] width 179 height 9
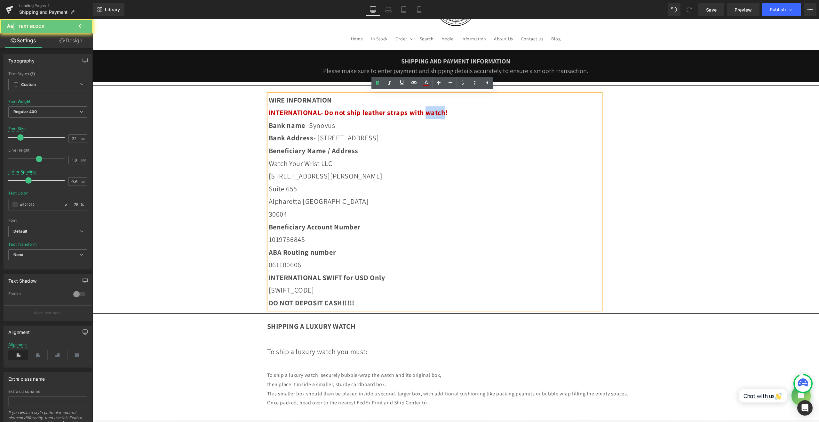
click at [443, 114] on span "INTERNATIONAL- Do not ship leather straps with watch!" at bounding box center [358, 112] width 179 height 9
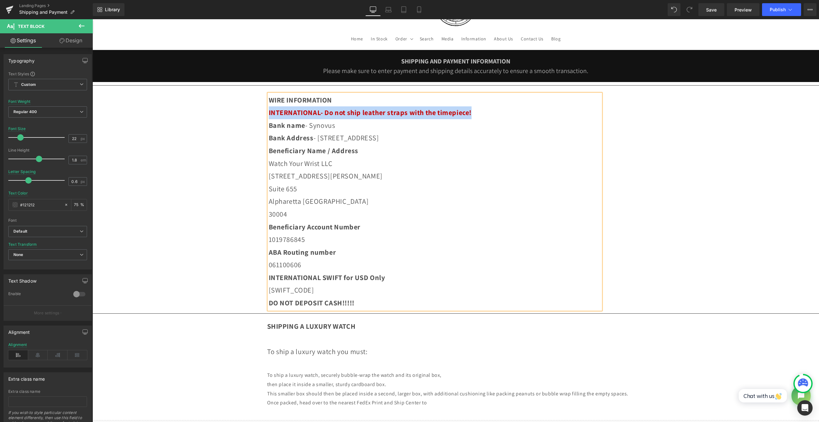
drag, startPoint x: 503, startPoint y: 115, endPoint x: 264, endPoint y: 114, distance: 238.1
click at [264, 114] on div "WIRE INFORMATION INTERNATIONAL- Do not ship leather straps with the timepiece! …" at bounding box center [435, 201] width 342 height 215
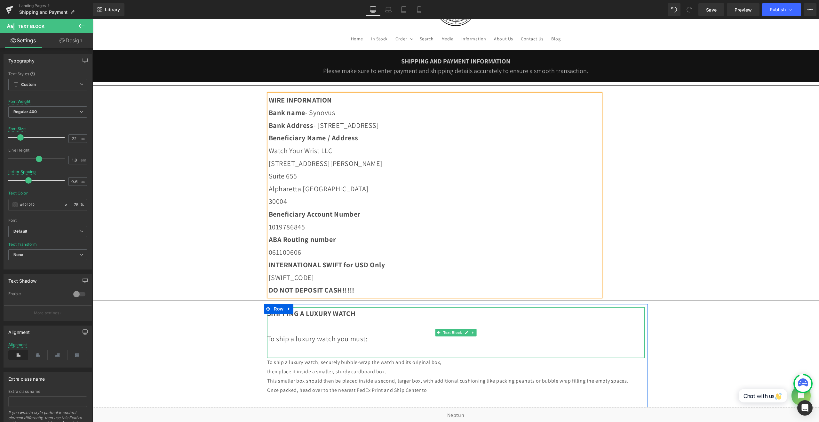
click at [275, 332] on p "To ship a luxury watch you must:" at bounding box center [456, 338] width 378 height 13
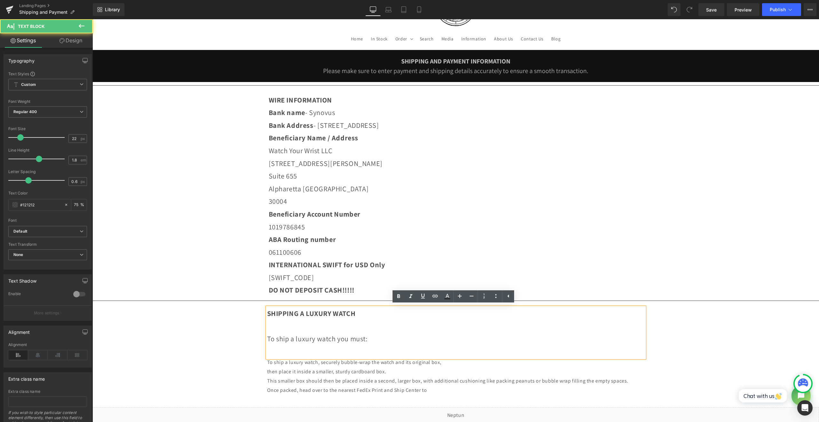
click at [270, 350] on p at bounding box center [456, 351] width 378 height 13
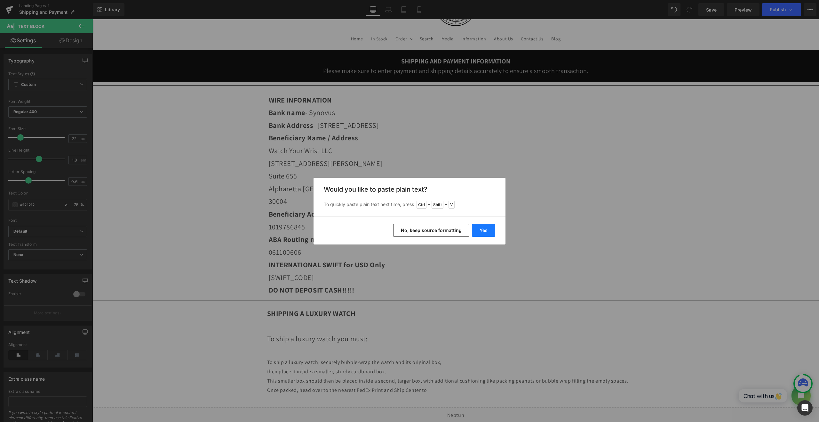
click at [487, 233] on button "Yes" at bounding box center [483, 230] width 23 height 13
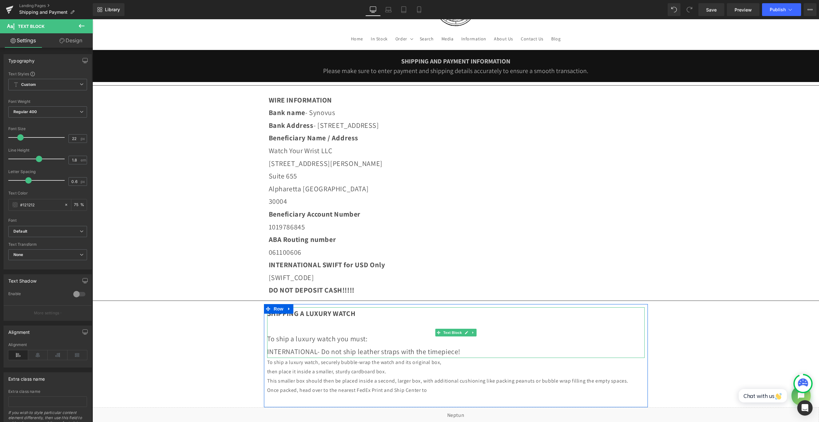
click at [342, 325] on p at bounding box center [456, 326] width 378 height 13
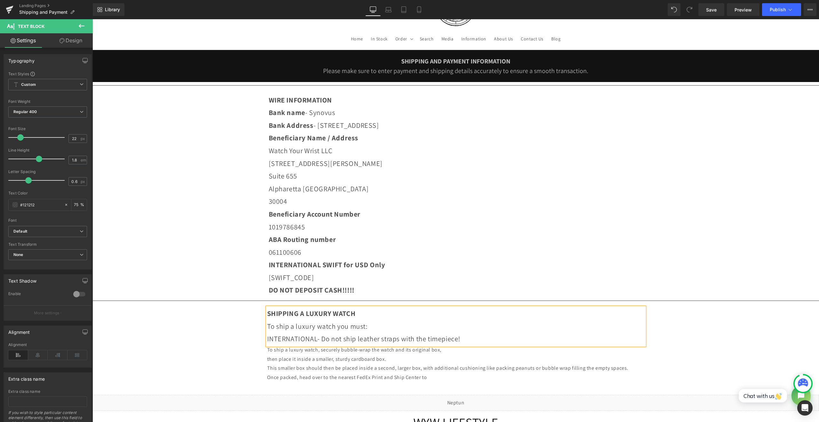
drag, startPoint x: 500, startPoint y: 335, endPoint x: 264, endPoint y: 336, distance: 235.6
click at [267, 336] on div "SHIPPING A LUXURY WATCH To ship a luxury watch you must: INTERNATIONAL- Do not …" at bounding box center [456, 326] width 378 height 38
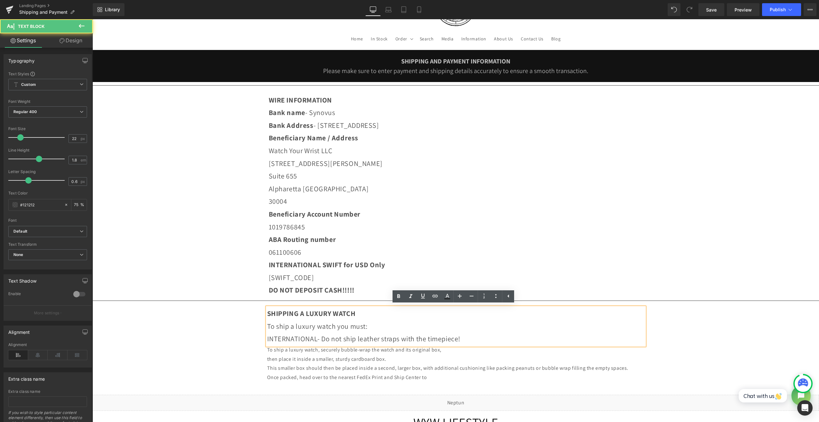
click at [268, 335] on p "INTERNATIONAL- Do not ship leather straps with the timepiece!" at bounding box center [456, 338] width 378 height 13
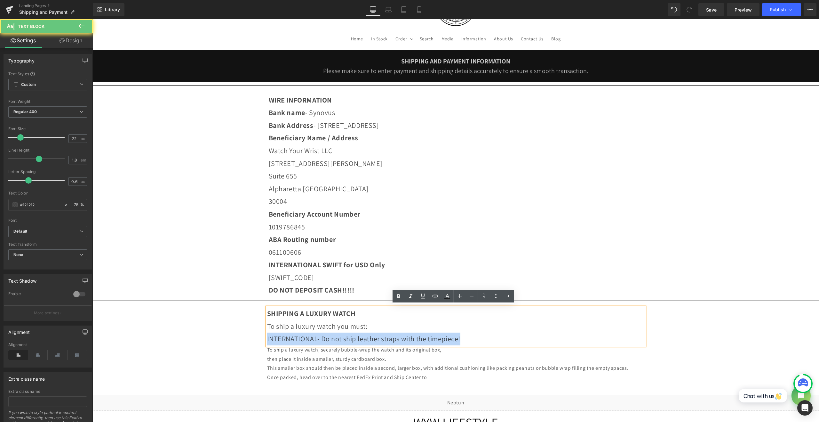
click at [268, 335] on p "INTERNATIONAL- Do not ship leather straps with the timepiece!" at bounding box center [456, 338] width 378 height 13
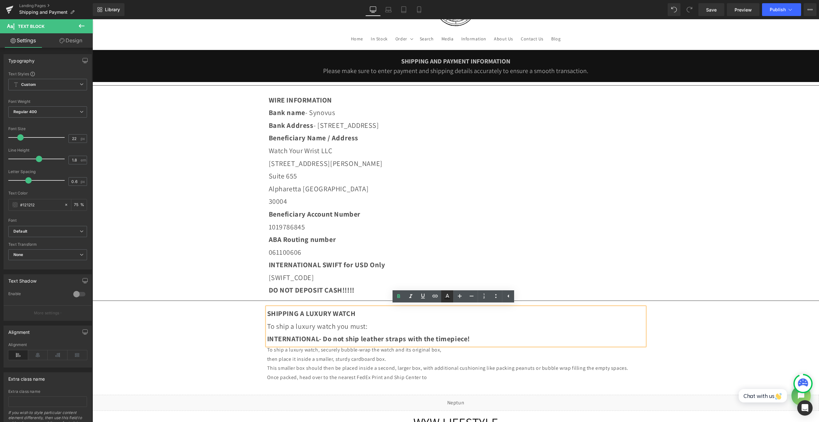
click at [449, 301] on link at bounding box center [447, 296] width 12 height 12
type input "#121212"
type input "75"
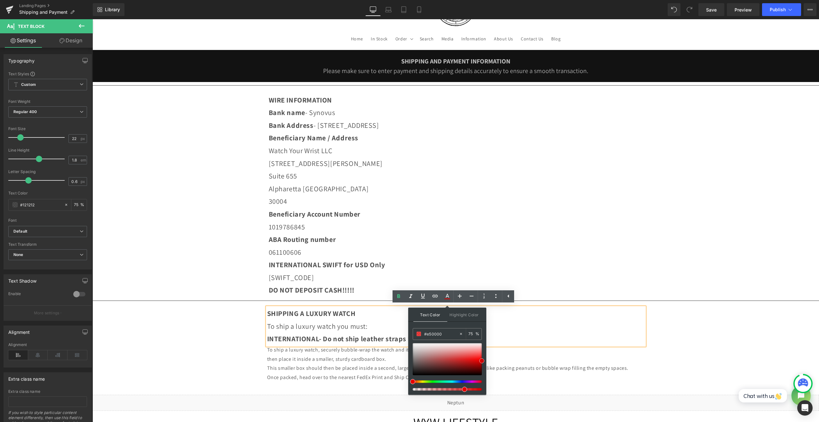
type input "#ef0000"
drag, startPoint x: 477, startPoint y: 356, endPoint x: 485, endPoint y: 359, distance: 8.6
click at [485, 359] on div "Text Color Highlight Color rgba(239, 0, 0, 0.75) #ef0000 75 % transparent trans…" at bounding box center [447, 350] width 78 height 87
type input "98"
drag, startPoint x: 557, startPoint y: 407, endPoint x: 514, endPoint y: 389, distance: 46.5
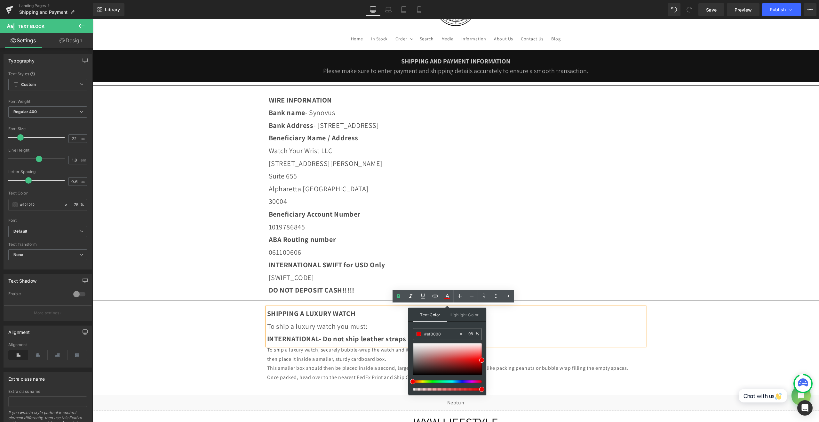
click at [358, 333] on p "INTERNATIONAL- Do not ship leather straps with the timepiece!" at bounding box center [456, 338] width 378 height 13
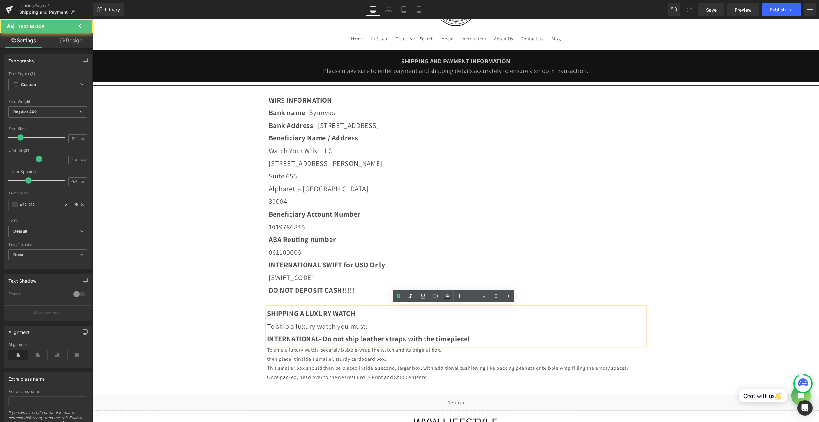
click at [357, 340] on span "INTERNATIONAL- Do not ship leather straps with the timepiece!" at bounding box center [368, 338] width 203 height 9
click at [358, 340] on span "INTERNATIONAL- Do not ship leather straps with the timepiece!" at bounding box center [368, 338] width 203 height 9
click at [359, 340] on span "INTERNATIONAL- Do not ship leather straps with the timepiece!" at bounding box center [368, 338] width 203 height 9
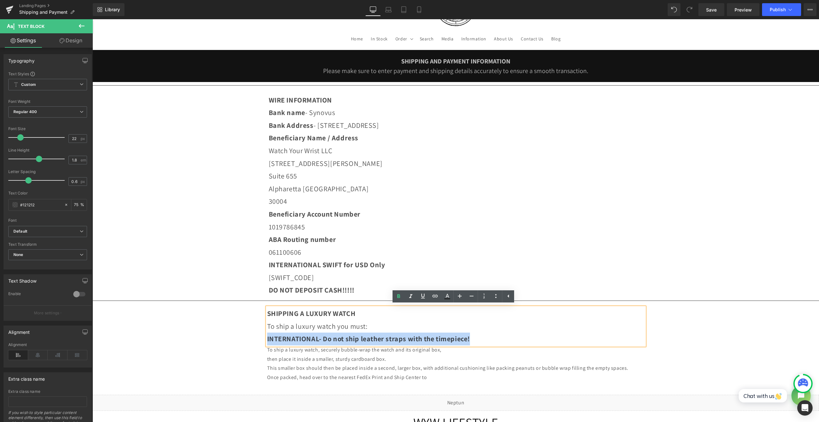
click at [359, 340] on span "INTERNATIONAL- Do not ship leather straps with the timepiece!" at bounding box center [368, 338] width 203 height 9
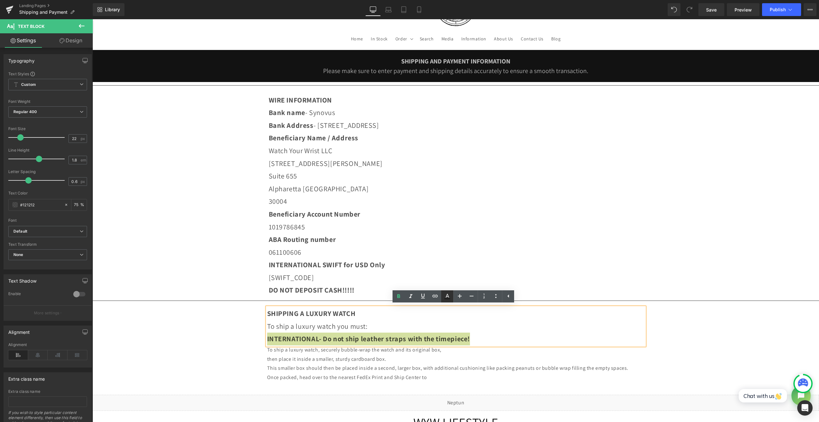
click at [447, 298] on icon at bounding box center [448, 298] width 6 height 1
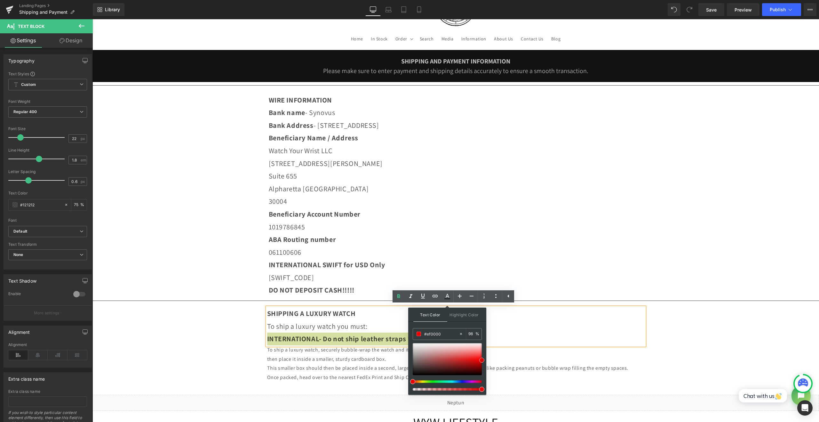
type input "#611313"
type input "100"
click at [459, 367] on div at bounding box center [447, 359] width 69 height 32
type input "#cc0000"
drag, startPoint x: 555, startPoint y: 382, endPoint x: 499, endPoint y: 355, distance: 61.6
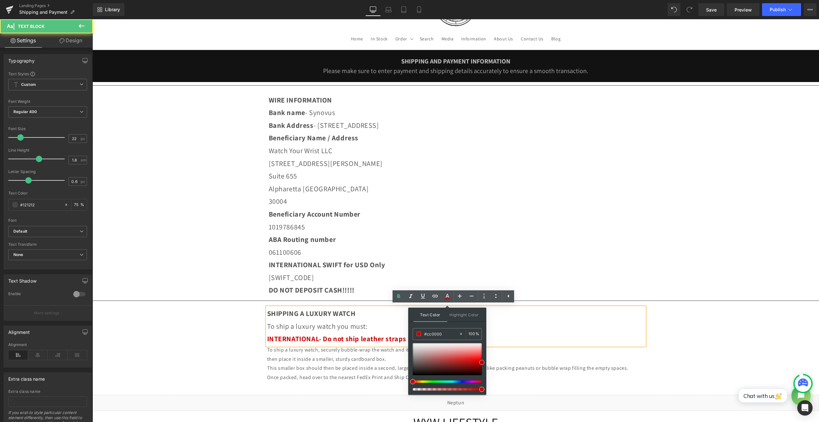
click at [509, 328] on p "To ship a luxury watch you must:" at bounding box center [456, 326] width 378 height 13
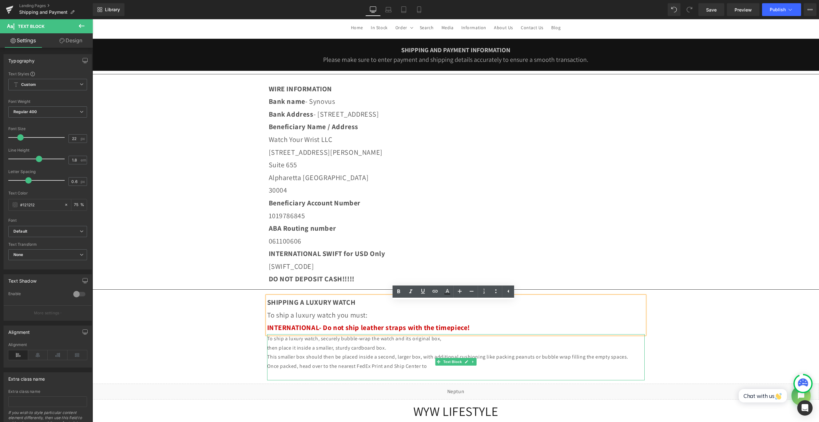
scroll to position [107, 0]
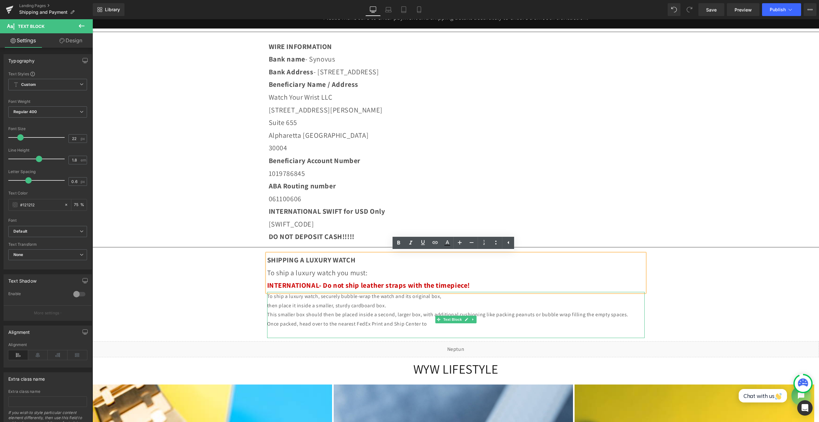
click at [452, 328] on p "Once packed, head over to the nearest FedEx Print and Ship Center to" at bounding box center [456, 323] width 378 height 9
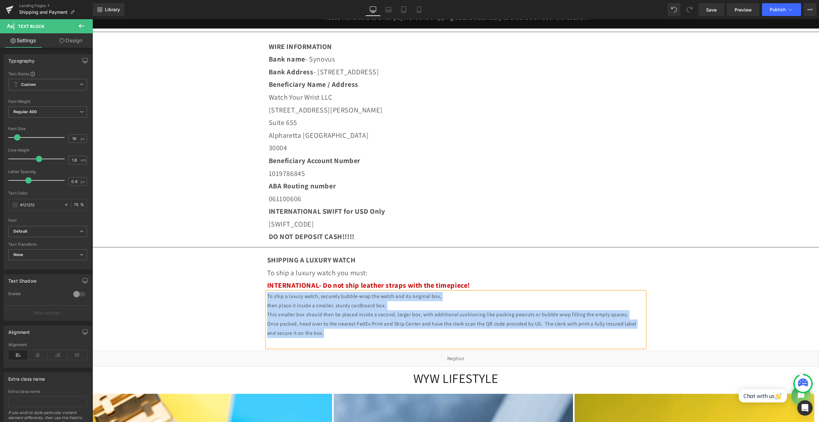
drag, startPoint x: 361, startPoint y: 339, endPoint x: 258, endPoint y: 296, distance: 111.3
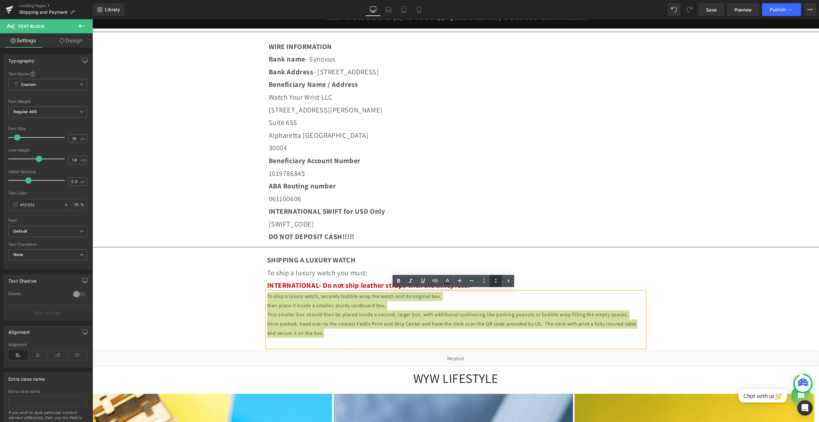
click at [492, 281] on link at bounding box center [496, 281] width 12 height 12
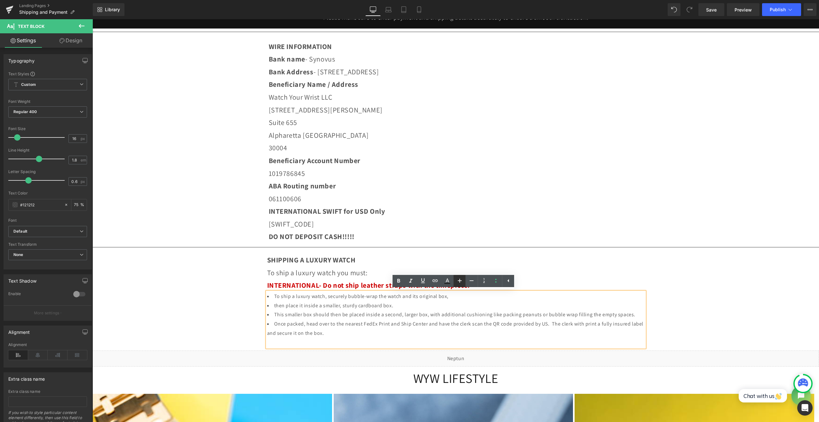
click at [457, 281] on icon at bounding box center [460, 281] width 8 height 8
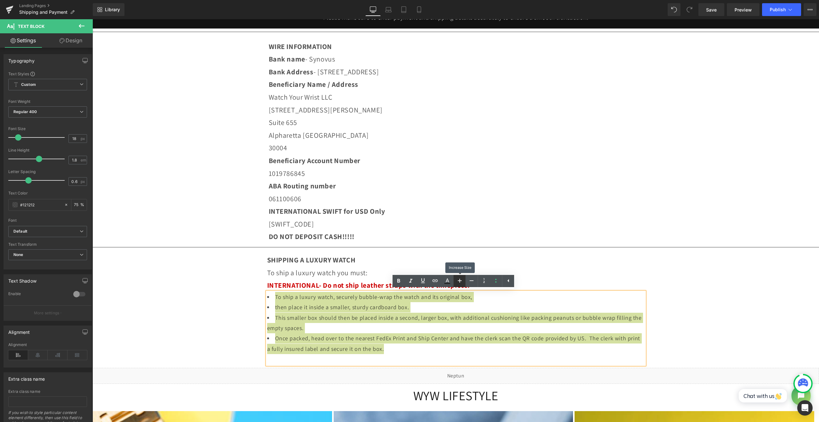
click at [458, 281] on icon at bounding box center [460, 281] width 8 height 8
type input "20"
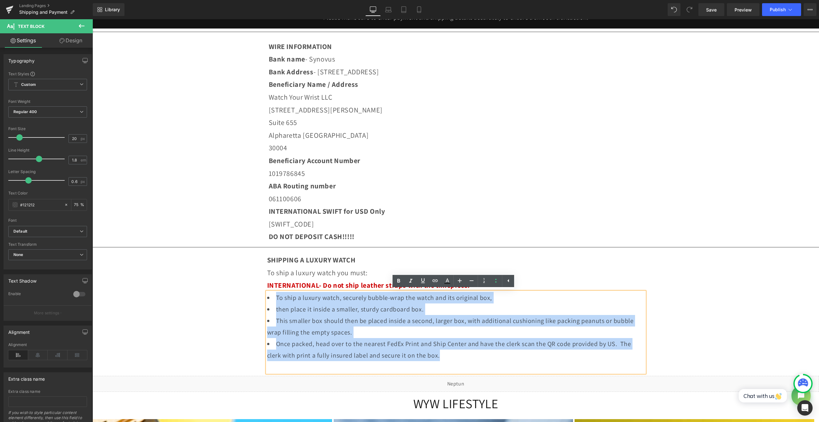
click at [442, 333] on li "This smaller box should then be placed inside a second, larger box, with additi…" at bounding box center [456, 326] width 378 height 23
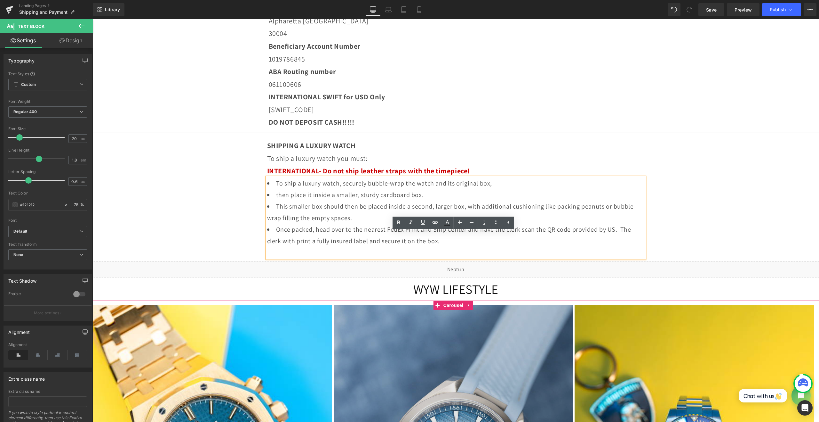
scroll to position [267, 0]
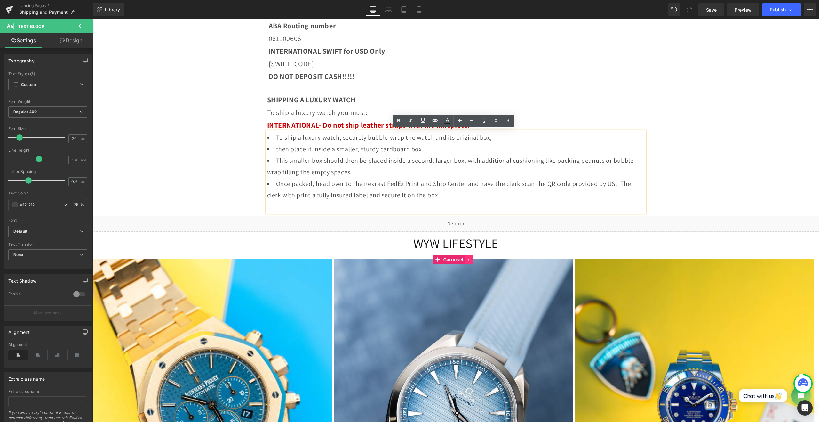
click at [468, 262] on link at bounding box center [469, 259] width 8 height 10
click at [471, 263] on link at bounding box center [473, 259] width 8 height 10
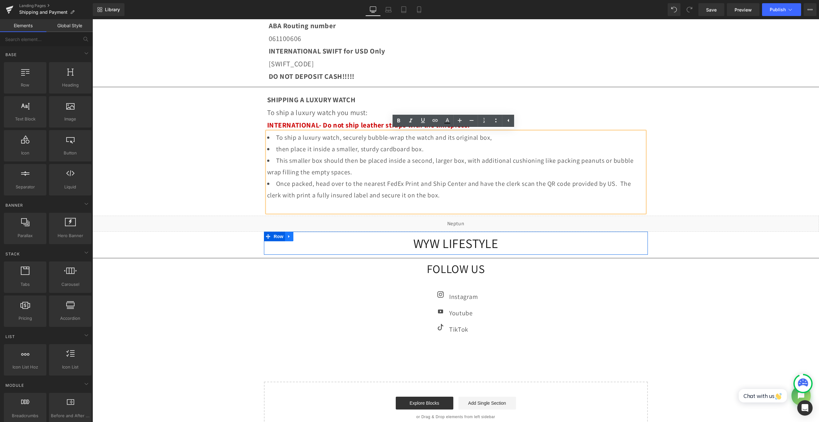
click at [286, 239] on link at bounding box center [289, 236] width 8 height 10
click at [303, 239] on link at bounding box center [306, 236] width 8 height 10
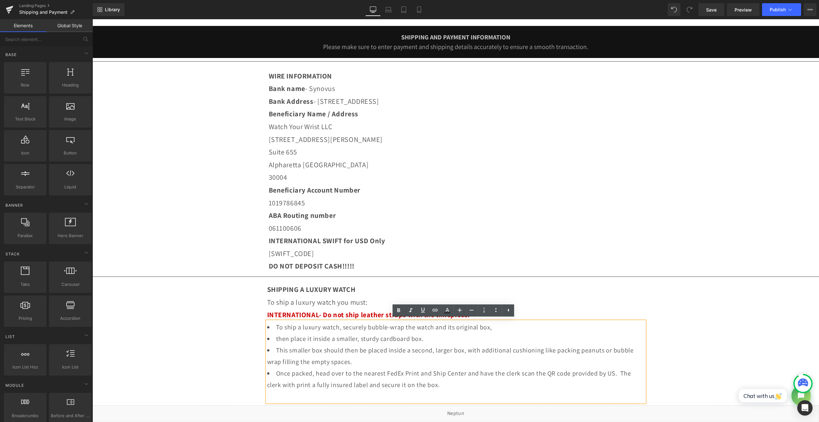
scroll to position [53, 0]
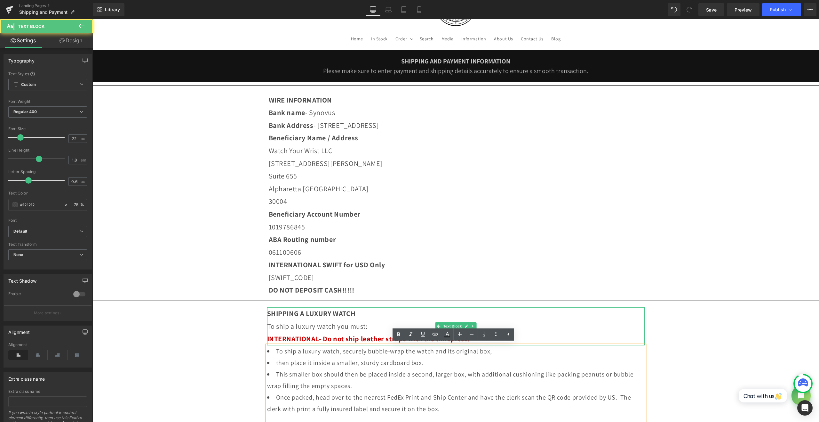
click at [314, 310] on span "SHIPPING A LUXURY WATCH" at bounding box center [311, 313] width 89 height 9
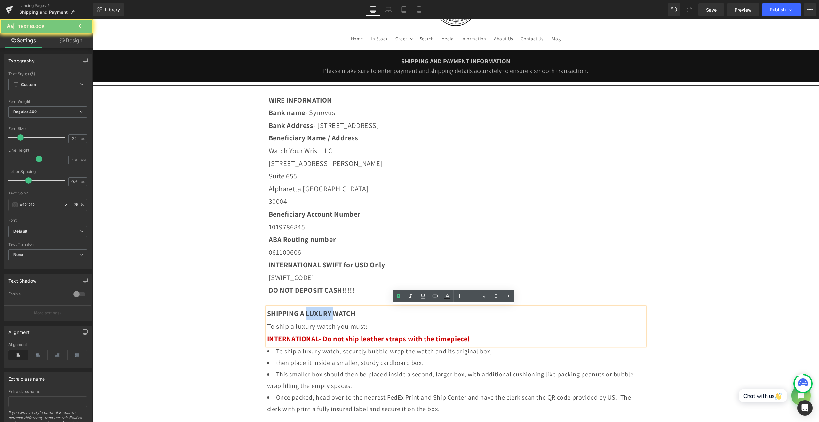
click at [316, 310] on span "SHIPPING A LUXURY WATCH" at bounding box center [311, 313] width 89 height 9
click at [316, 313] on span "SHIPPING A LUXURY WATCH" at bounding box center [311, 313] width 89 height 9
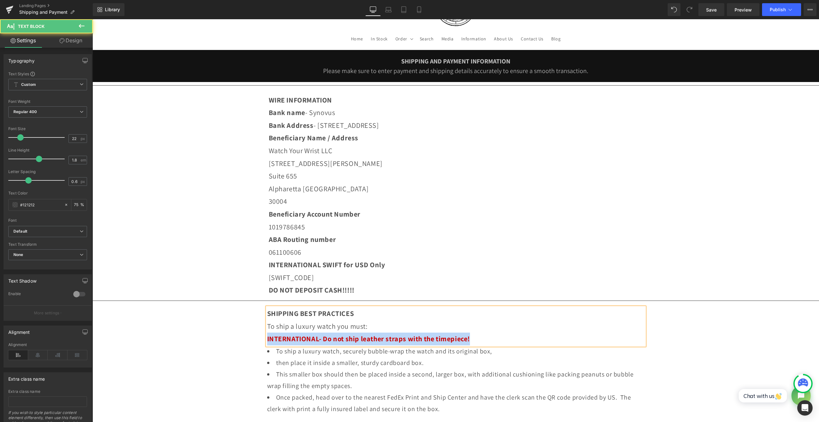
drag, startPoint x: 503, startPoint y: 337, endPoint x: 260, endPoint y: 333, distance: 242.7
click at [259, 333] on div "SHIPPING AND PAYMENT INFORMATION Please make sure to enter payment and shipping…" at bounding box center [456, 337] width 727 height 574
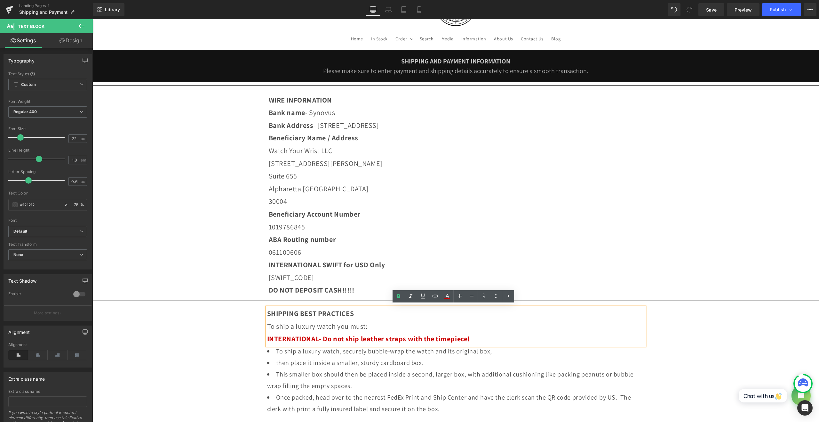
click at [388, 323] on p "To ship a luxury watch you must:" at bounding box center [456, 326] width 378 height 13
drag, startPoint x: 391, startPoint y: 322, endPoint x: 247, endPoint y: 324, distance: 143.7
click at [247, 324] on div "SHIPPING AND PAYMENT INFORMATION Please make sure to enter payment and shipping…" at bounding box center [456, 337] width 727 height 574
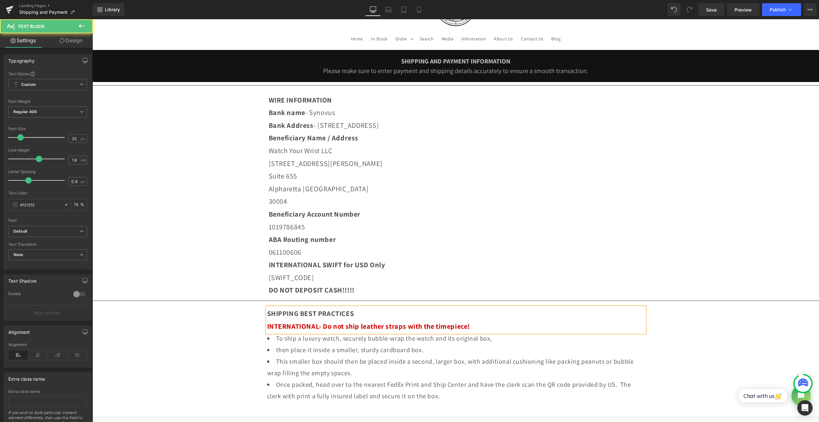
click at [520, 327] on p "INTERNATIONAL- Do not ship leather straps with the timepiece!" at bounding box center [456, 326] width 378 height 13
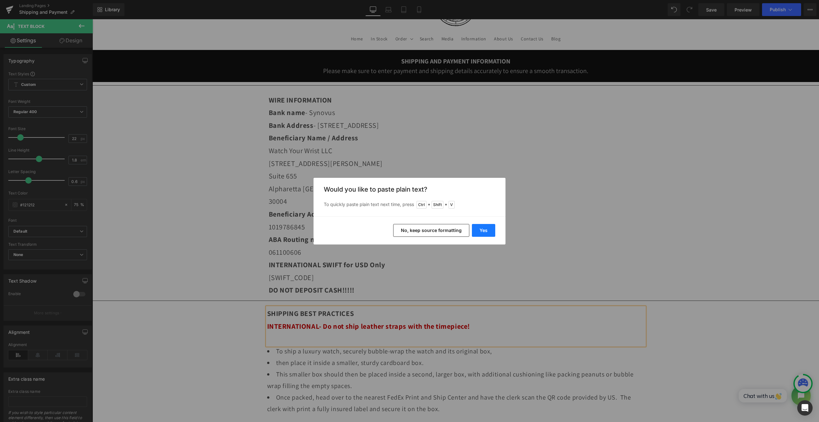
click at [477, 231] on button "Yes" at bounding box center [483, 230] width 23 height 13
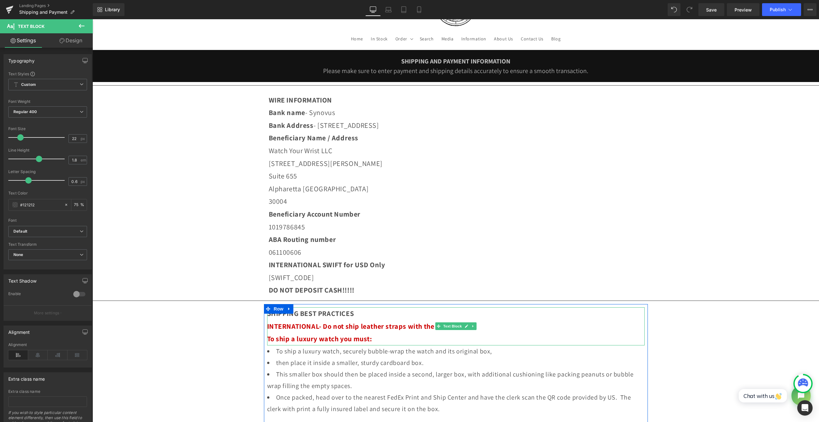
click at [394, 339] on p "To ship a luxury watch you must:" at bounding box center [456, 338] width 378 height 13
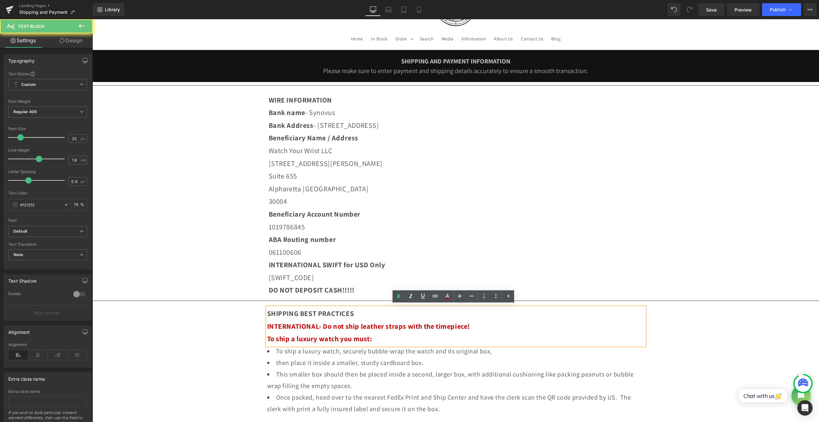
click at [394, 339] on p "To ship a luxury watch you must:" at bounding box center [456, 338] width 378 height 13
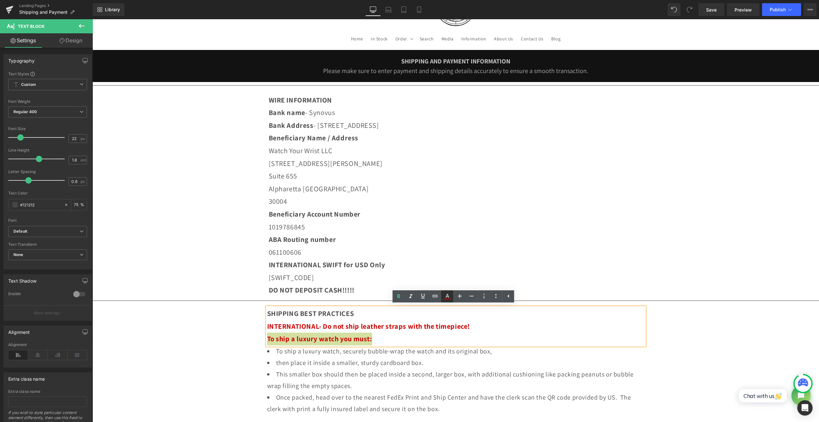
click at [449, 301] on link at bounding box center [447, 296] width 12 height 12
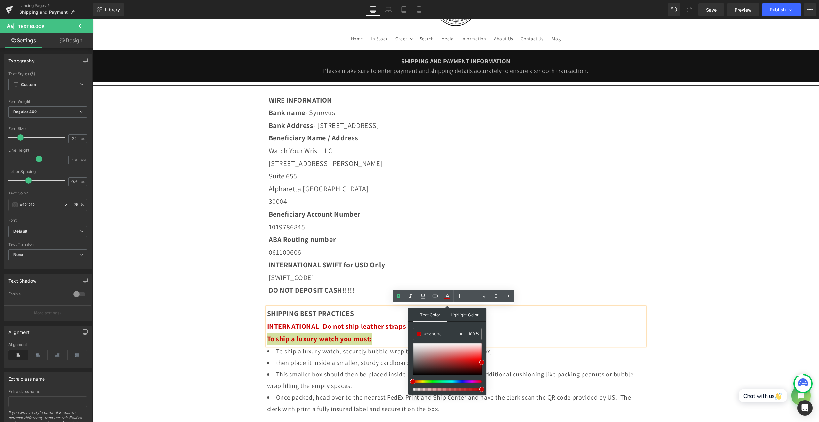
click at [465, 318] on span "Highlight Color" at bounding box center [464, 314] width 34 height 14
click at [428, 318] on span "Text Color" at bounding box center [431, 314] width 34 height 14
click at [451, 297] on icon at bounding box center [448, 296] width 8 height 8
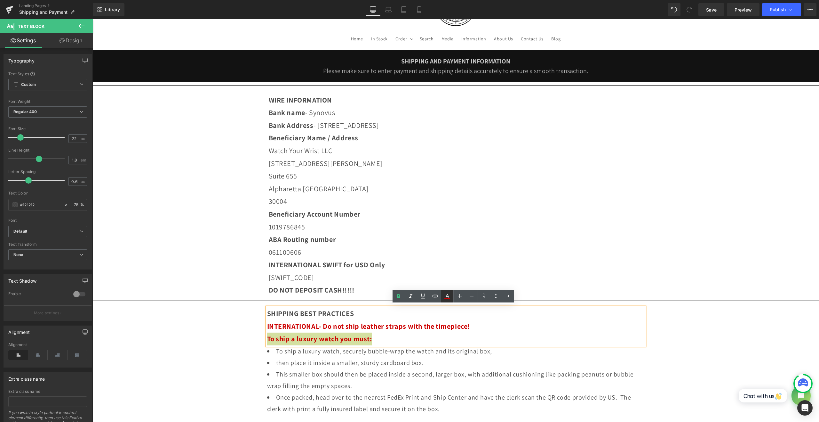
click at [446, 299] on icon at bounding box center [448, 296] width 8 height 8
type input "100"
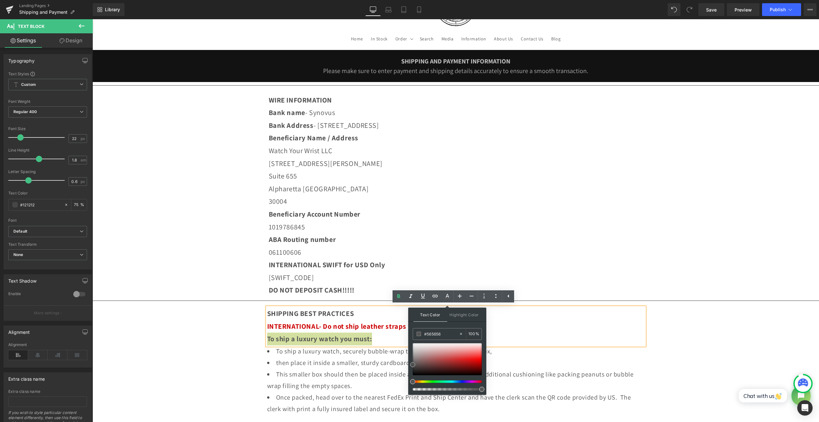
drag, startPoint x: 532, startPoint y: 378, endPoint x: 407, endPoint y: 365, distance: 125.5
click at [383, 334] on p "To ship a luxury watch you must:" at bounding box center [456, 338] width 378 height 13
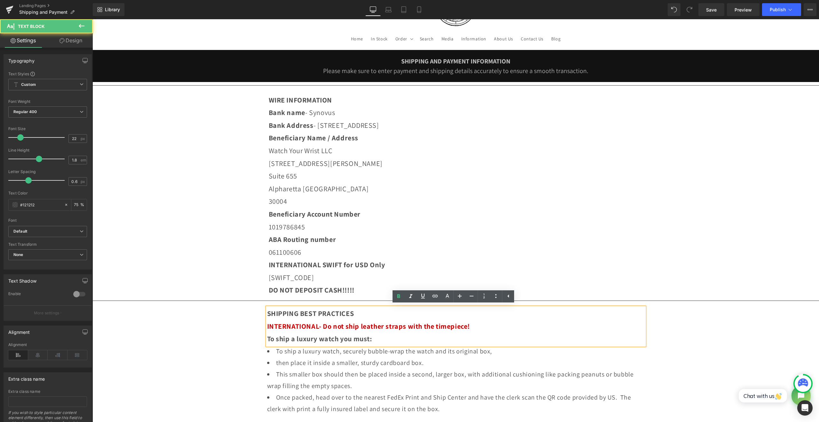
click at [378, 315] on p "SHIPPING BEST PRACTICES" at bounding box center [456, 313] width 378 height 13
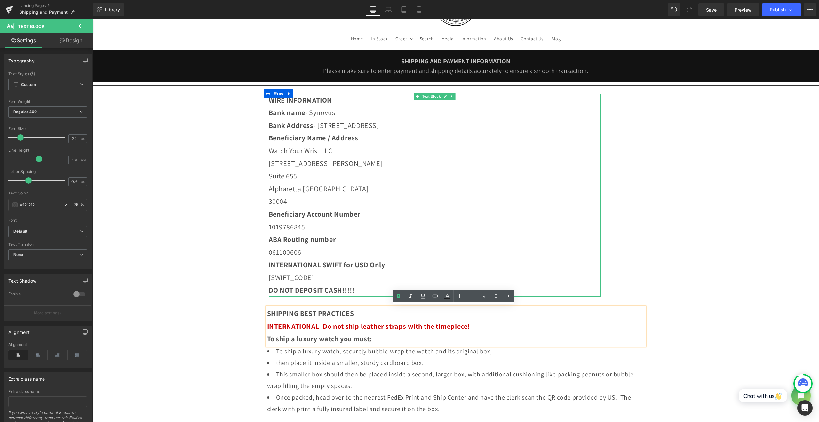
click at [307, 100] on strong "WIRE INFORMATION" at bounding box center [301, 99] width 64 height 9
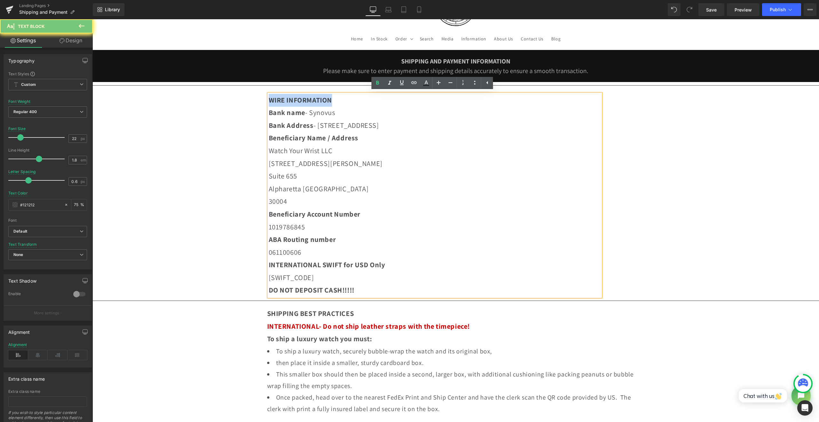
click at [307, 100] on strong "WIRE INFORMATION" at bounding box center [301, 99] width 64 height 9
click at [429, 86] on icon at bounding box center [427, 83] width 8 height 8
type input "#121212"
type input "75"
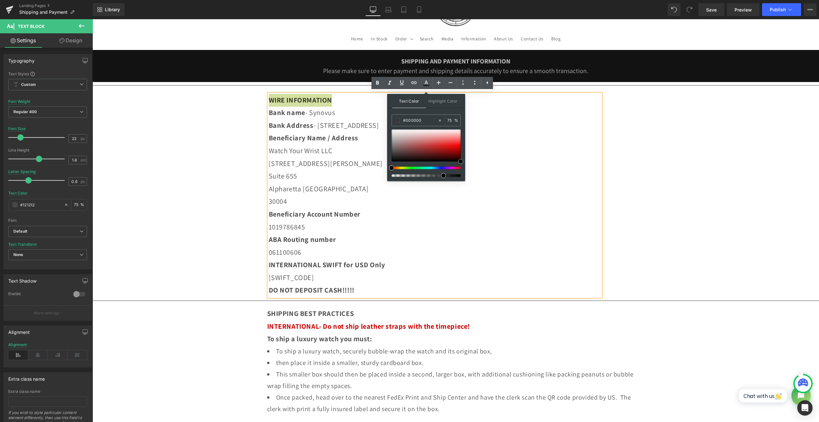
drag, startPoint x: 491, startPoint y: 173, endPoint x: 476, endPoint y: 173, distance: 15.7
click at [503, 175] on p "Suite 655" at bounding box center [435, 176] width 332 height 13
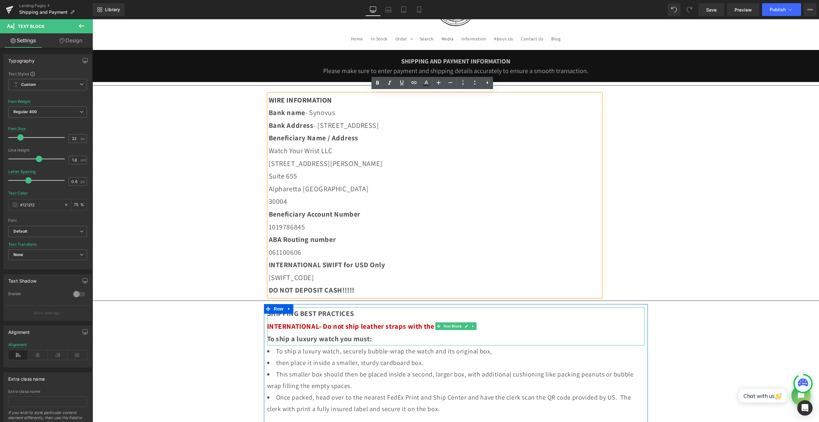
click at [345, 310] on span "SHIPPING BEST PRACTICES" at bounding box center [310, 313] width 87 height 9
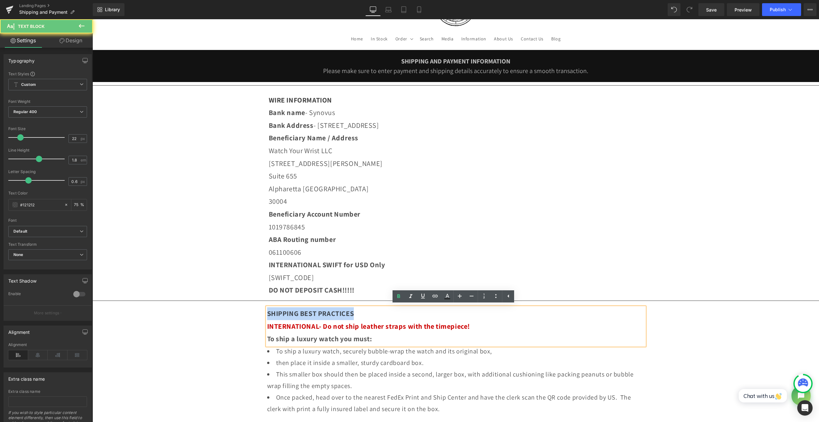
click at [345, 310] on span "SHIPPING BEST PRACTICES" at bounding box center [310, 313] width 87 height 9
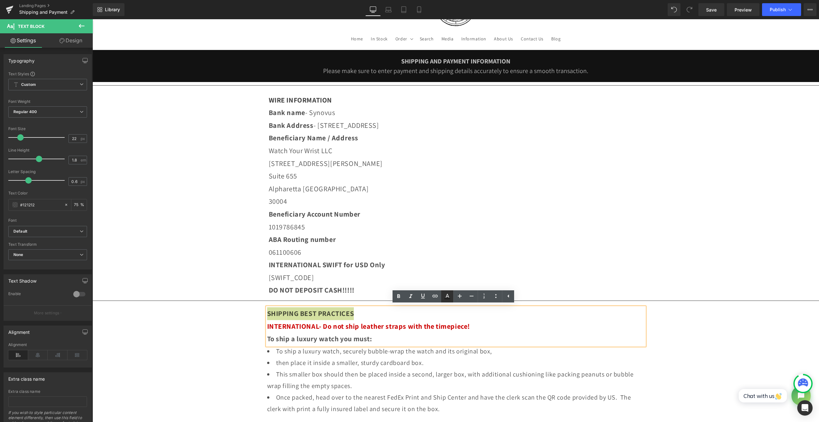
click at [451, 299] on link at bounding box center [447, 296] width 12 height 12
type input "#121212"
type input "75"
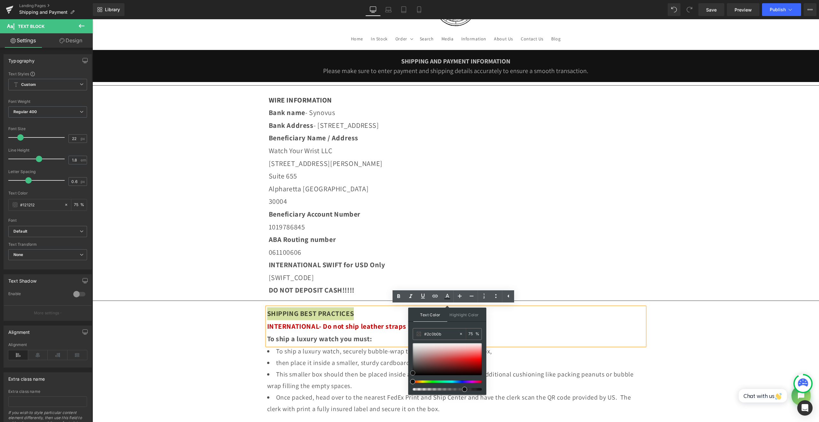
type input "#000000"
drag, startPoint x: 570, startPoint y: 395, endPoint x: 489, endPoint y: 379, distance: 83.0
click at [379, 329] on span "INTERNATIONAL- Do not ship leather straps with the timepiece!" at bounding box center [368, 325] width 203 height 9
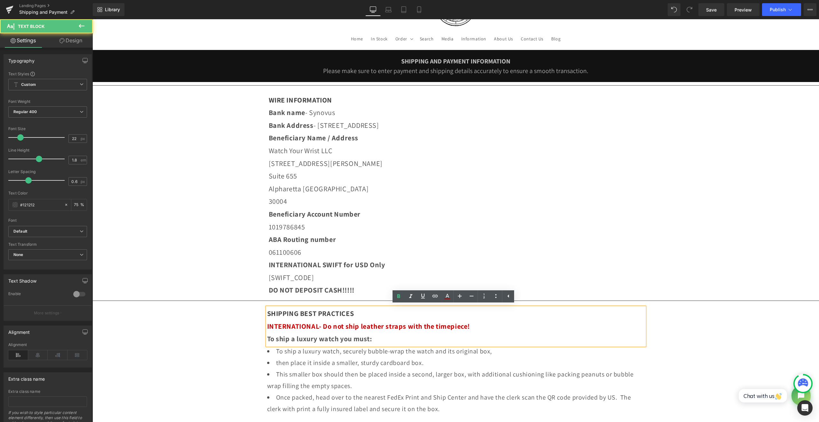
click at [372, 312] on p "SHIPPING BEST PRACTICES" at bounding box center [456, 313] width 378 height 13
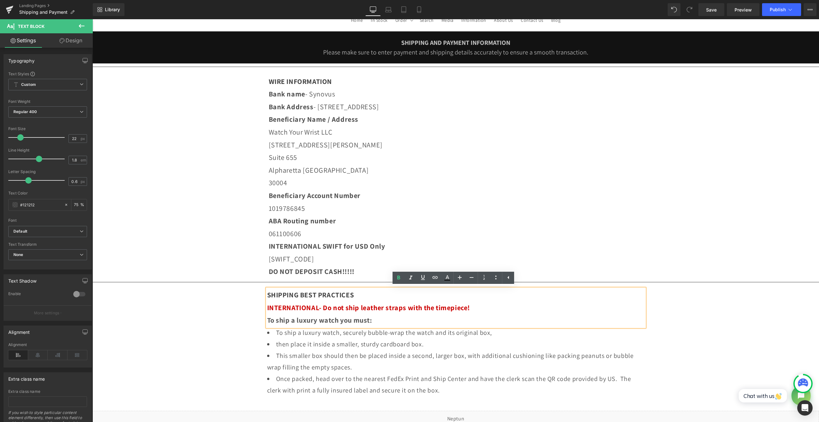
scroll to position [0, 0]
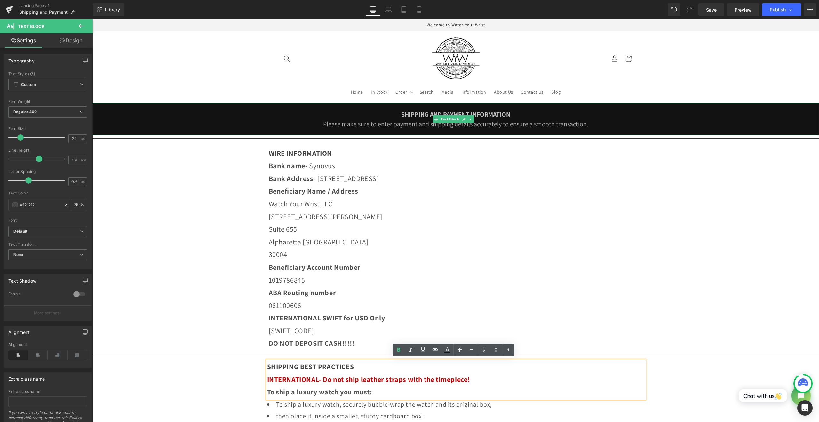
click at [604, 125] on div "Please make sure to enter payment and shipping details accurately to ensure a s…" at bounding box center [456, 124] width 714 height 10
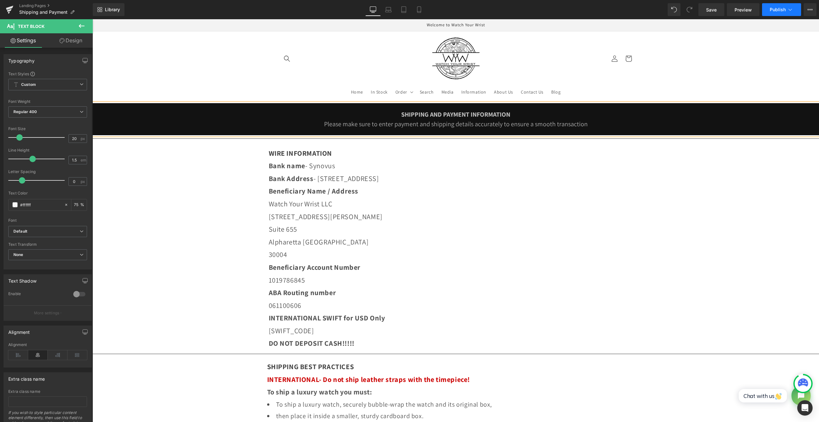
click at [769, 7] on button "Publish" at bounding box center [781, 9] width 39 height 13
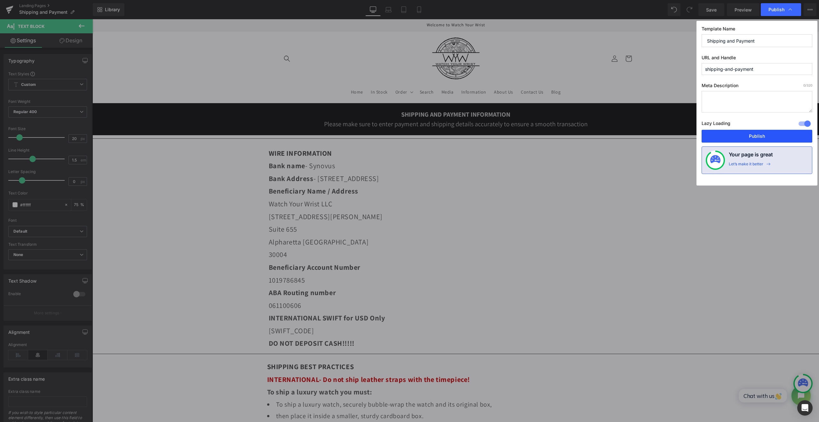
click at [766, 133] on button "Publish" at bounding box center [757, 136] width 111 height 13
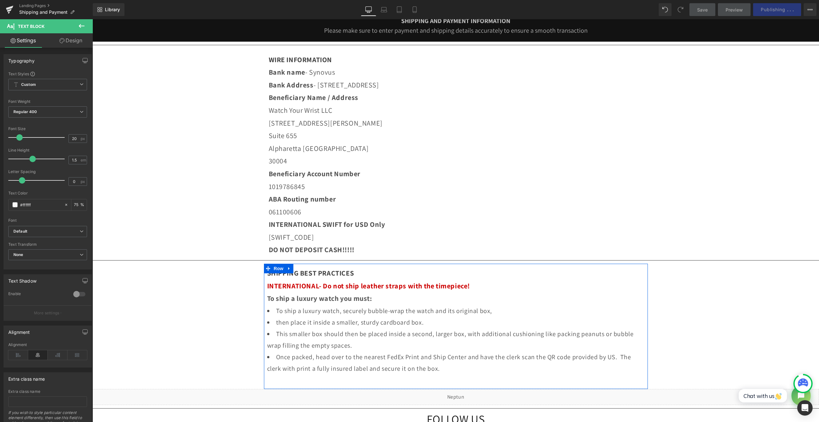
scroll to position [53, 0]
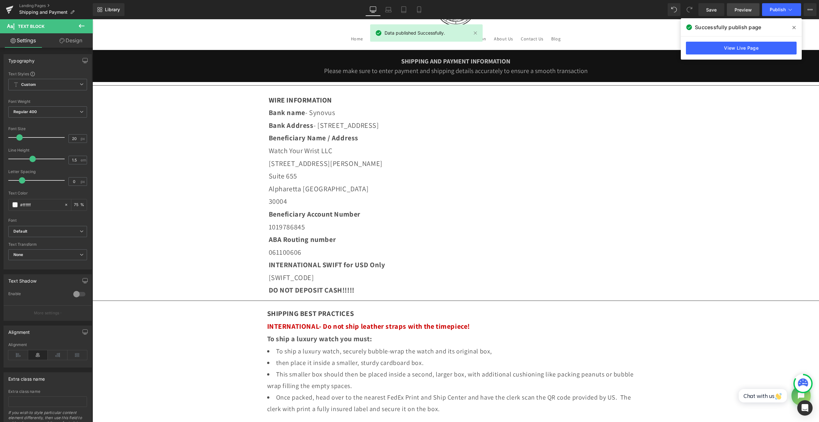
click at [737, 9] on span "Preview" at bounding box center [743, 9] width 17 height 7
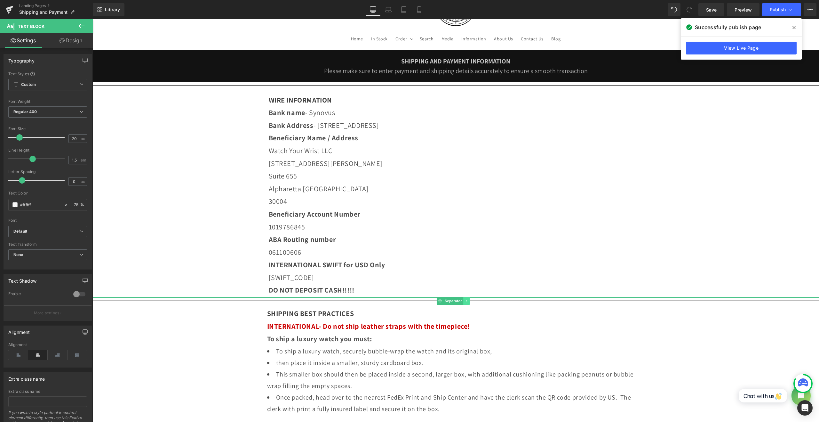
click at [464, 300] on link at bounding box center [466, 301] width 7 height 8
click at [469, 300] on icon at bounding box center [470, 301] width 4 height 4
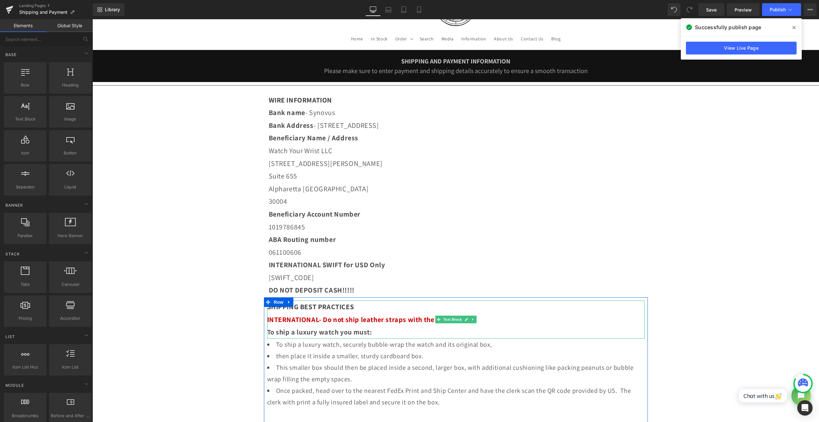
click at [310, 306] on span "SHIPPING BEST PRACTICES" at bounding box center [310, 306] width 87 height 9
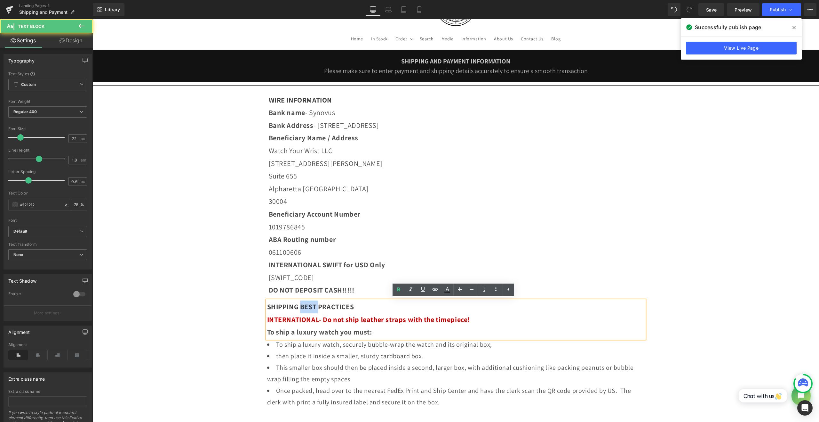
click at [310, 306] on span "SHIPPING BEST PRACTICES" at bounding box center [310, 306] width 87 height 9
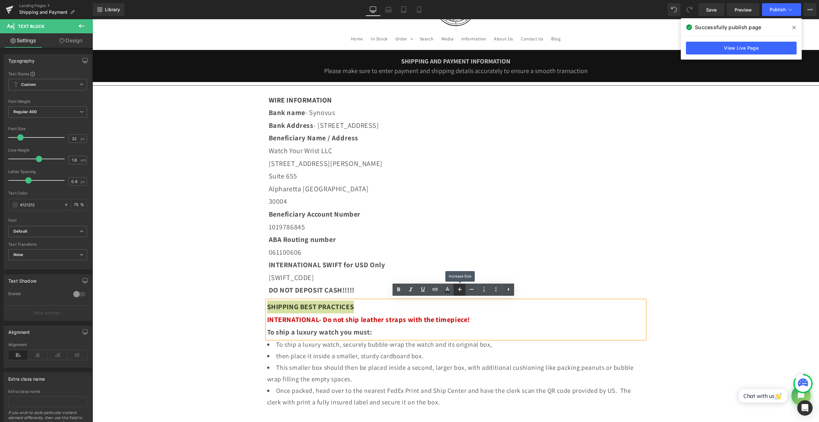
click at [458, 290] on icon at bounding box center [460, 289] width 8 height 8
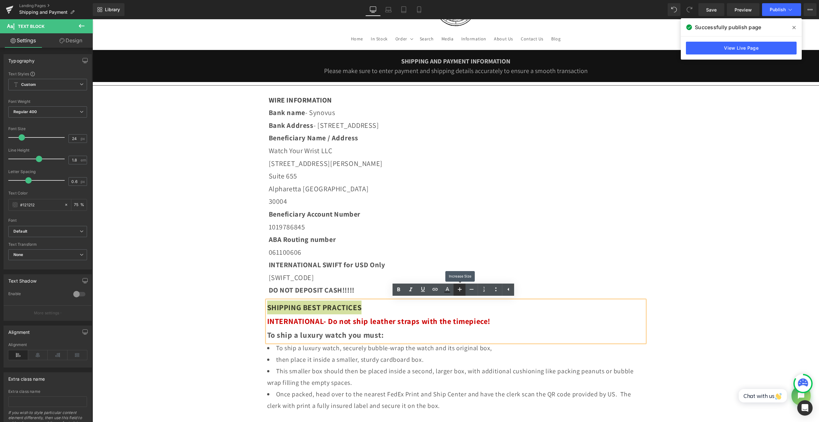
click at [460, 289] on icon at bounding box center [460, 289] width 8 height 8
type input "26"
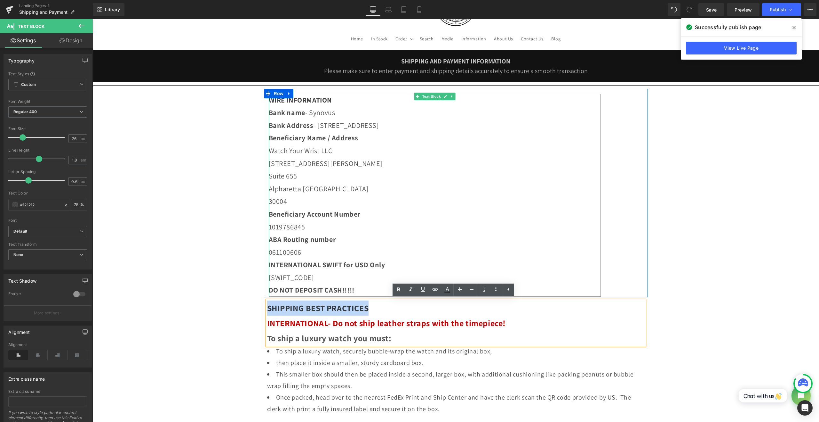
click at [322, 102] on strong "WIRE INFORMATION" at bounding box center [301, 99] width 64 height 9
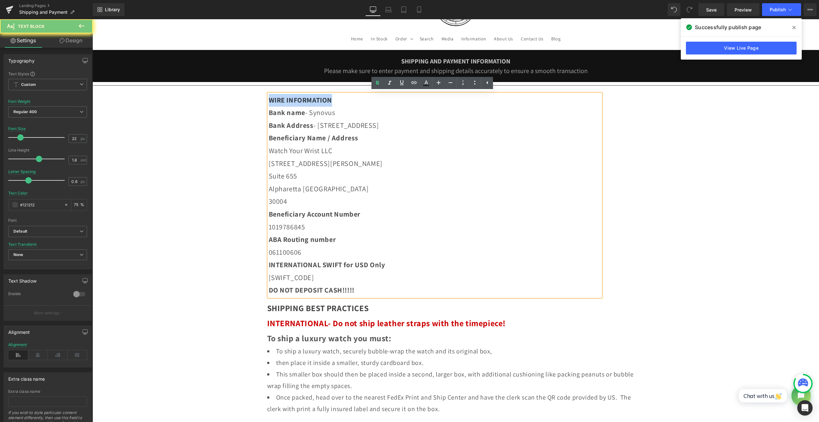
click at [322, 102] on strong "WIRE INFORMATION" at bounding box center [301, 99] width 64 height 9
click at [439, 85] on icon at bounding box center [439, 83] width 8 height 8
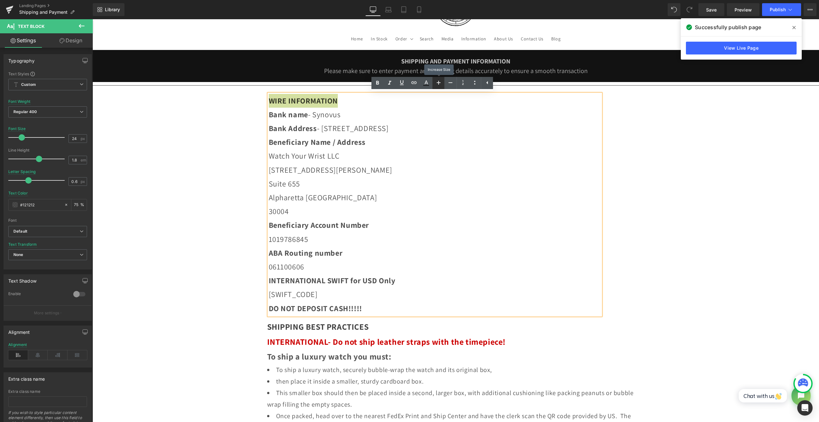
click at [439, 85] on icon at bounding box center [439, 83] width 8 height 8
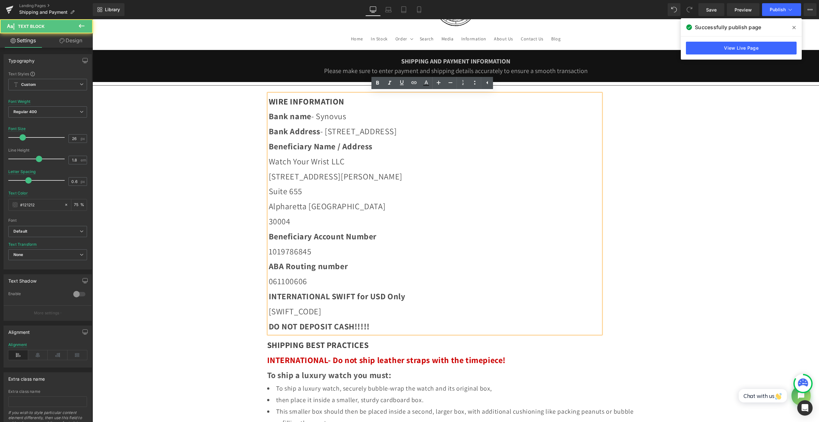
click at [437, 149] on p "Beneficiary Name / Address" at bounding box center [435, 146] width 332 height 15
type input "22"
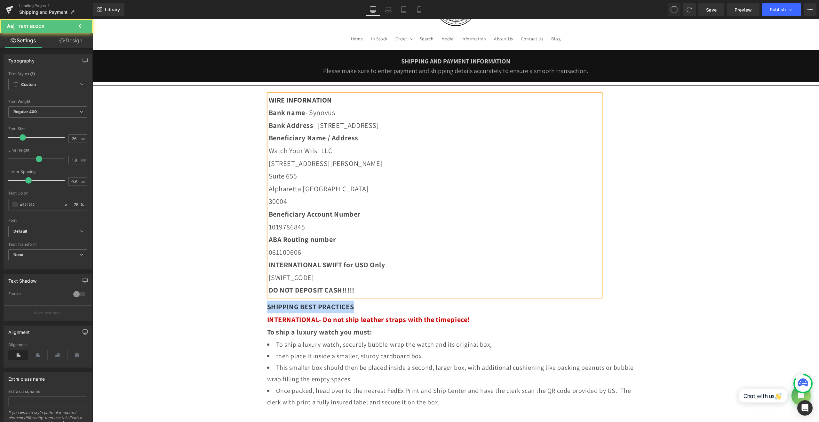
type input "22"
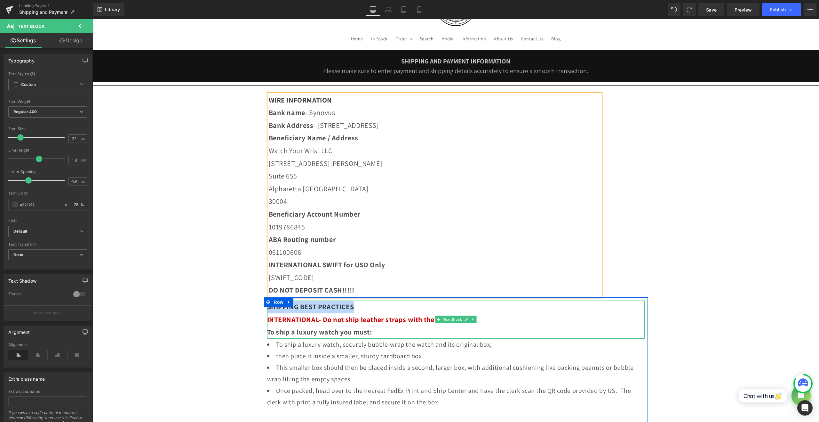
click at [384, 306] on p "SHIPPING BEST PRACTICES" at bounding box center [456, 306] width 378 height 13
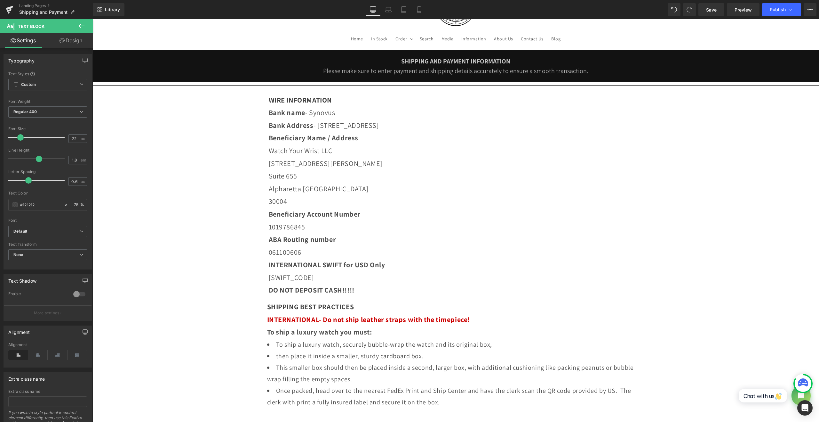
click at [81, 27] on icon at bounding box center [82, 26] width 8 height 8
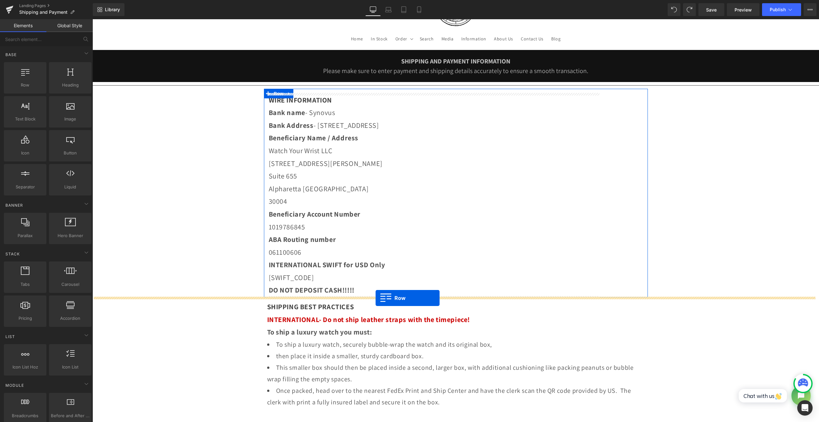
drag, startPoint x: 118, startPoint y: 107, endPoint x: 376, endPoint y: 298, distance: 320.5
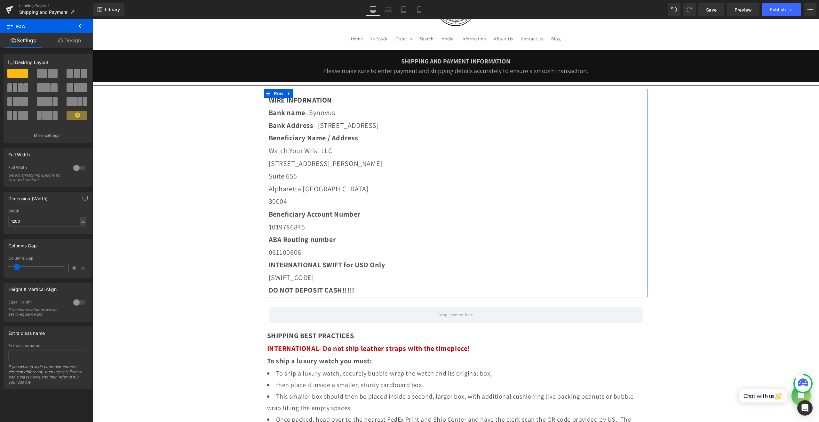
click at [80, 31] on button at bounding box center [81, 26] width 22 height 14
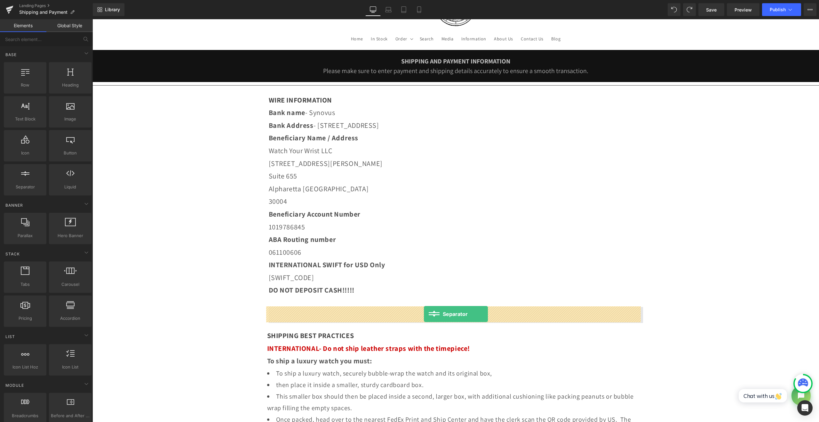
drag, startPoint x: 227, startPoint y: 253, endPoint x: 424, endPoint y: 314, distance: 206.7
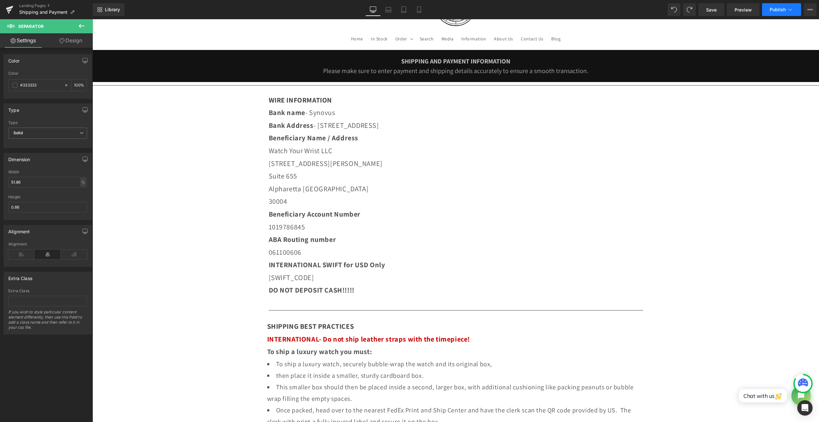
click at [772, 12] on button "Publish" at bounding box center [781, 9] width 39 height 13
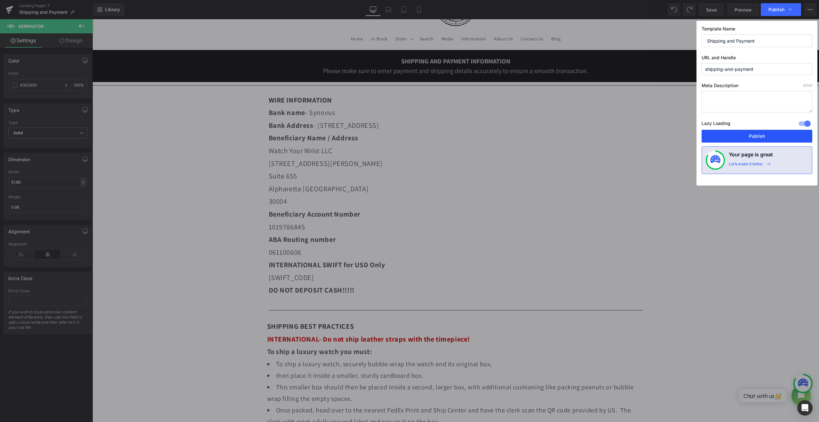
click at [765, 140] on button "Publish" at bounding box center [757, 136] width 111 height 13
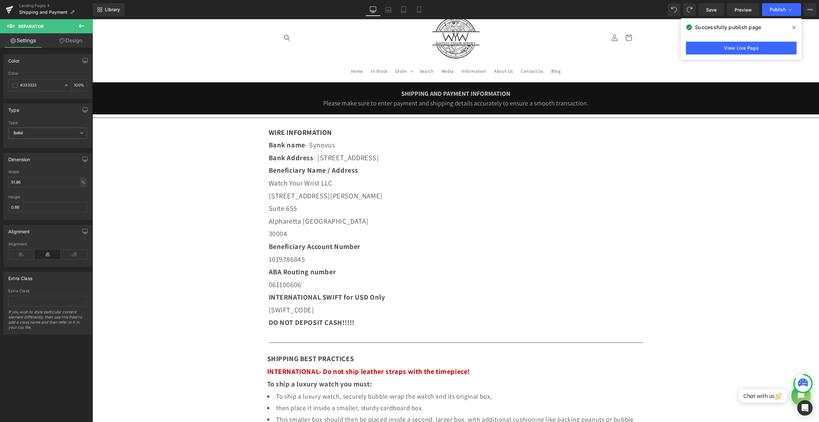
scroll to position [0, 0]
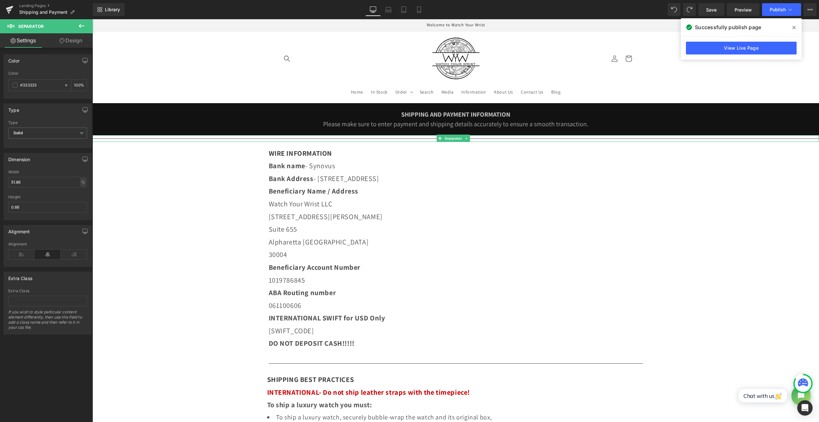
click at [466, 140] on icon at bounding box center [467, 138] width 4 height 4
click at [470, 139] on icon at bounding box center [470, 138] width 4 height 4
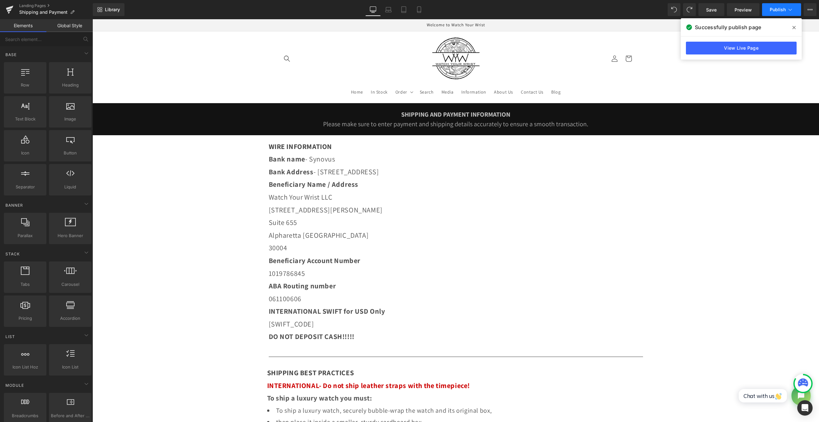
click at [777, 10] on span "Publish" at bounding box center [778, 9] width 16 height 5
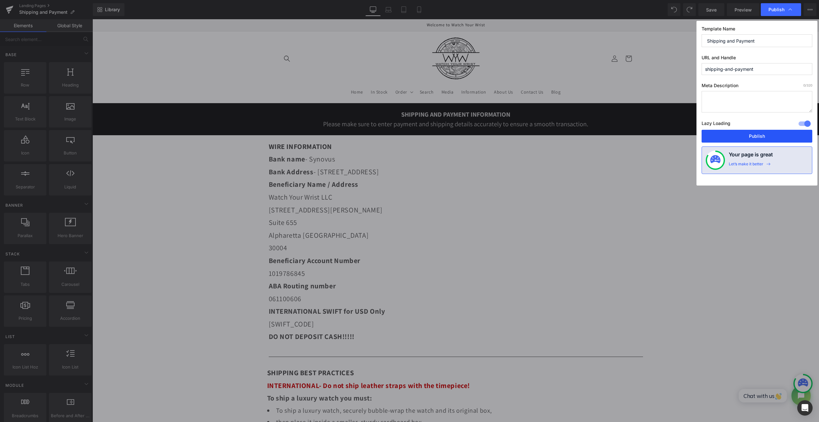
click at [751, 138] on button "Publish" at bounding box center [757, 136] width 111 height 13
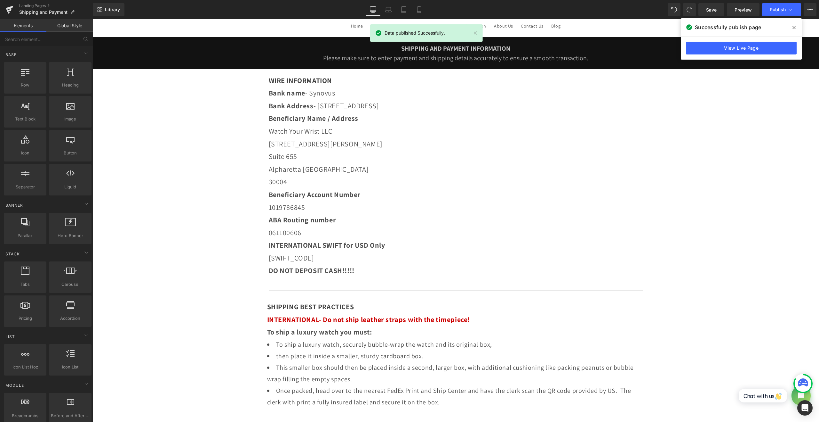
scroll to position [53, 0]
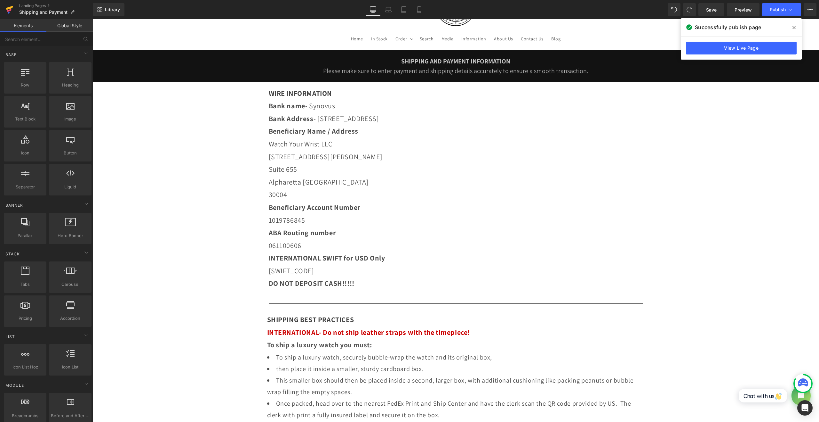
click at [13, 10] on icon at bounding box center [10, 10] width 8 height 16
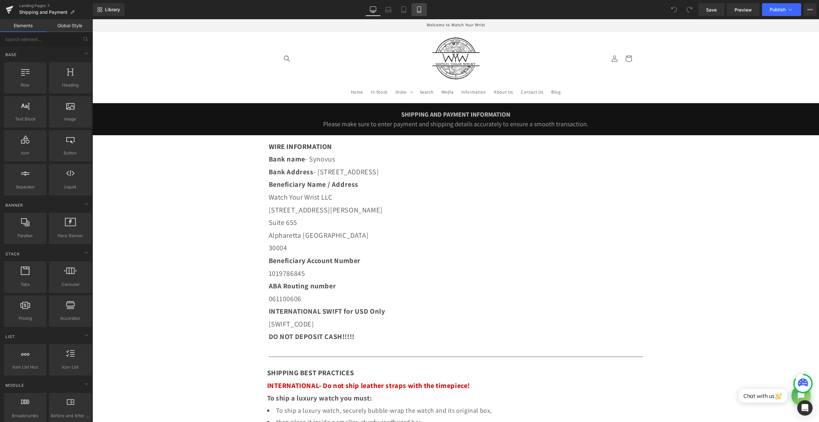
click at [422, 9] on icon at bounding box center [419, 9] width 6 height 6
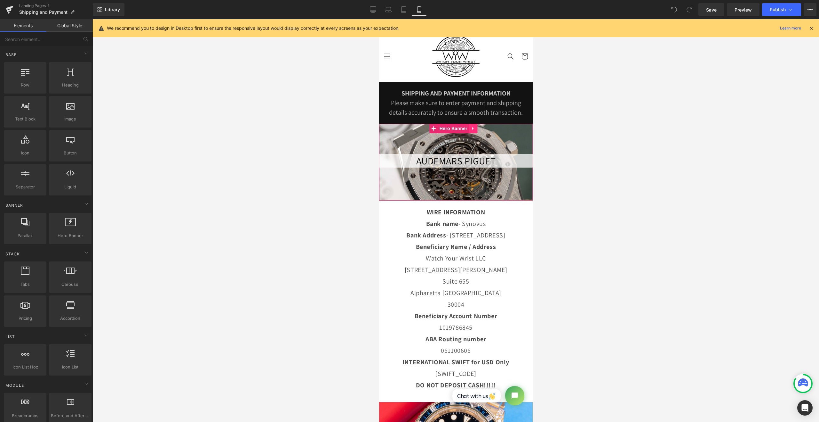
click at [473, 131] on icon at bounding box center [473, 128] width 4 height 5
click at [478, 131] on icon at bounding box center [477, 128] width 4 height 4
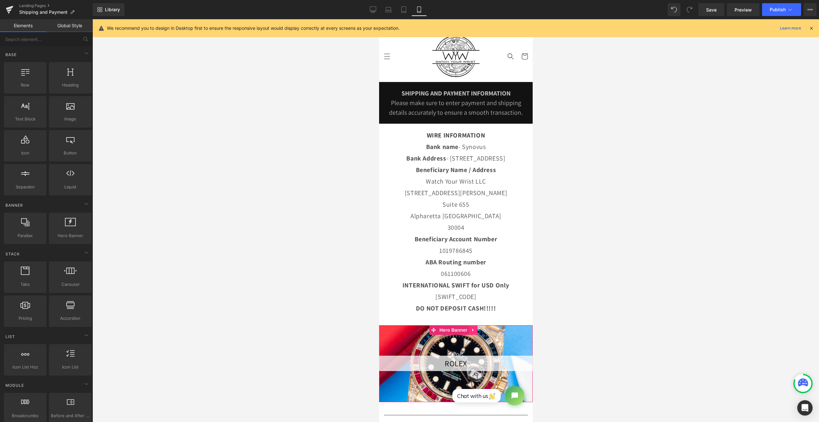
click at [476, 334] on link at bounding box center [473, 330] width 8 height 10
click at [475, 332] on icon at bounding box center [477, 329] width 4 height 4
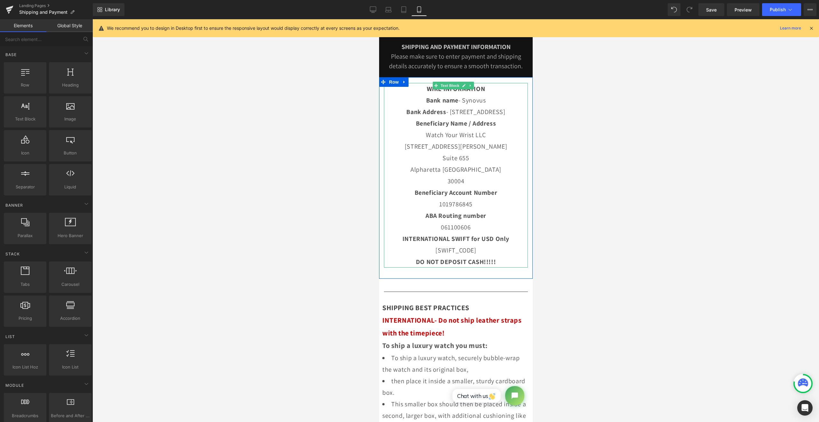
scroll to position [53, 0]
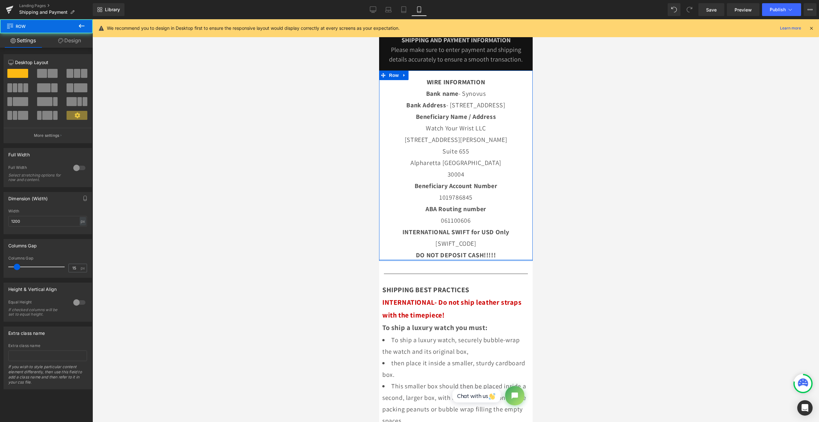
drag, startPoint x: 462, startPoint y: 289, endPoint x: 462, endPoint y: 276, distance: 12.5
click at [462, 261] on div "WIRE INFORMATION Bank name - Synovus Bank Address - 1137 1st Avenue Columbus, G…" at bounding box center [456, 165] width 154 height 190
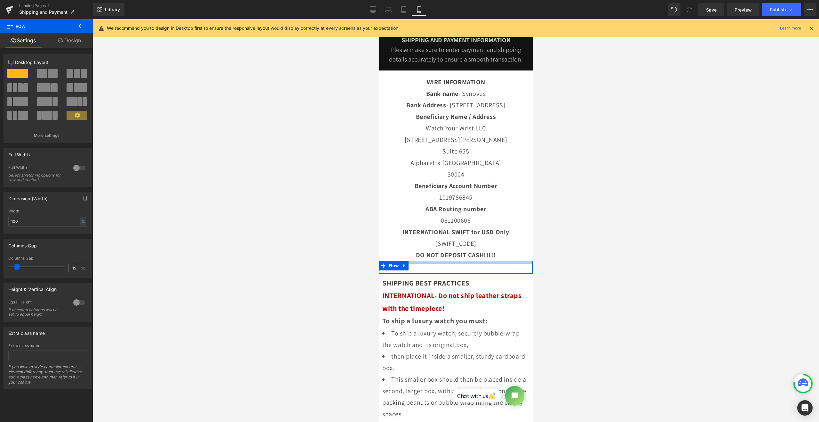
drag, startPoint x: 486, startPoint y: 289, endPoint x: 487, endPoint y: 283, distance: 6.5
click at [487, 263] on div at bounding box center [456, 262] width 154 height 3
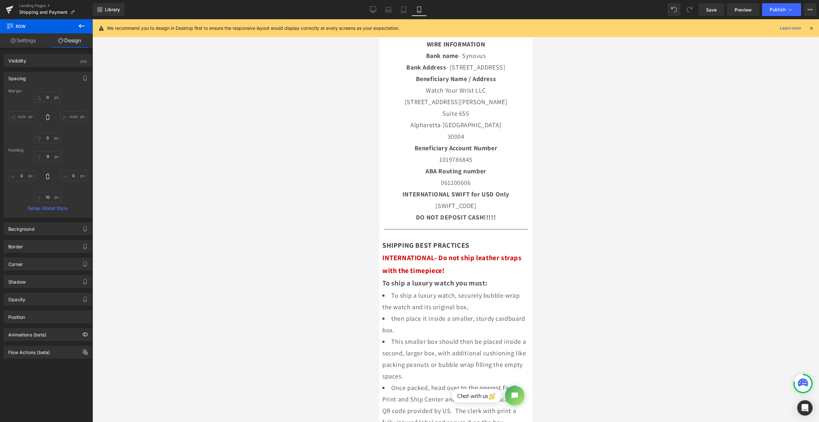
scroll to position [213, 0]
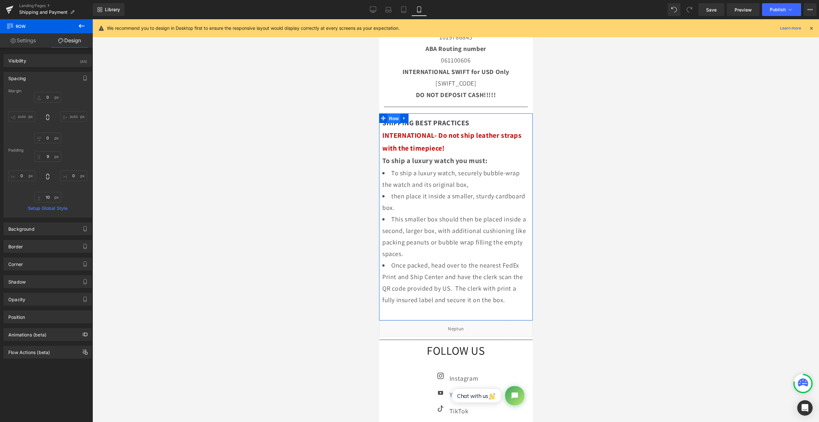
click at [396, 123] on span "Row" at bounding box center [393, 119] width 13 height 10
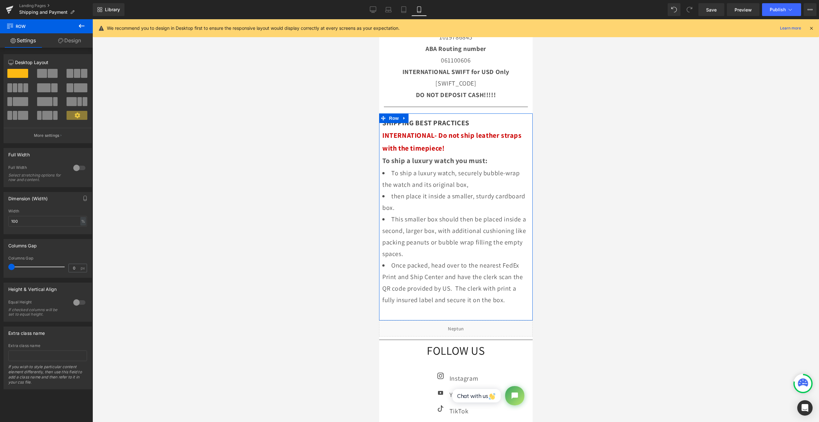
click at [81, 43] on link "Design" at bounding box center [69, 40] width 46 height 14
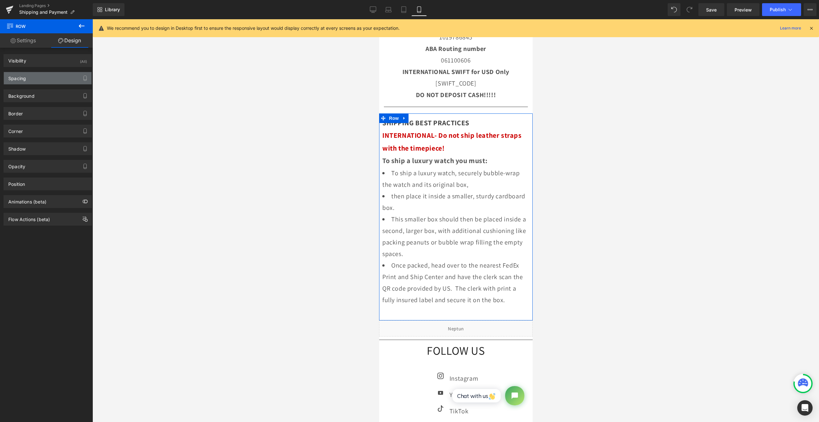
click at [61, 78] on div "Spacing" at bounding box center [48, 78] width 88 height 12
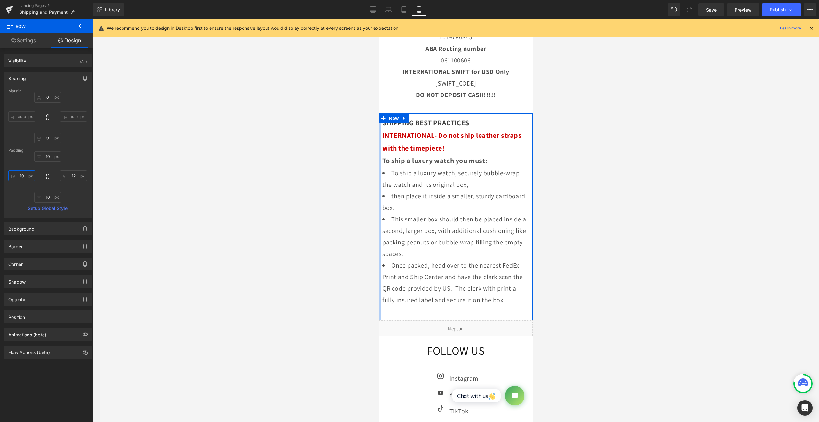
click at [24, 173] on input "10" at bounding box center [21, 175] width 27 height 11
type input "25"
click at [74, 179] on input "12" at bounding box center [73, 175] width 27 height 11
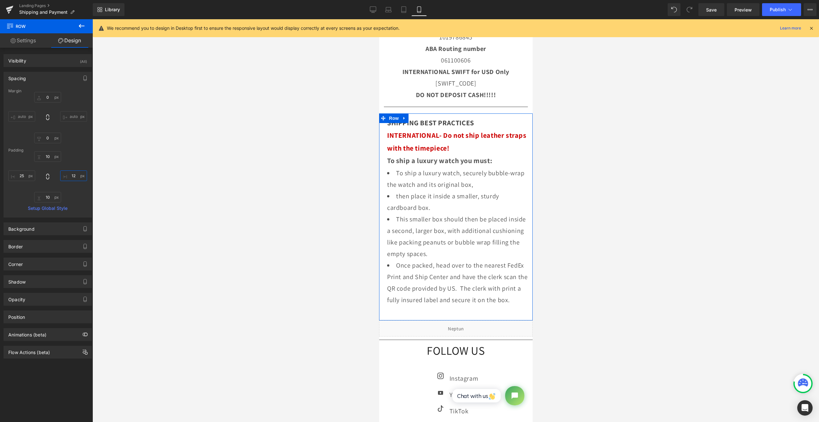
click at [74, 179] on input "12" at bounding box center [73, 175] width 27 height 11
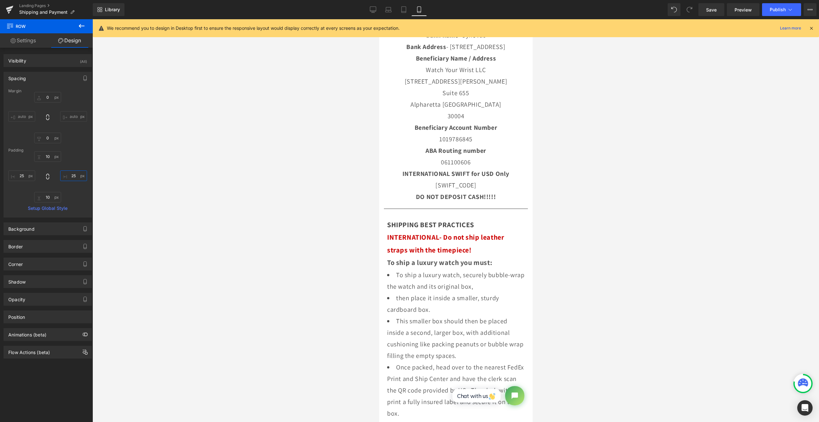
scroll to position [107, 0]
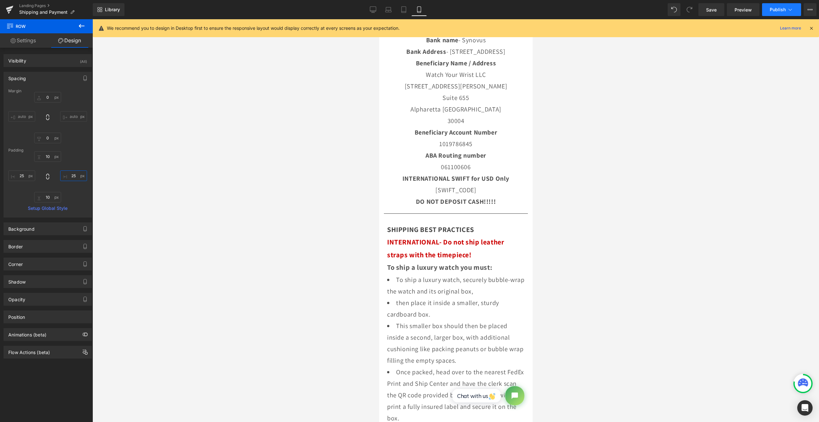
type input "25"
click at [774, 12] on button "Publish" at bounding box center [781, 9] width 39 height 13
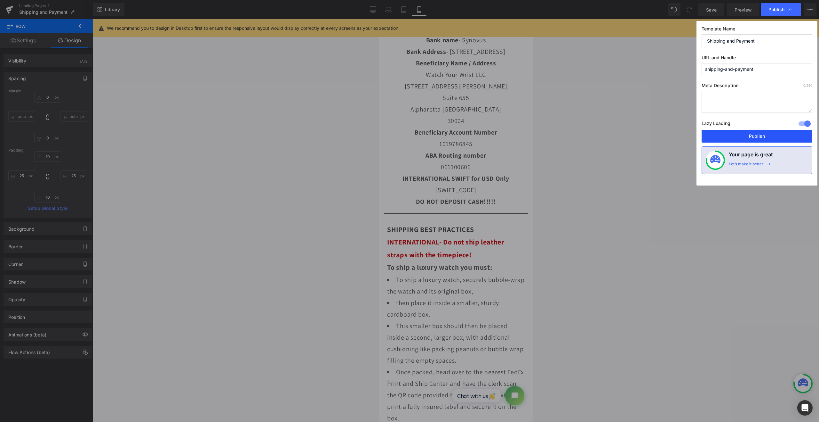
click at [748, 133] on button "Publish" at bounding box center [757, 136] width 111 height 13
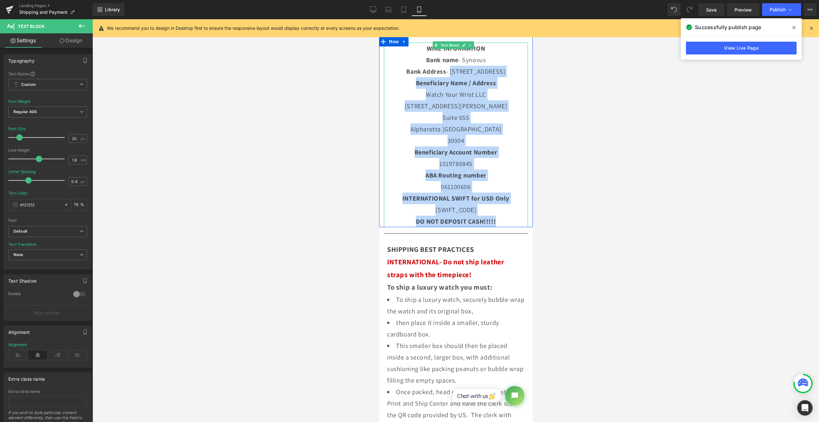
scroll to position [53, 0]
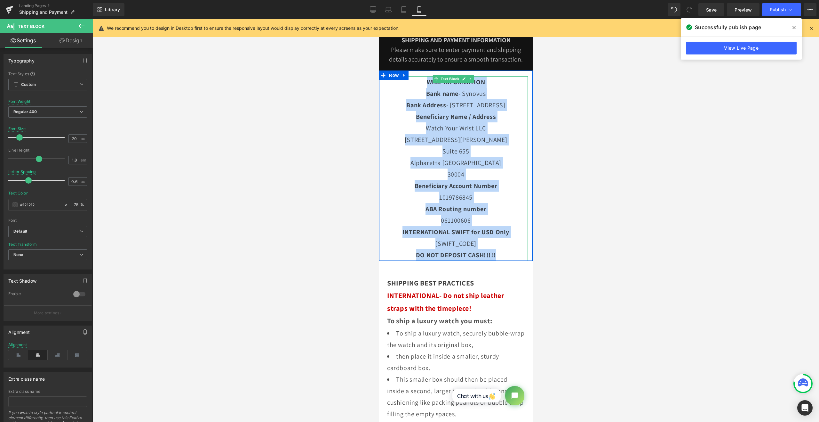
drag, startPoint x: 502, startPoint y: 222, endPoint x: 413, endPoint y: 91, distance: 158.2
click at [413, 91] on div "WIRE INFORMATION Bank name - Synovus Bank Address - 1137 1st Avenue Columbus, G…" at bounding box center [456, 168] width 144 height 184
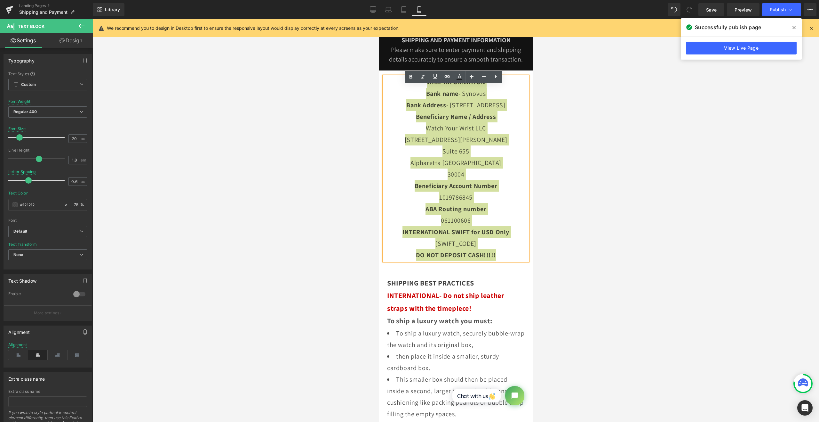
click at [339, 89] on div at bounding box center [456, 220] width 727 height 402
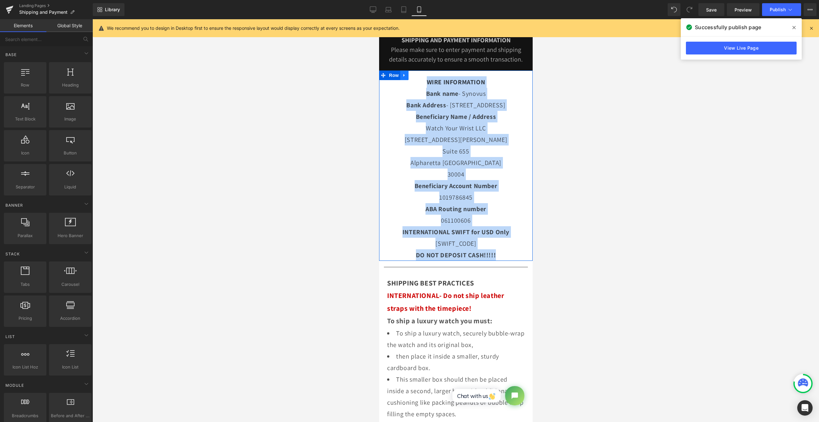
click at [401, 80] on link at bounding box center [404, 75] width 8 height 10
click at [421, 77] on icon at bounding box center [421, 75] width 4 height 4
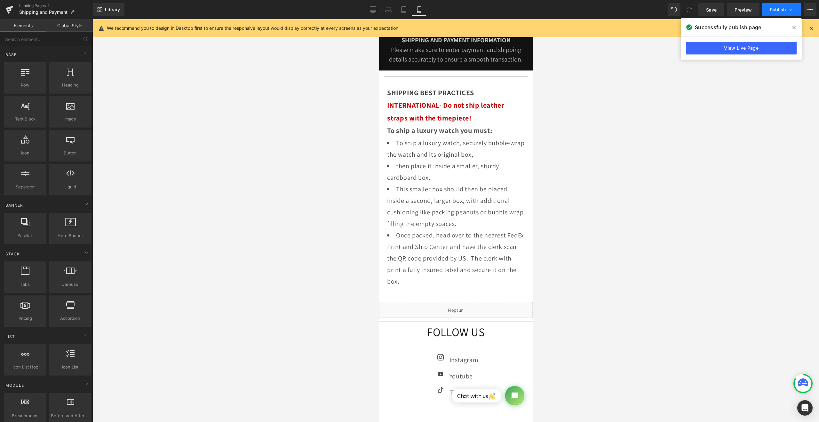
click at [772, 12] on button "Publish" at bounding box center [781, 9] width 39 height 13
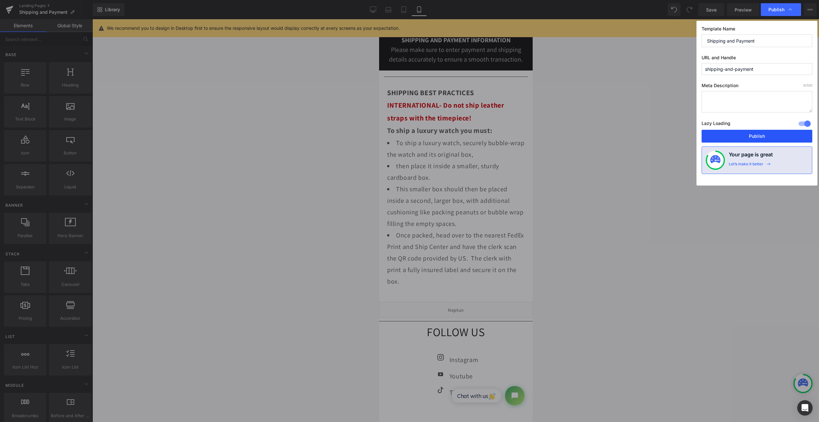
click at [748, 138] on button "Publish" at bounding box center [757, 136] width 111 height 13
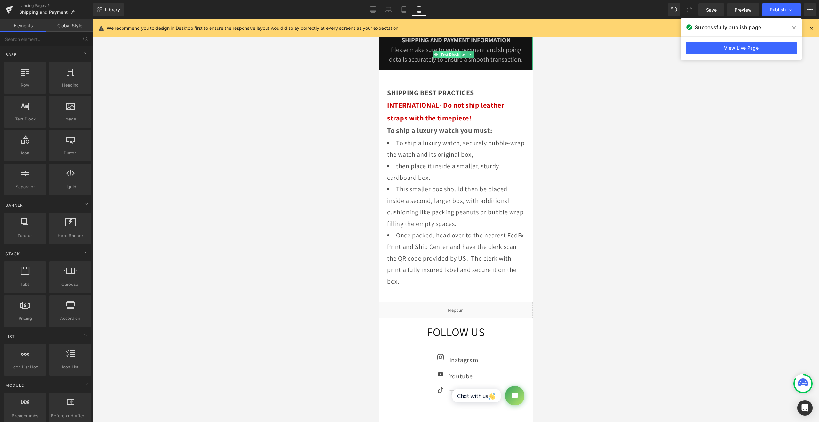
click at [447, 55] on span "Text Block" at bounding box center [449, 55] width 21 height 8
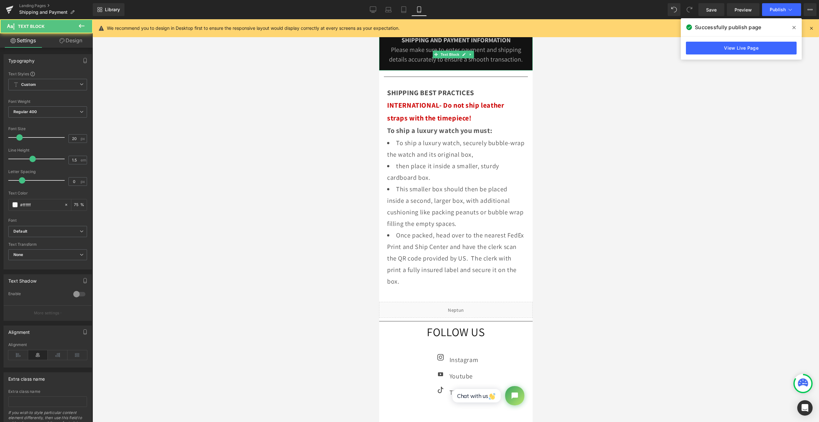
click at [414, 60] on span "Please make sure to enter payment and shipping details accurately to ensure a s…" at bounding box center [456, 54] width 134 height 18
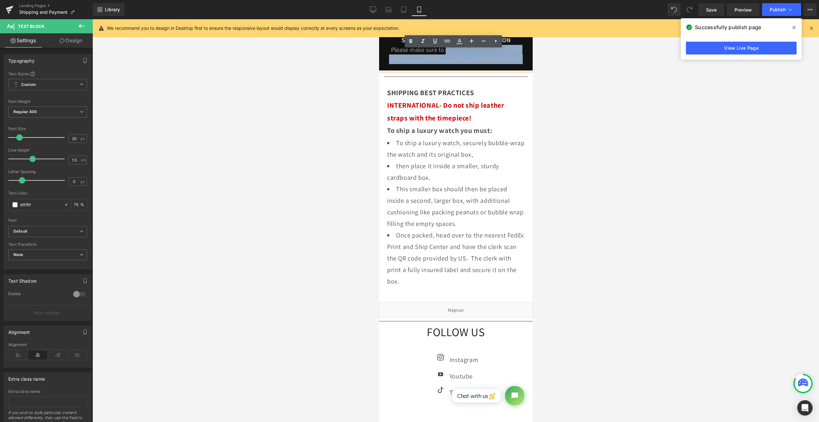
drag, startPoint x: 479, startPoint y: 69, endPoint x: 456, endPoint y: 53, distance: 27.3
click at [456, 53] on div "Please make sure to enter payment and shipping details accurately to ensure a s…" at bounding box center [455, 54] width 141 height 19
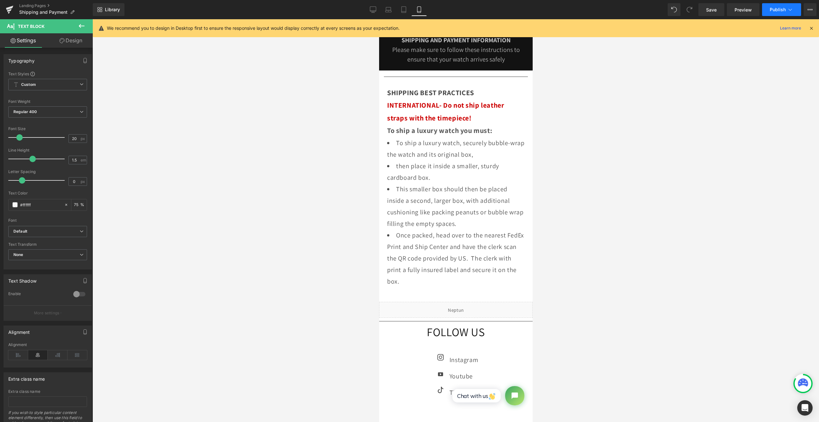
click at [771, 10] on span "Publish" at bounding box center [778, 9] width 16 height 5
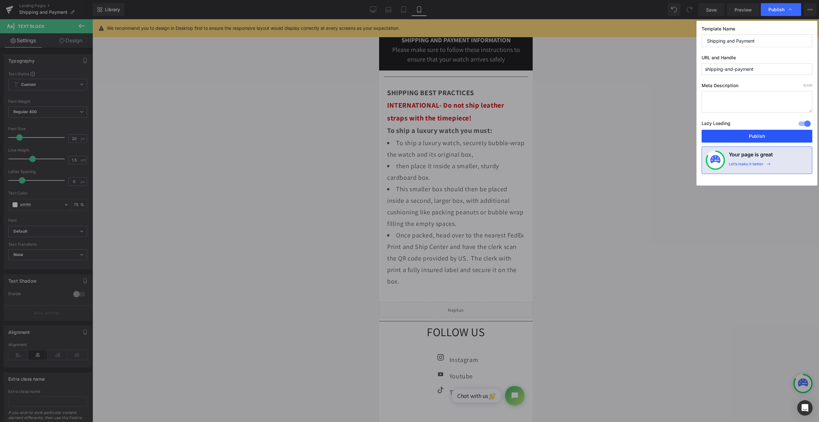
click at [766, 139] on button "Publish" at bounding box center [757, 136] width 111 height 13
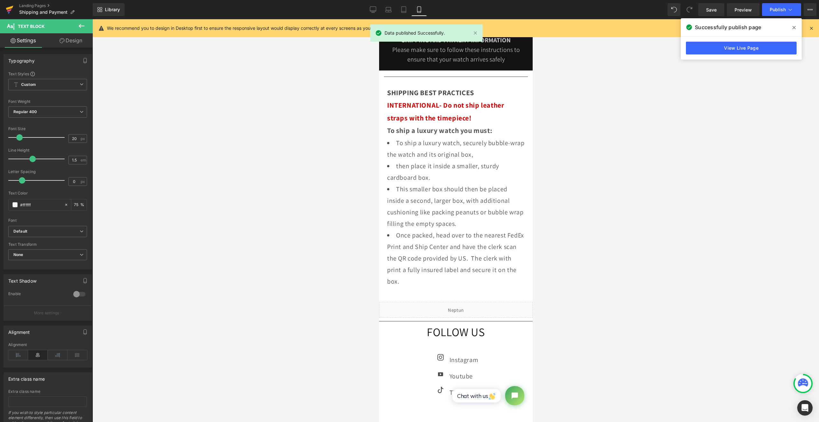
click at [9, 11] on icon at bounding box center [9, 10] width 4 height 3
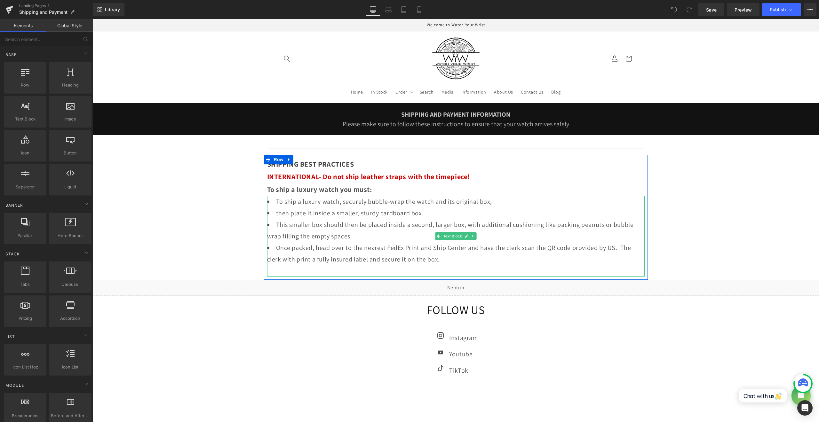
click at [272, 261] on li "Once packed, head over to the nearest FedEx Print and Ship Center and have the …" at bounding box center [456, 253] width 378 height 23
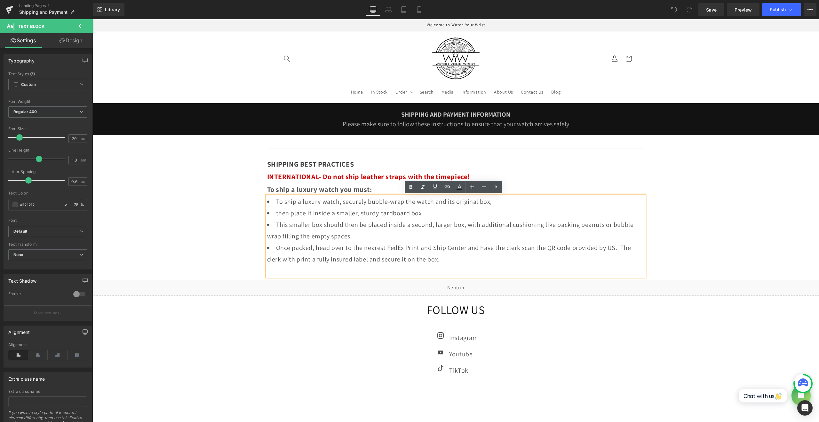
click at [269, 263] on li "Once packed, head over to the nearest FedEx Print and Ship Center and have the …" at bounding box center [456, 253] width 378 height 23
click at [483, 257] on li "Once packed, head over to the nearest FedEx Print and Ship Center and have the …" at bounding box center [456, 253] width 378 height 23
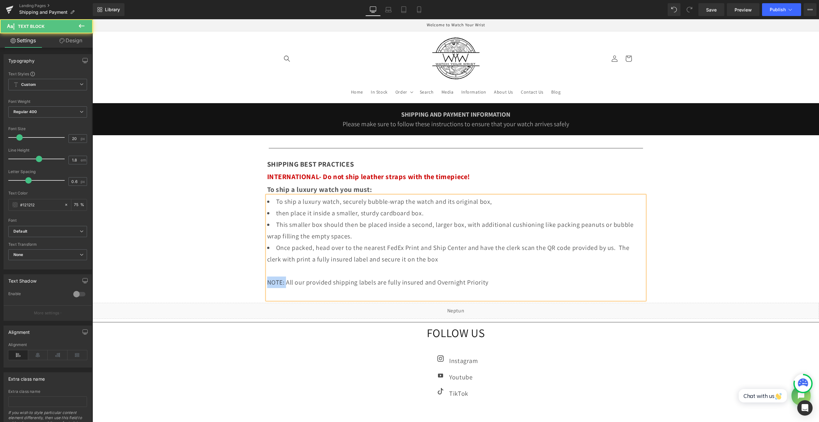
drag, startPoint x: 287, startPoint y: 281, endPoint x: 249, endPoint y: 280, distance: 37.8
click at [249, 280] on div "SHIPPING AND PAYMENT INFORMATION Please make sure to follow these instructions …" at bounding box center [456, 300] width 727 height 395
click at [525, 281] on div "NOTE: All our provided shipping labels are fully insured and Overnight Priority" at bounding box center [456, 282] width 378 height 12
click at [775, 14] on button "Publish" at bounding box center [781, 9] width 39 height 13
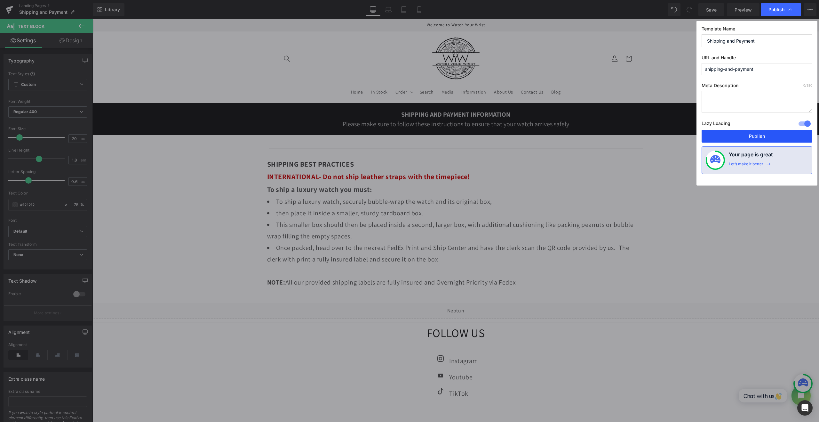
click at [752, 137] on button "Publish" at bounding box center [757, 136] width 111 height 13
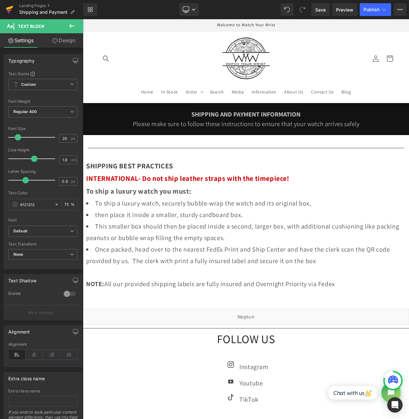
click at [10, 4] on icon at bounding box center [10, 10] width 8 height 16
